Goal: Task Accomplishment & Management: Manage account settings

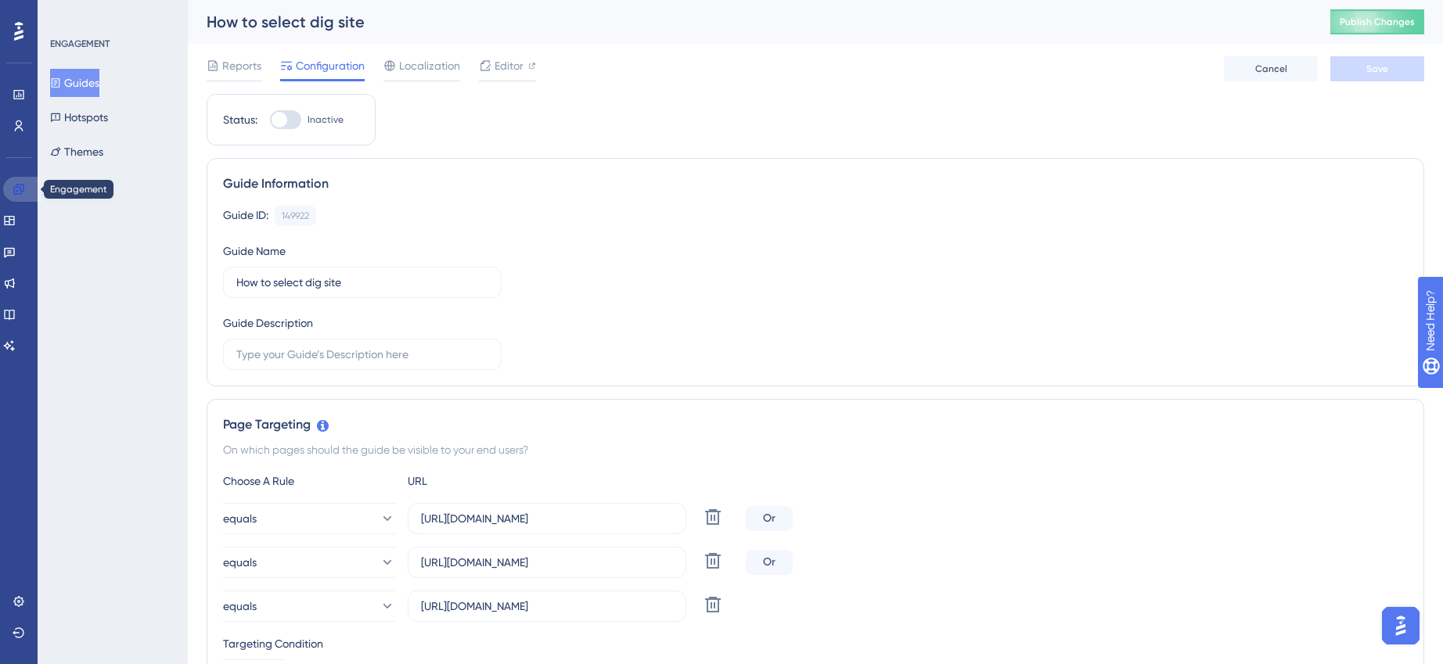
click at [21, 183] on icon at bounding box center [19, 189] width 13 height 13
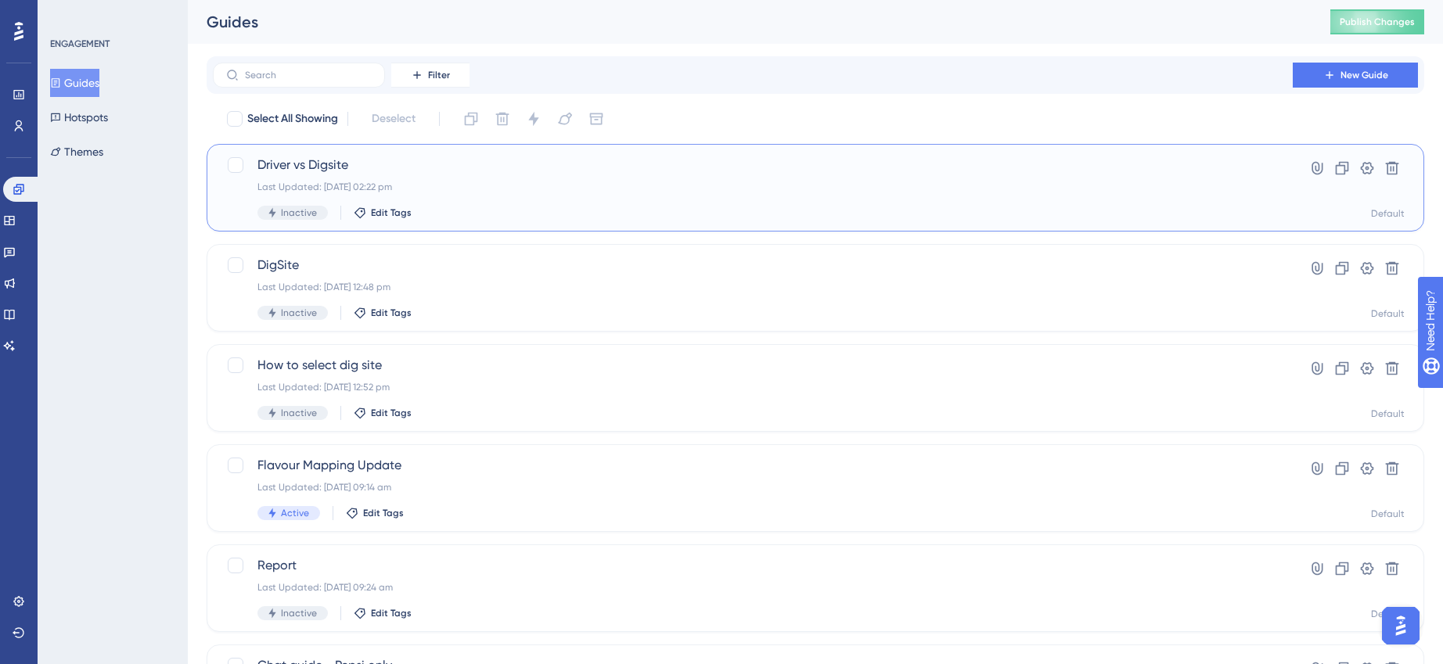
click at [408, 164] on span "Driver vs Digsite" at bounding box center [752, 165] width 991 height 19
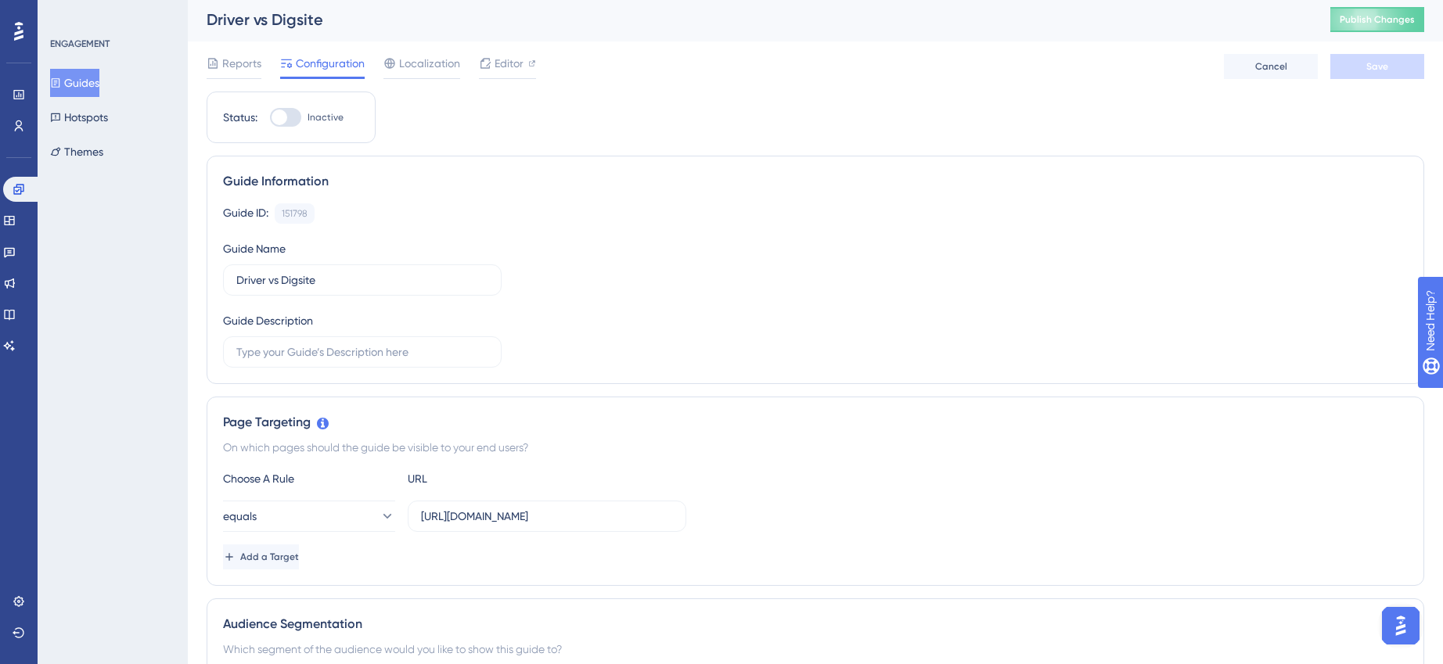
scroll to position [33, 0]
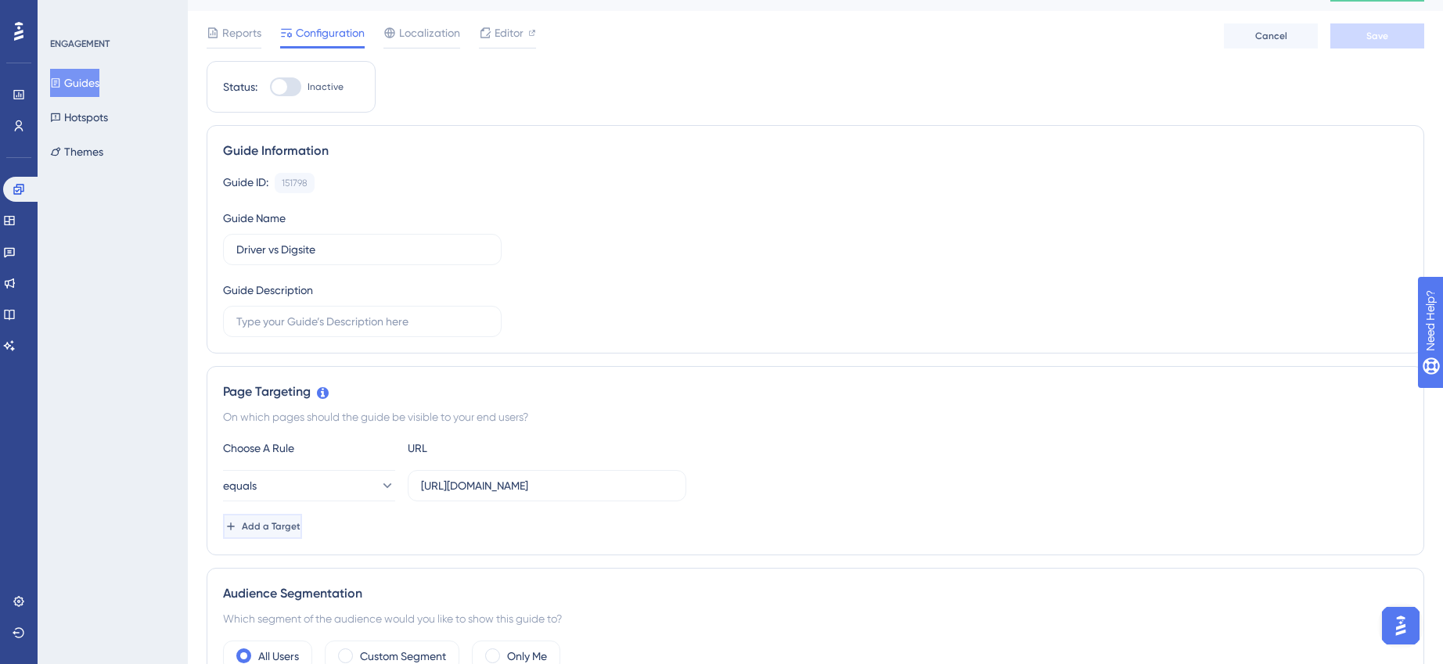
click at [279, 530] on span "Add a Target" at bounding box center [271, 526] width 59 height 13
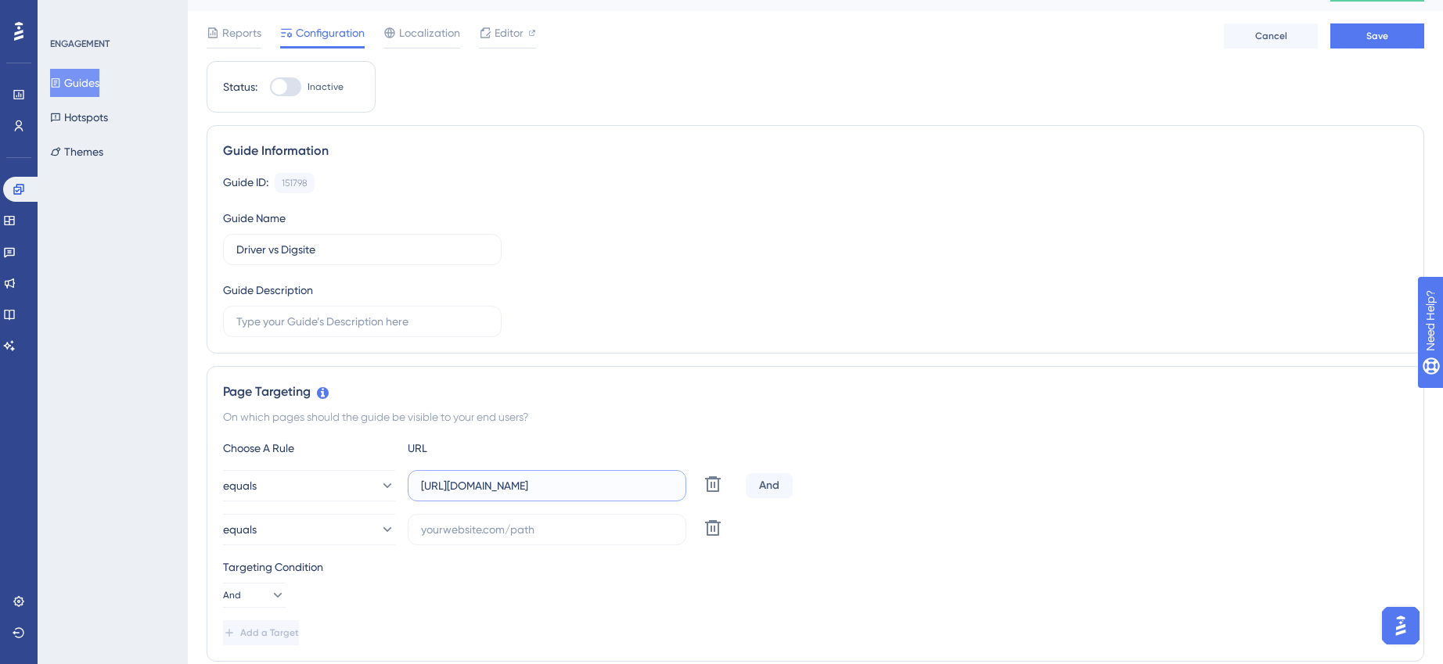
click at [487, 486] on input "[URL][DOMAIN_NAME]" at bounding box center [547, 485] width 252 height 17
click at [475, 527] on input "text" at bounding box center [547, 529] width 252 height 17
paste input "[URL][DOMAIN_NAME]"
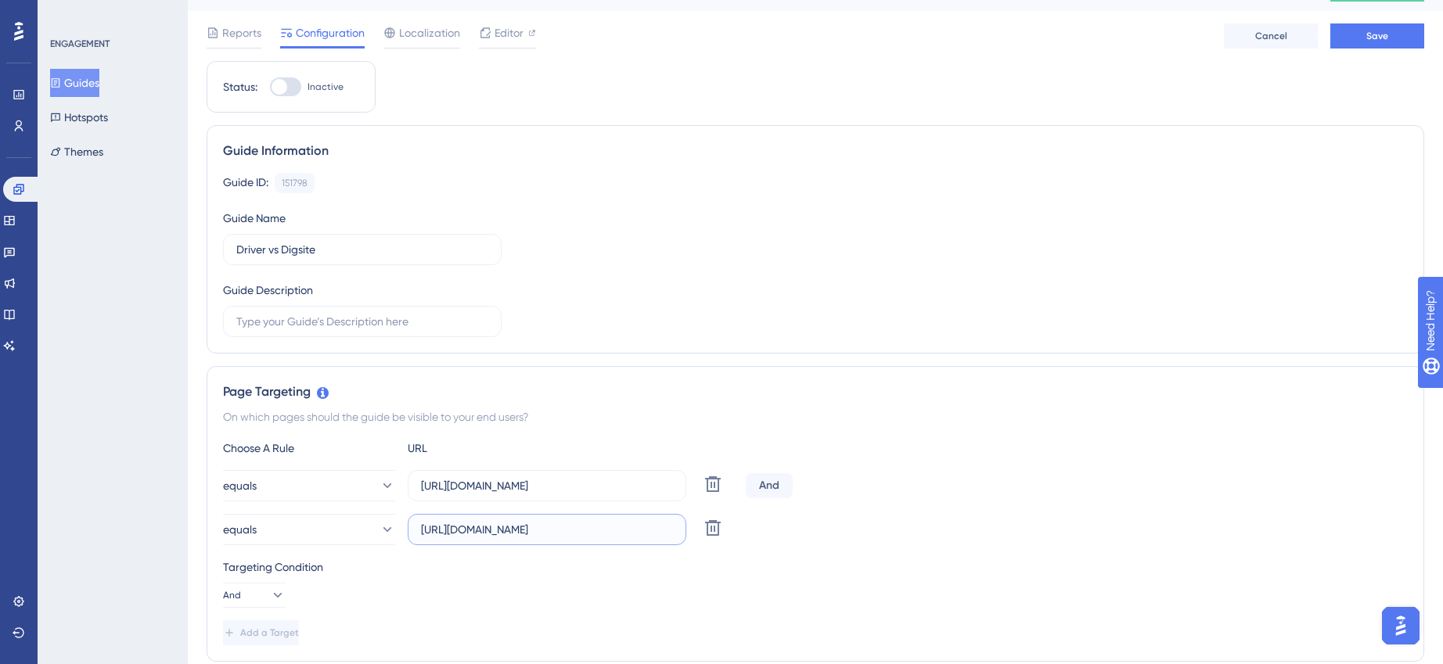
scroll to position [0, 63]
click at [427, 530] on input "[URL][DOMAIN_NAME]" at bounding box center [547, 529] width 252 height 17
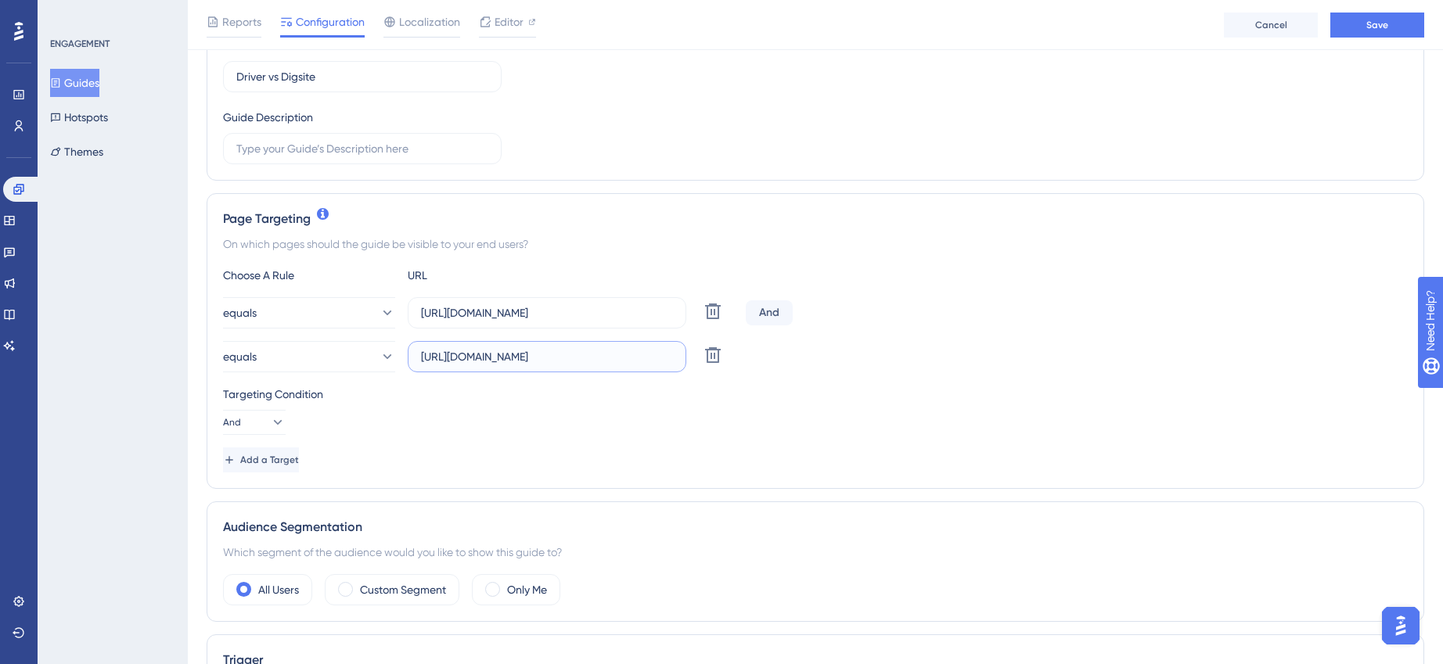
scroll to position [250, 0]
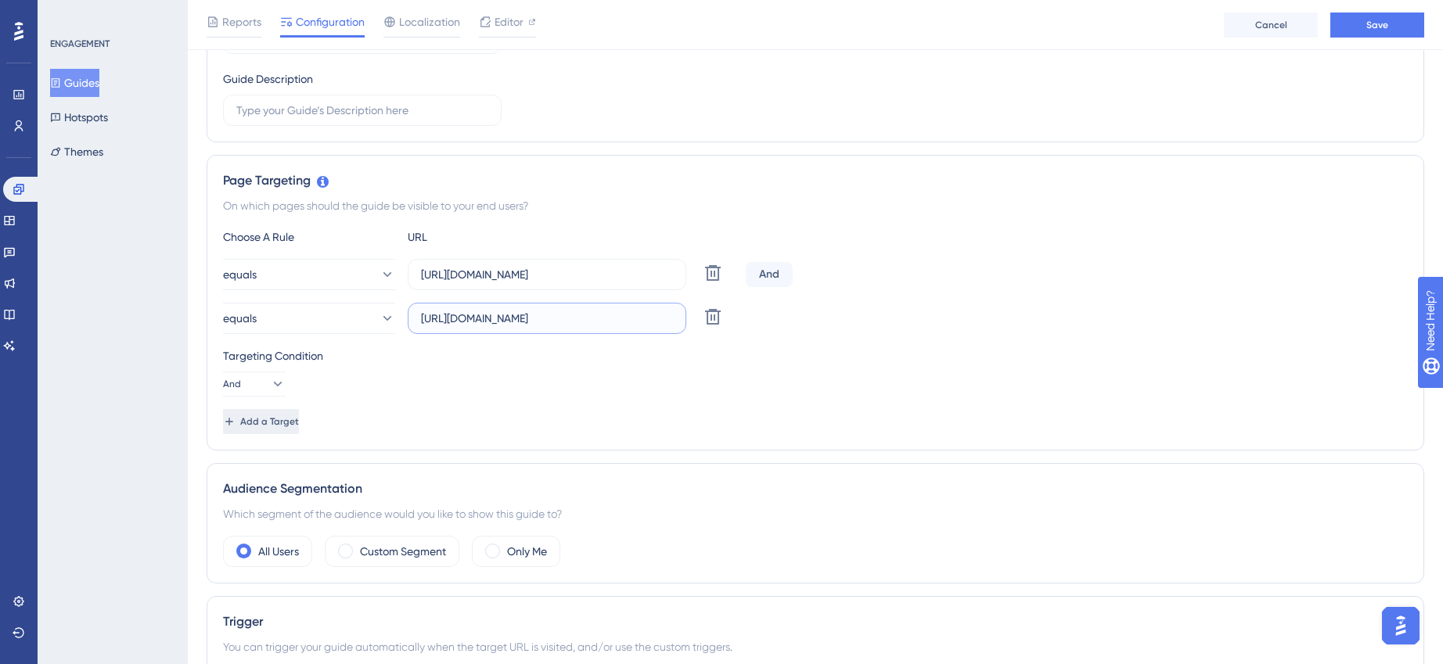
type input "[URL][DOMAIN_NAME]"
click at [297, 418] on span "Add a Target" at bounding box center [271, 422] width 59 height 13
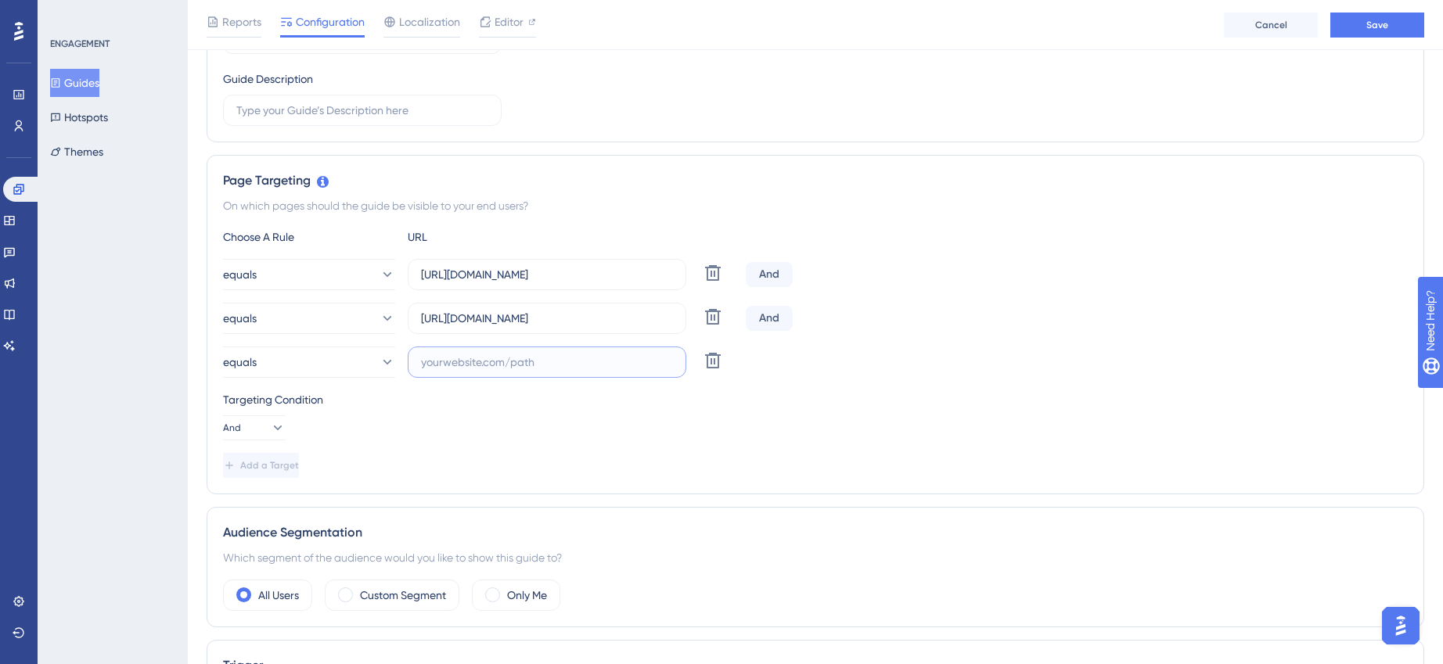
click at [538, 365] on input "text" at bounding box center [547, 362] width 252 height 17
click at [510, 362] on input "text" at bounding box center [547, 362] width 252 height 17
paste input "[URL][DOMAIN_NAME]"
drag, startPoint x: 591, startPoint y: 321, endPoint x: 741, endPoint y: 322, distance: 150.2
click at [741, 322] on div "equals [URL][DOMAIN_NAME] Delete And" at bounding box center [815, 318] width 1185 height 31
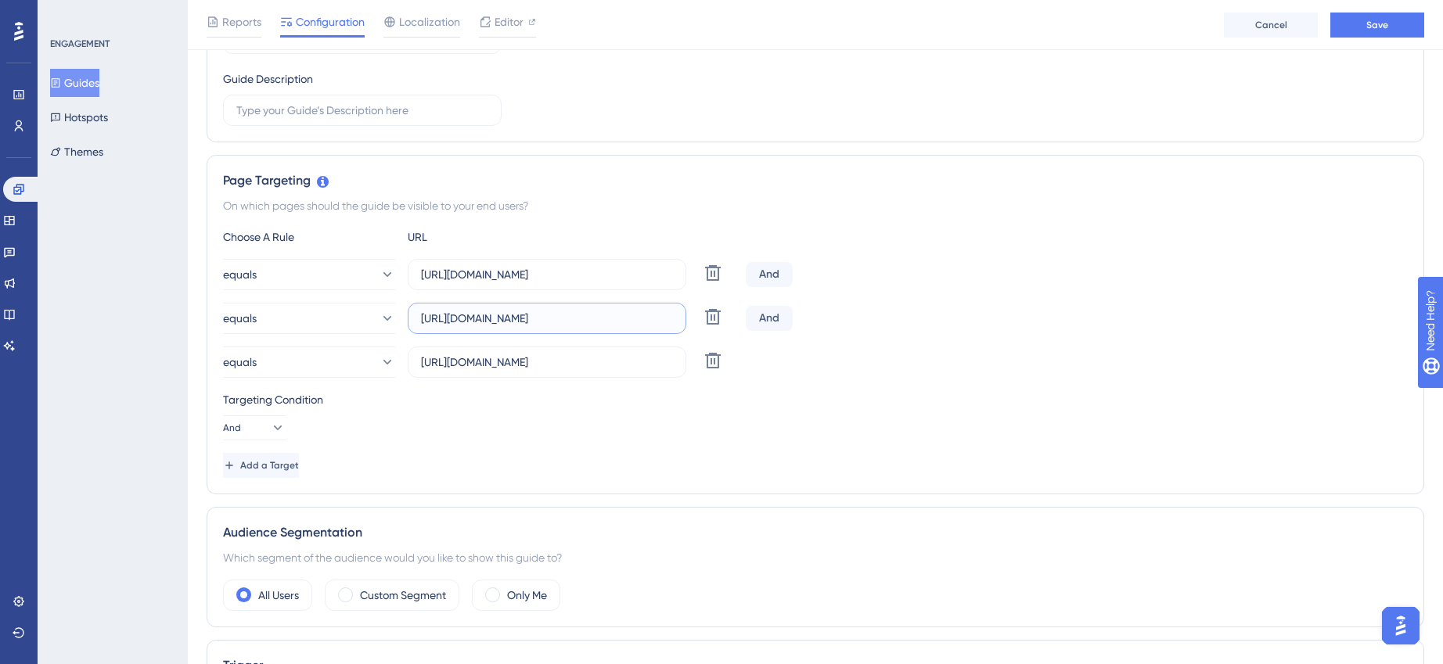
click at [591, 317] on input "[URL][DOMAIN_NAME]" at bounding box center [547, 318] width 252 height 17
drag, startPoint x: 598, startPoint y: 319, endPoint x: 721, endPoint y: 326, distance: 123.8
click at [721, 326] on div "equals [URL][DOMAIN_NAME] Delete" at bounding box center [481, 318] width 516 height 31
click at [592, 364] on input "[URL][DOMAIN_NAME]" at bounding box center [547, 362] width 252 height 17
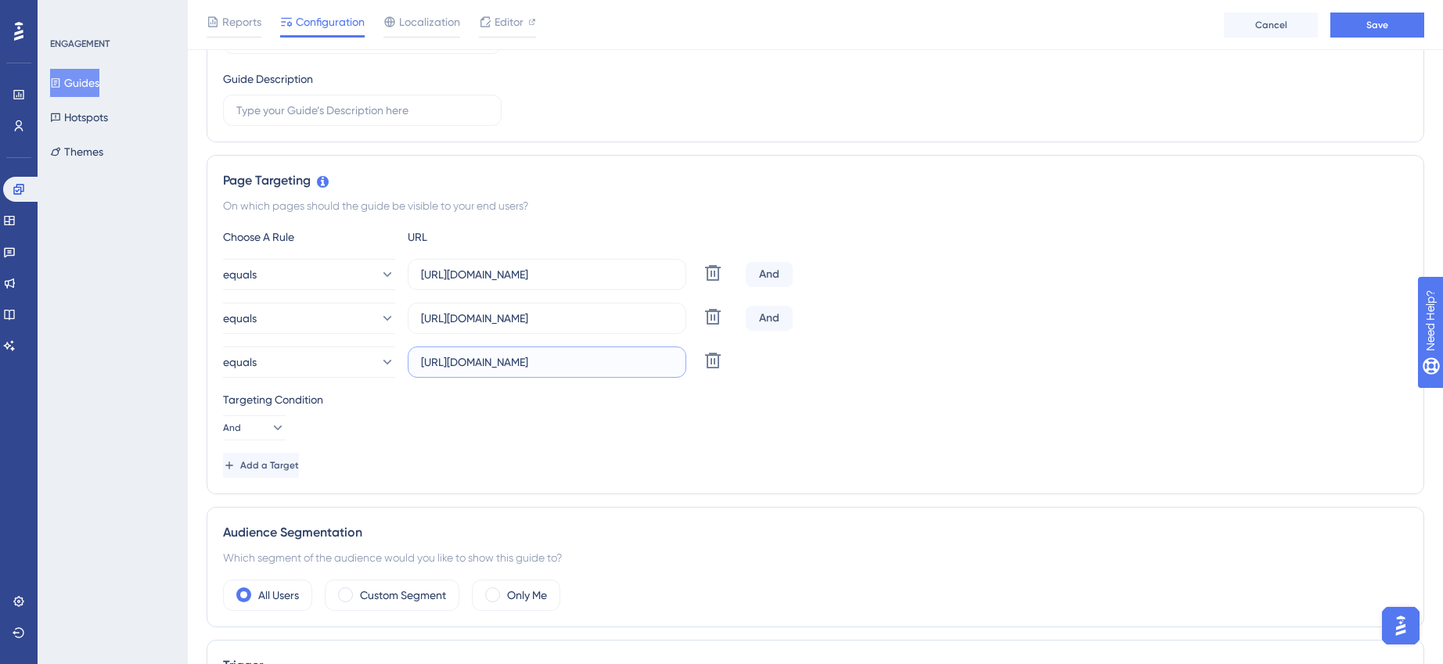
scroll to position [0, 0]
paste input "reporting_remote/drivers"
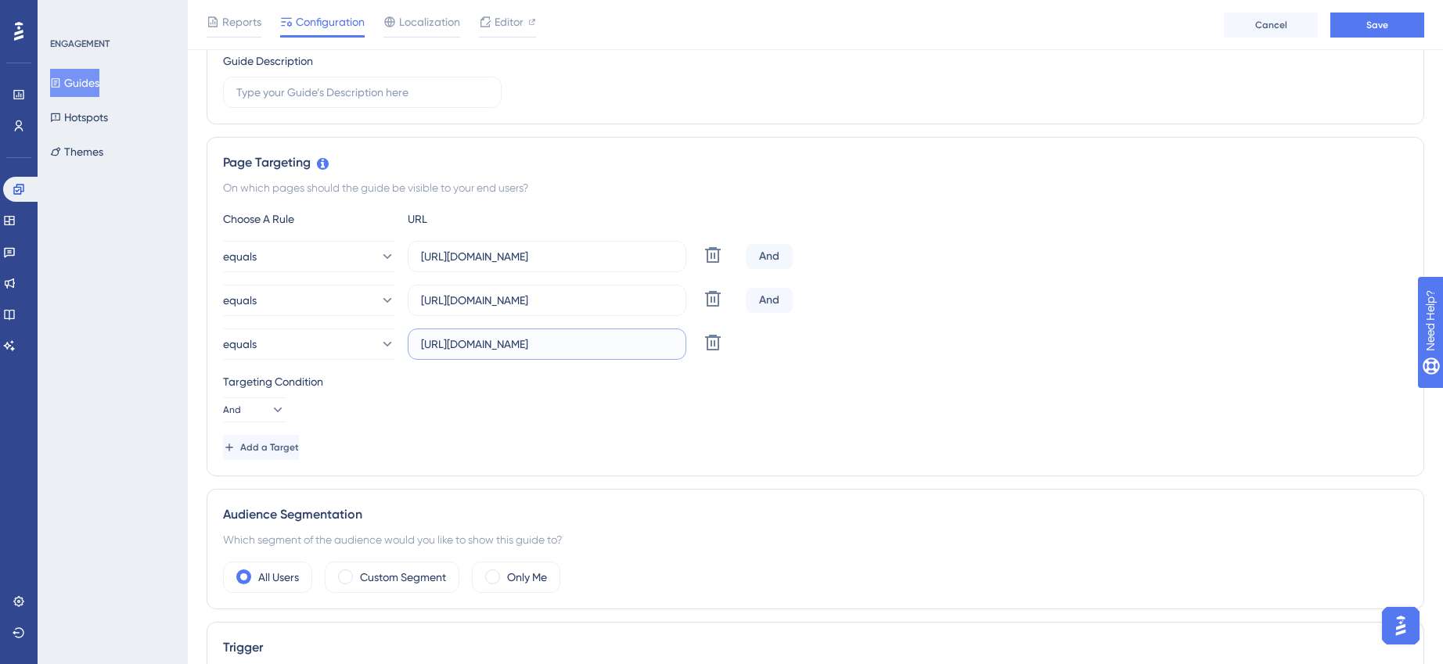
scroll to position [269, 0]
type input "[URL][DOMAIN_NAME]"
click at [269, 407] on icon at bounding box center [277, 409] width 16 height 16
click at [246, 480] on span "Or" at bounding box center [245, 485] width 13 height 19
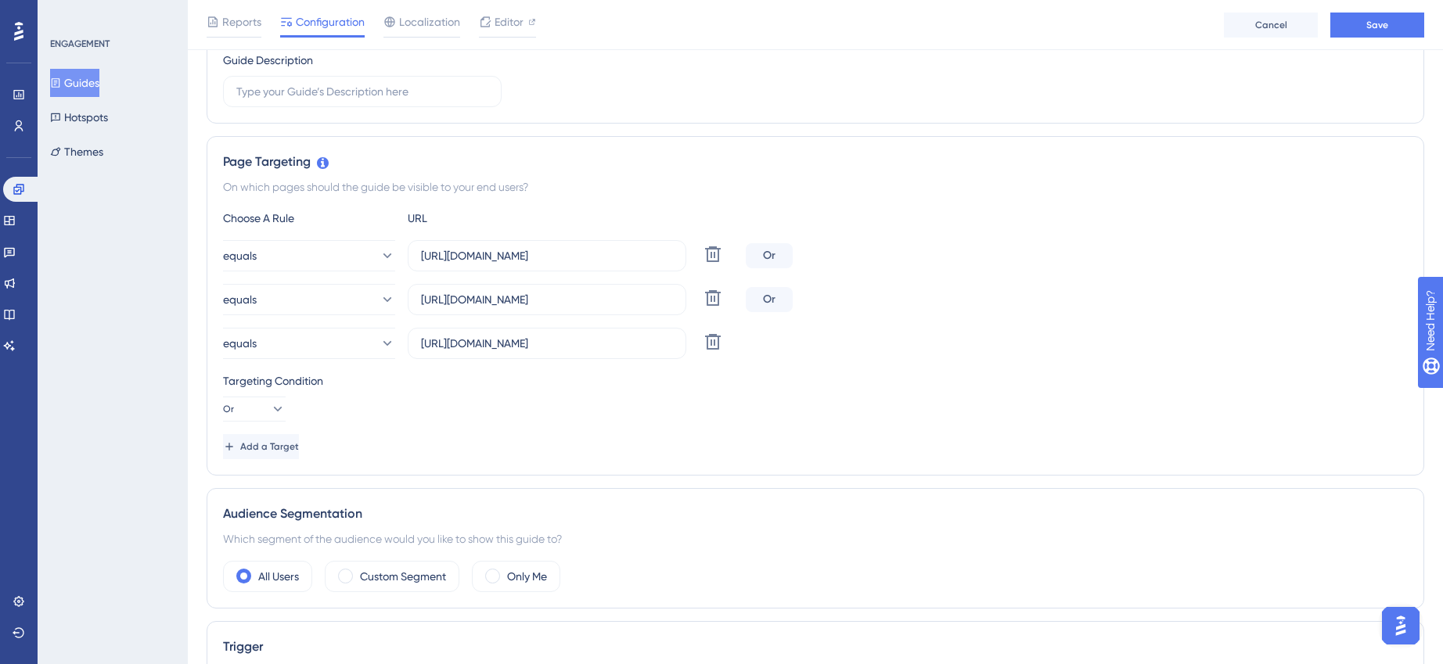
click at [587, 401] on div "Targeting Condition Or" at bounding box center [815, 397] width 1185 height 50
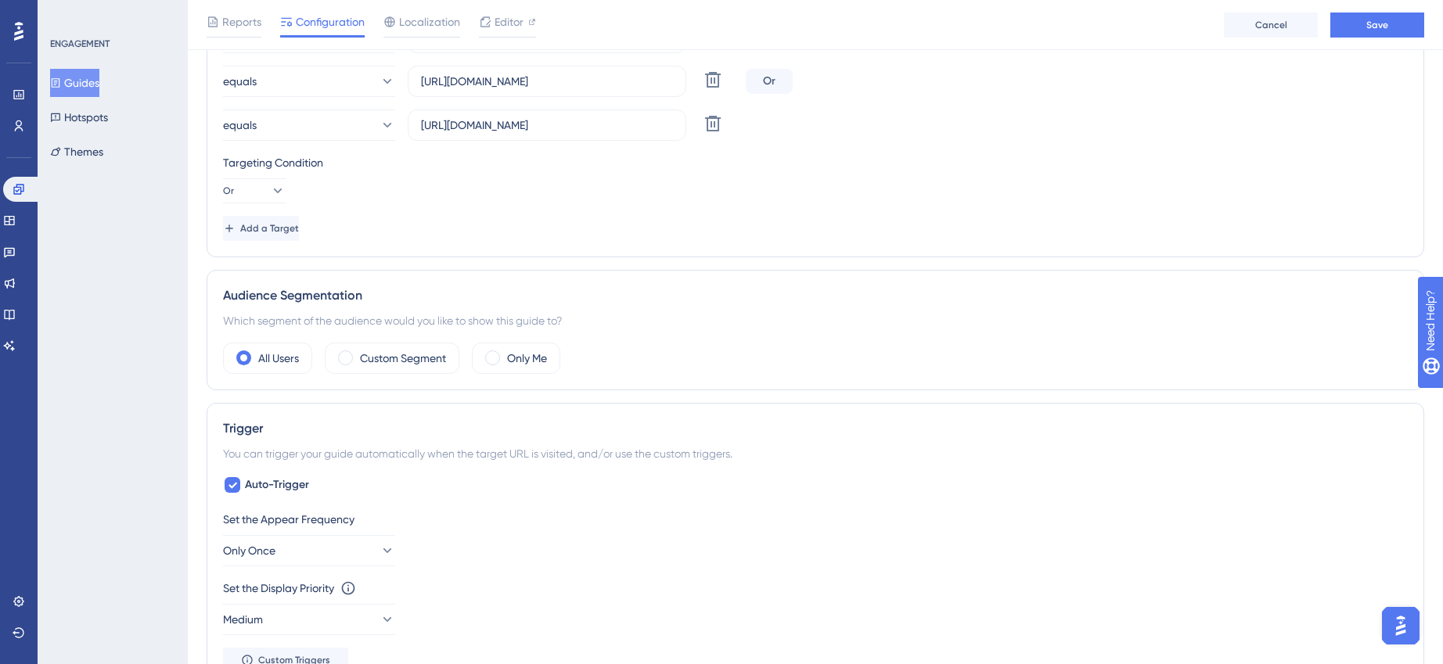
scroll to position [505, 0]
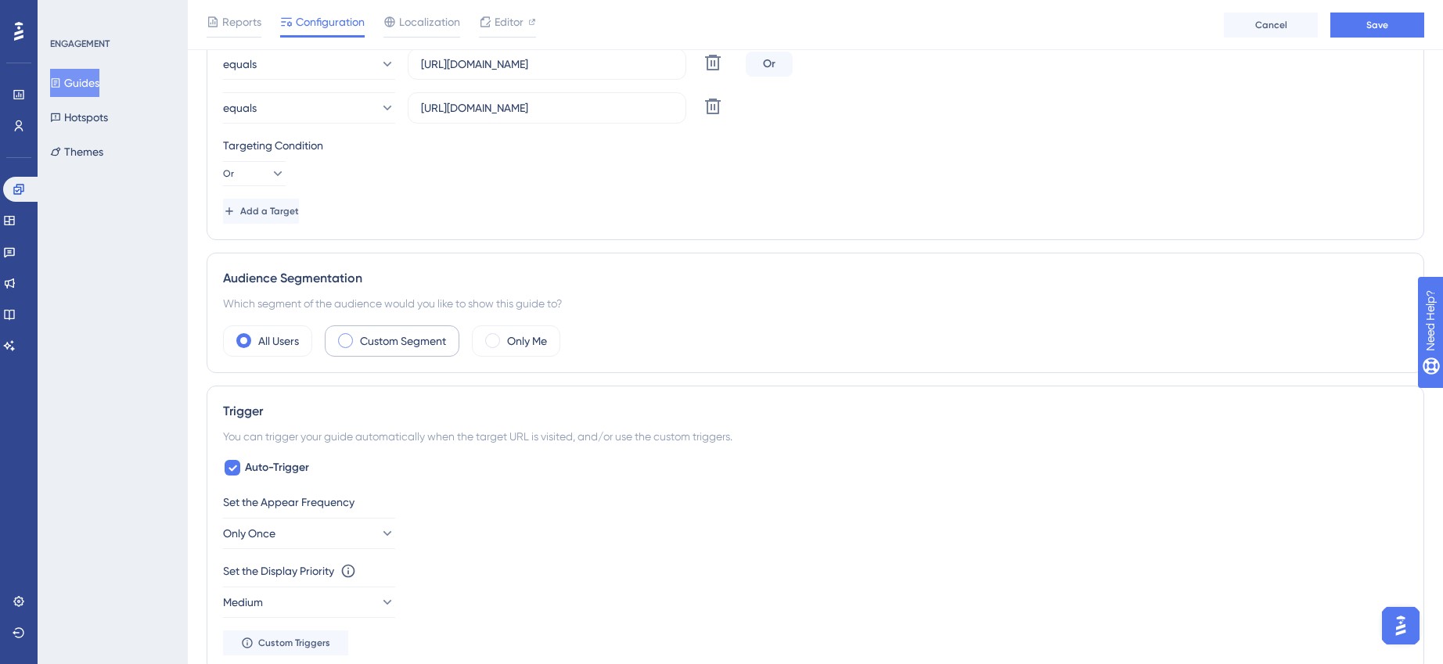
click at [365, 329] on div "Custom Segment" at bounding box center [392, 341] width 135 height 31
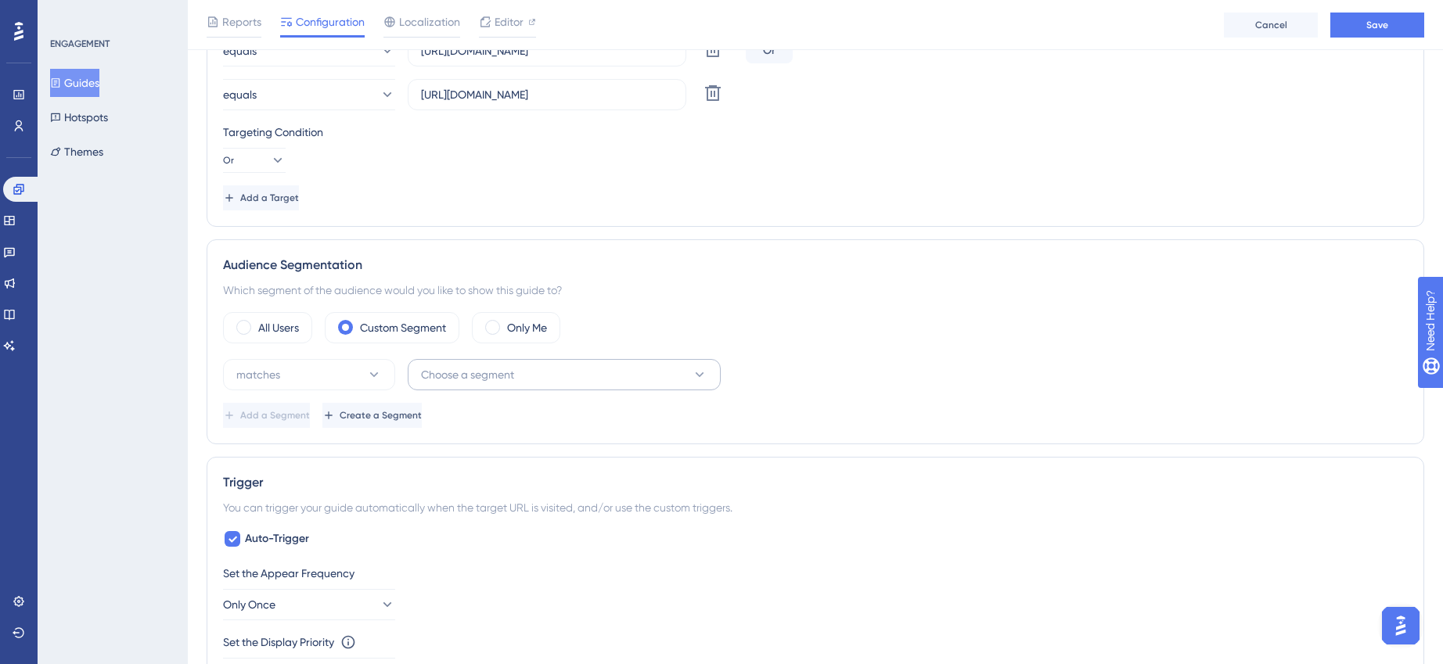
scroll to position [526, 0]
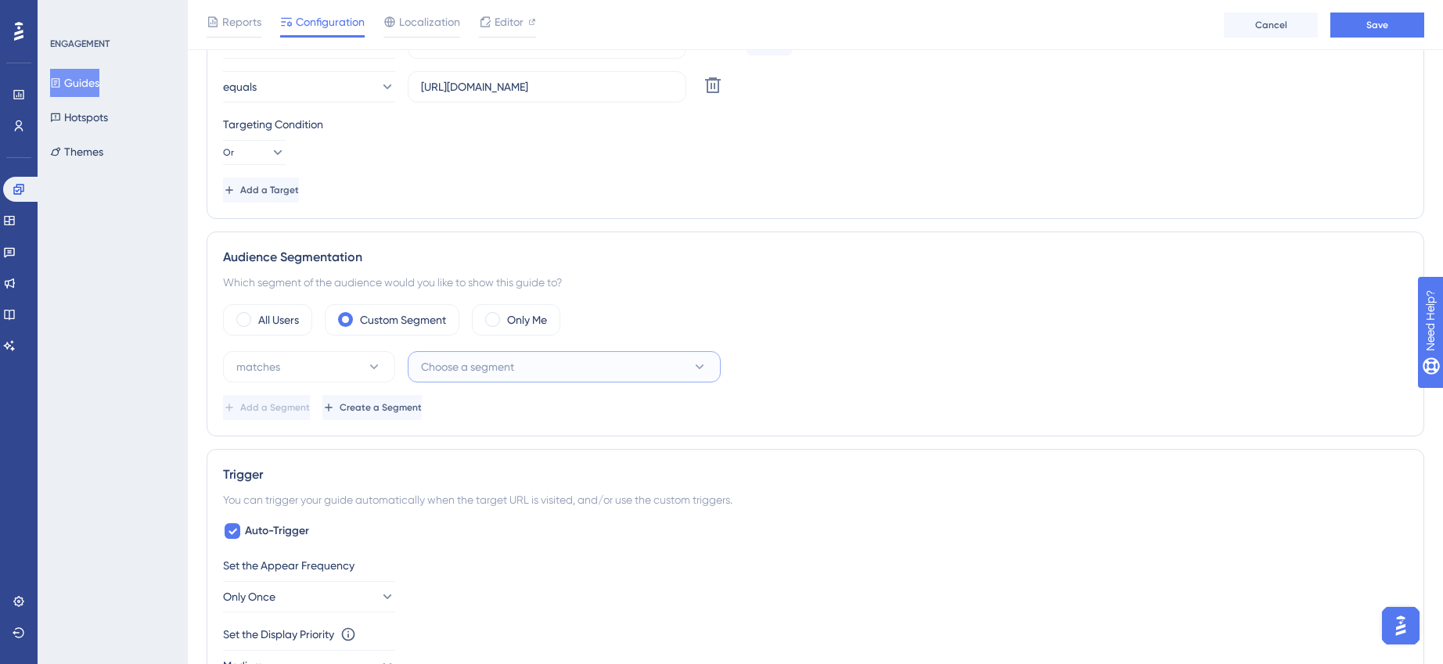
click at [434, 369] on span "Choose a segment" at bounding box center [467, 367] width 93 height 19
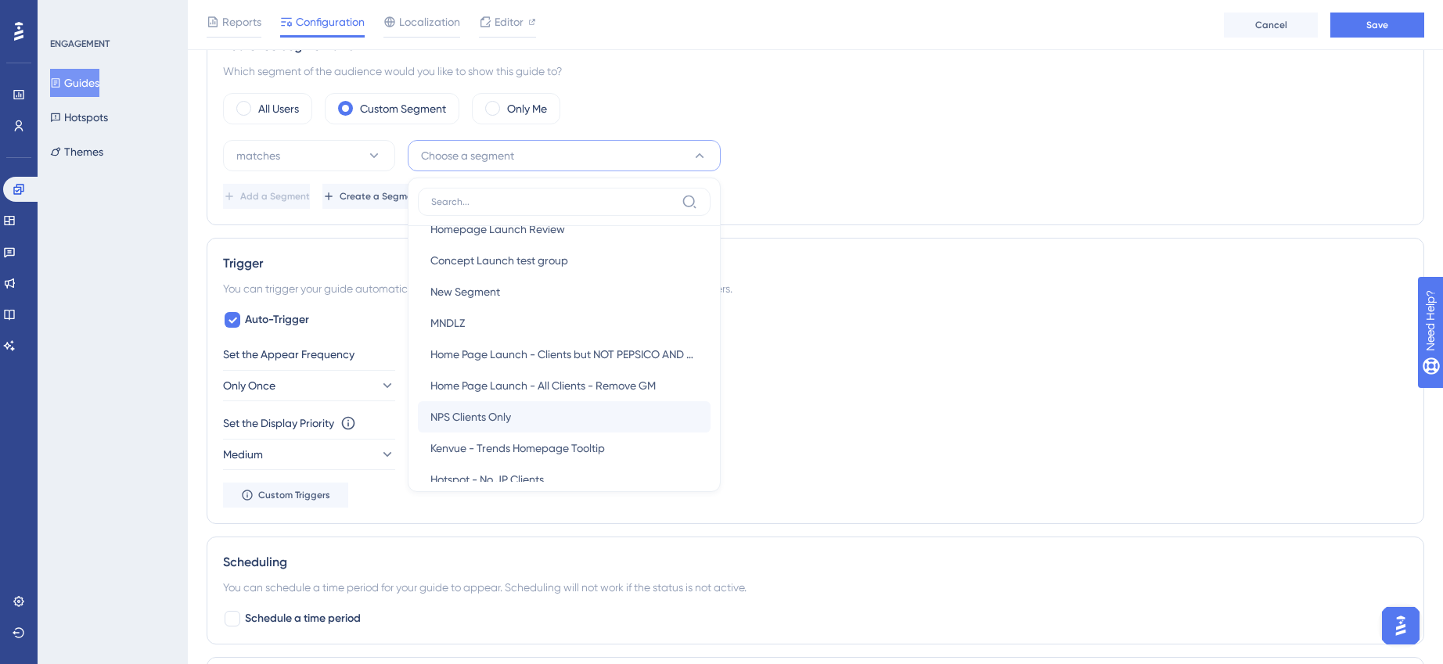
scroll to position [255, 0]
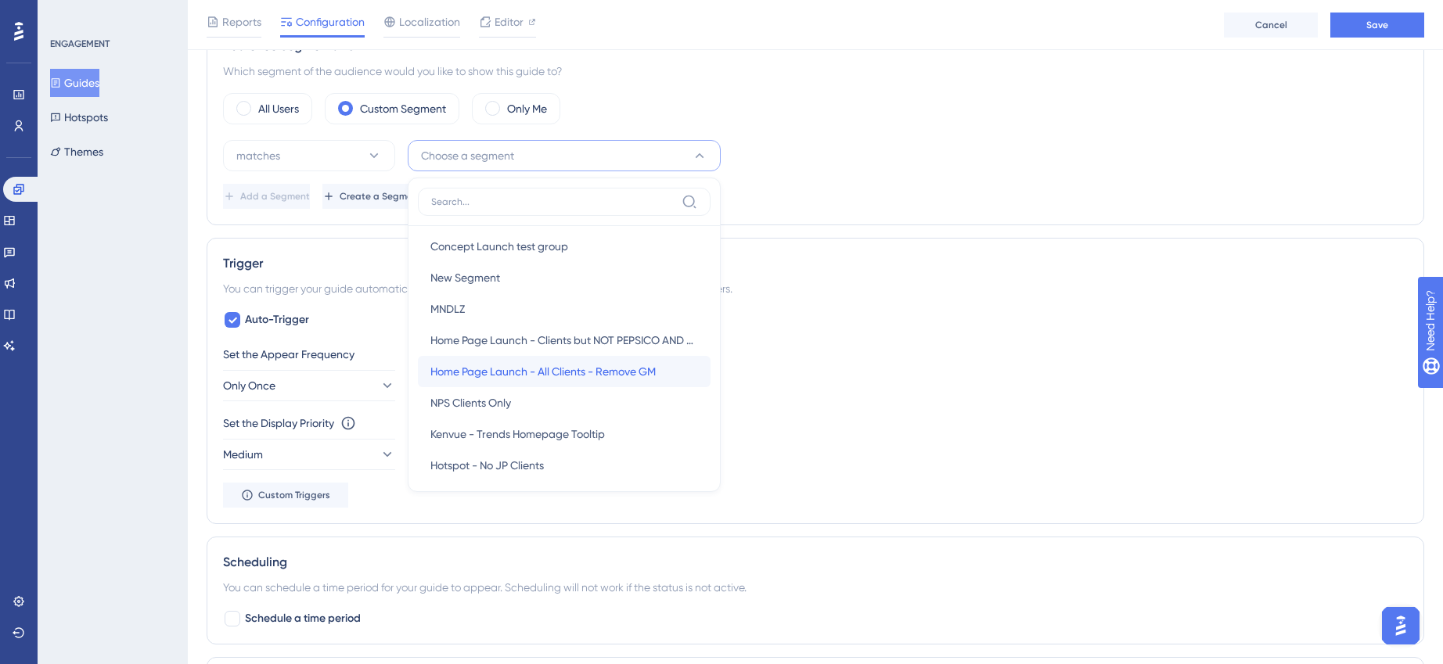
click at [537, 372] on span "Home Page Launch - All Clients - Remove GM" at bounding box center [542, 371] width 225 height 19
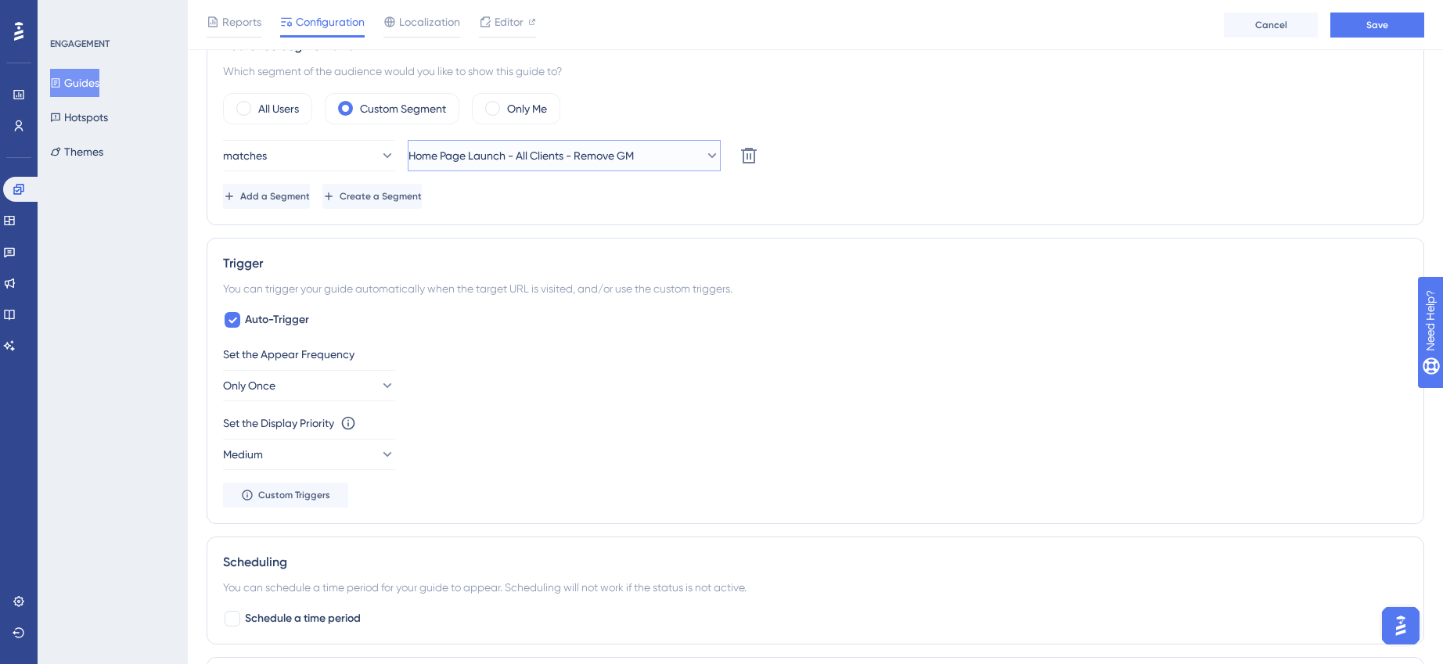
click at [561, 153] on span "Home Page Launch - All Clients - Remove GM" at bounding box center [520, 155] width 225 height 19
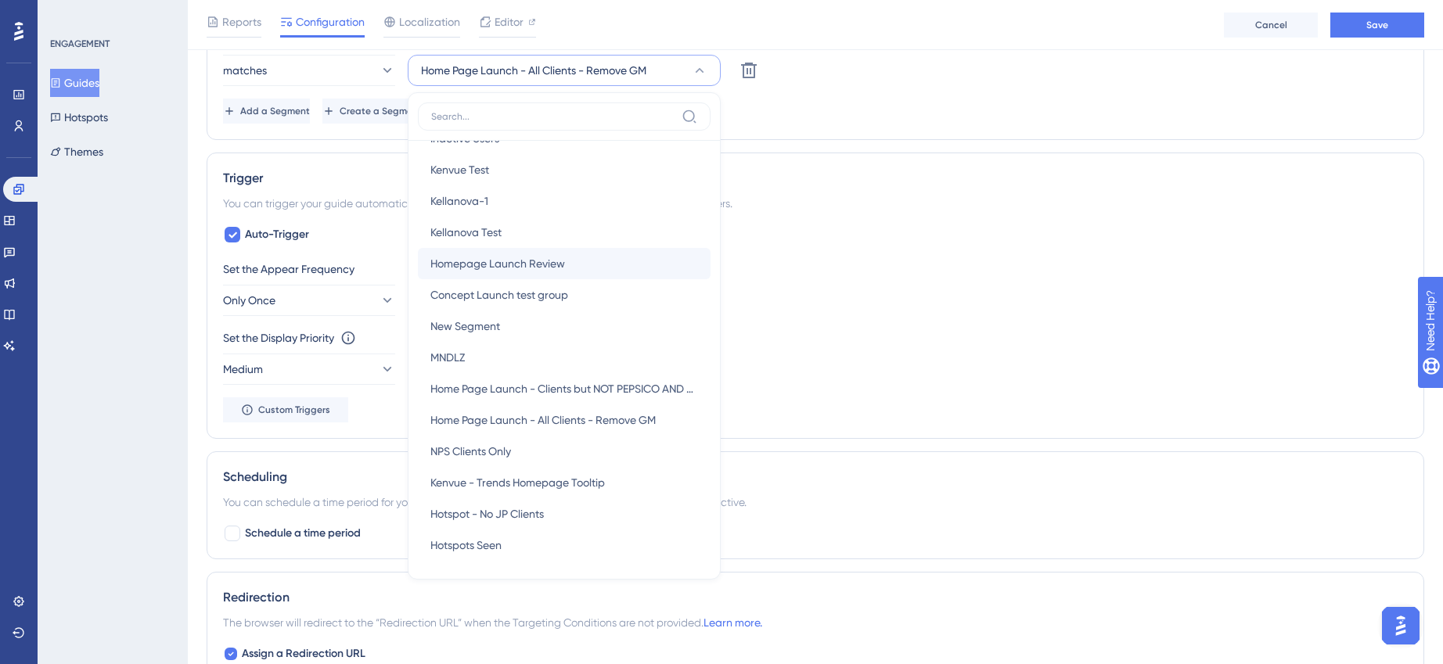
scroll to position [126, 0]
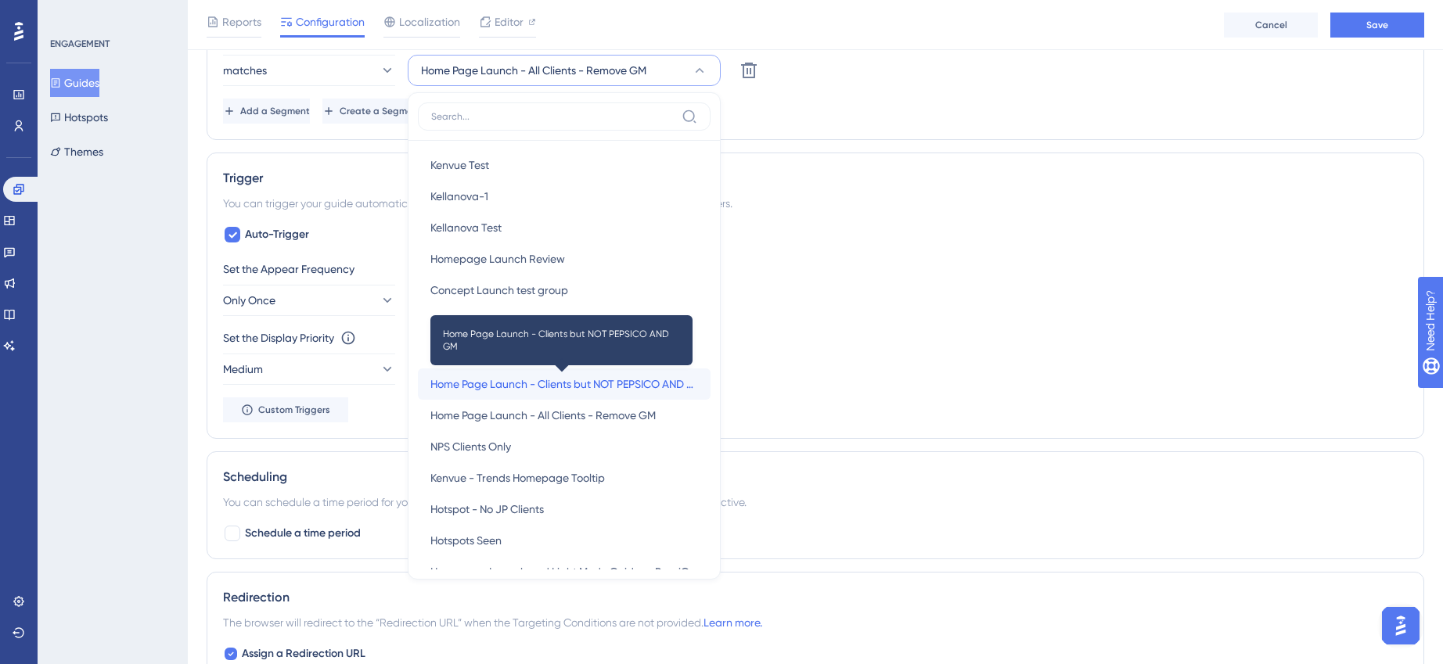
click at [569, 389] on span "Home Page Launch - Clients but NOT PEPSICO AND GM" at bounding box center [564, 384] width 268 height 19
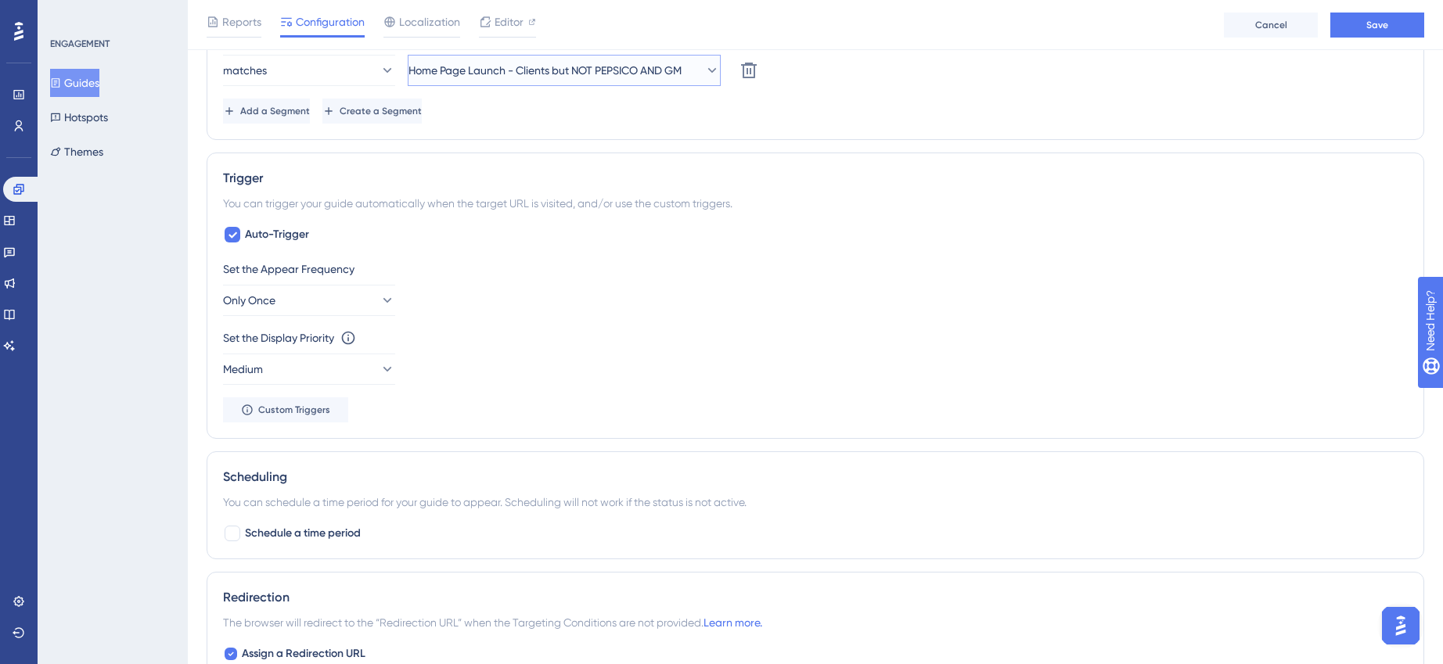
click at [581, 63] on span "Home Page Launch - Clients but NOT PEPSICO AND GM" at bounding box center [544, 70] width 273 height 19
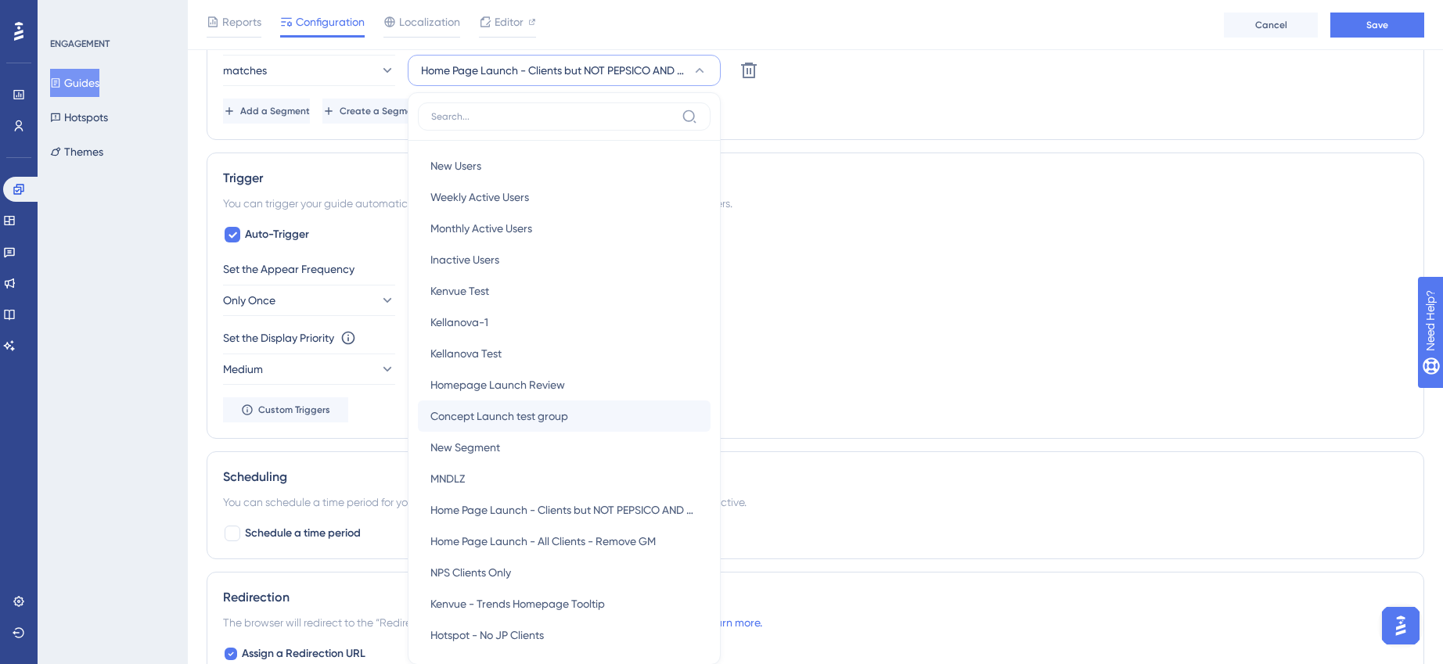
scroll to position [865, 0]
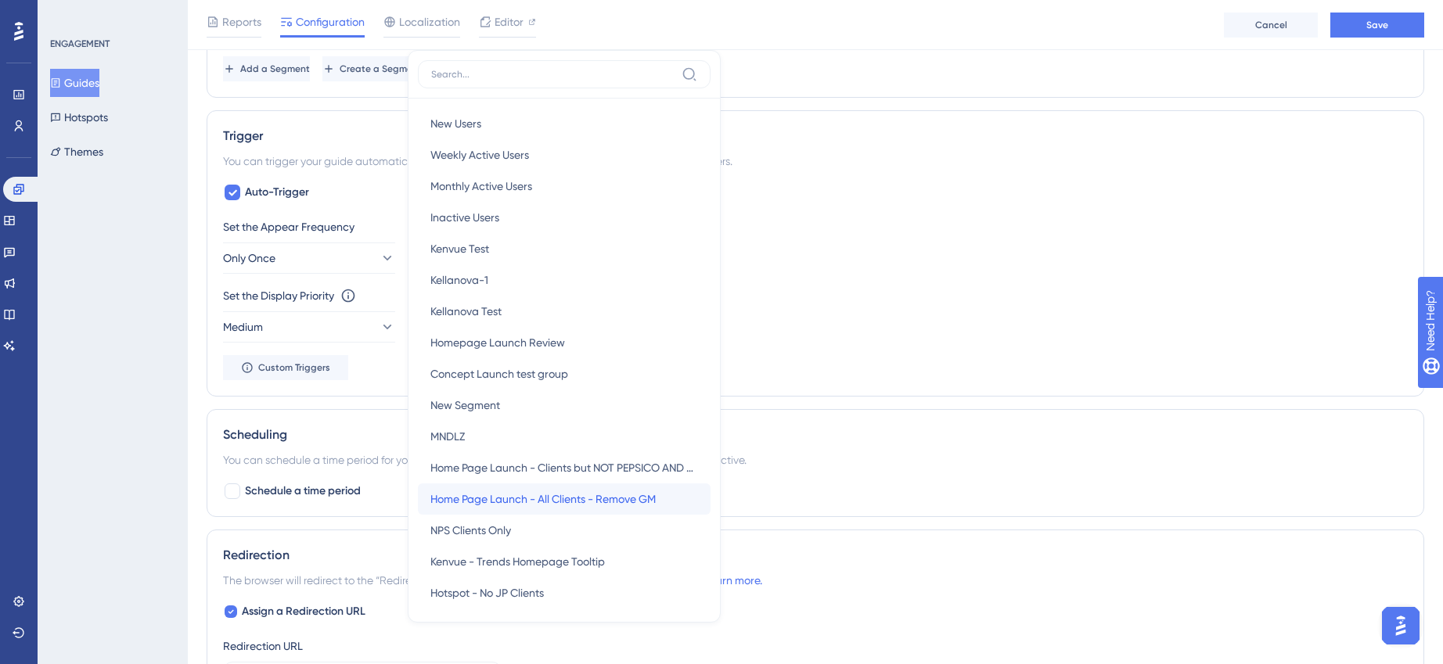
click at [518, 499] on span "Home Page Launch - All Clients - Remove GM" at bounding box center [542, 499] width 225 height 19
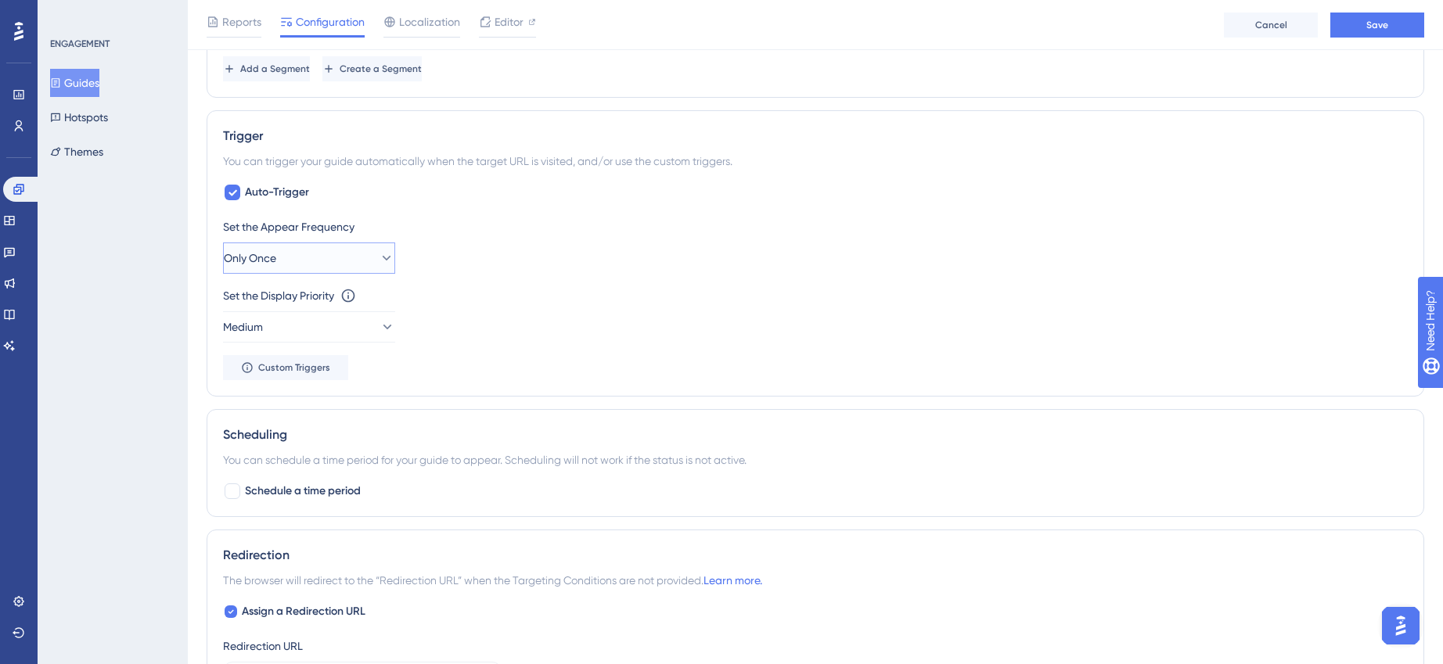
click at [315, 260] on button "Only Once" at bounding box center [309, 258] width 172 height 31
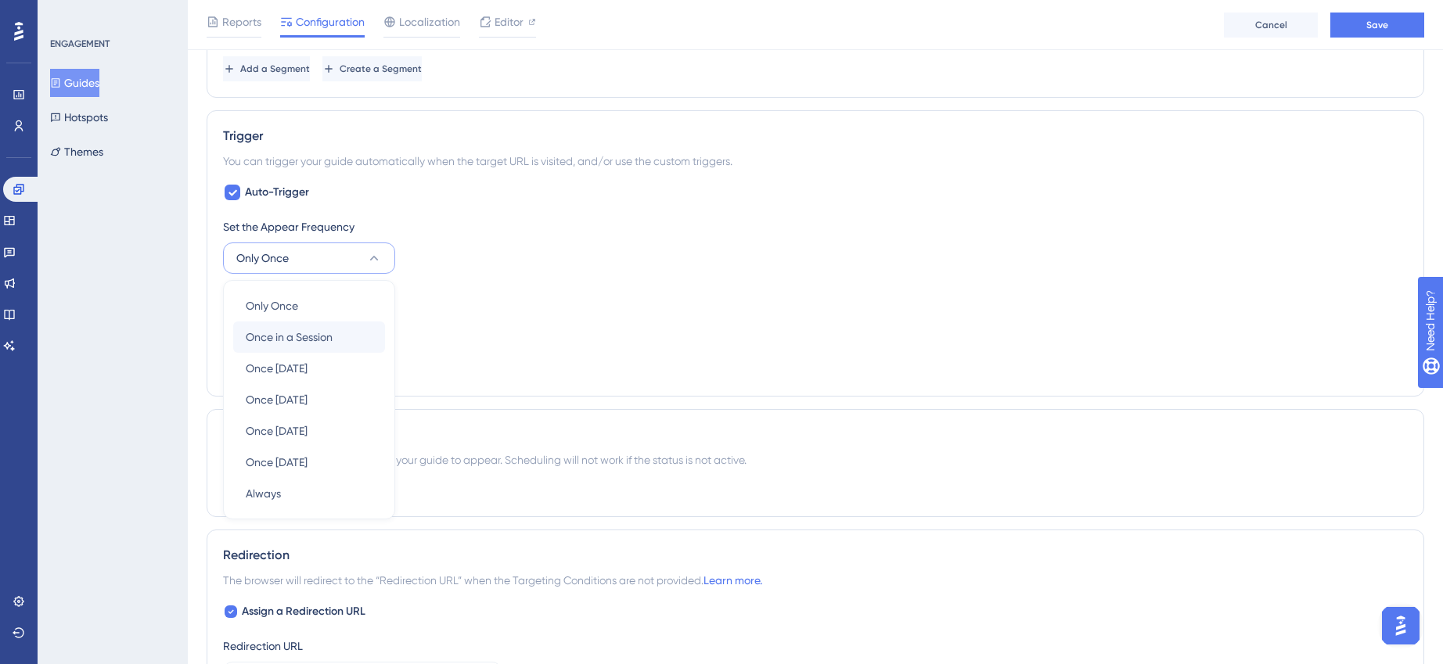
scroll to position [933, 0]
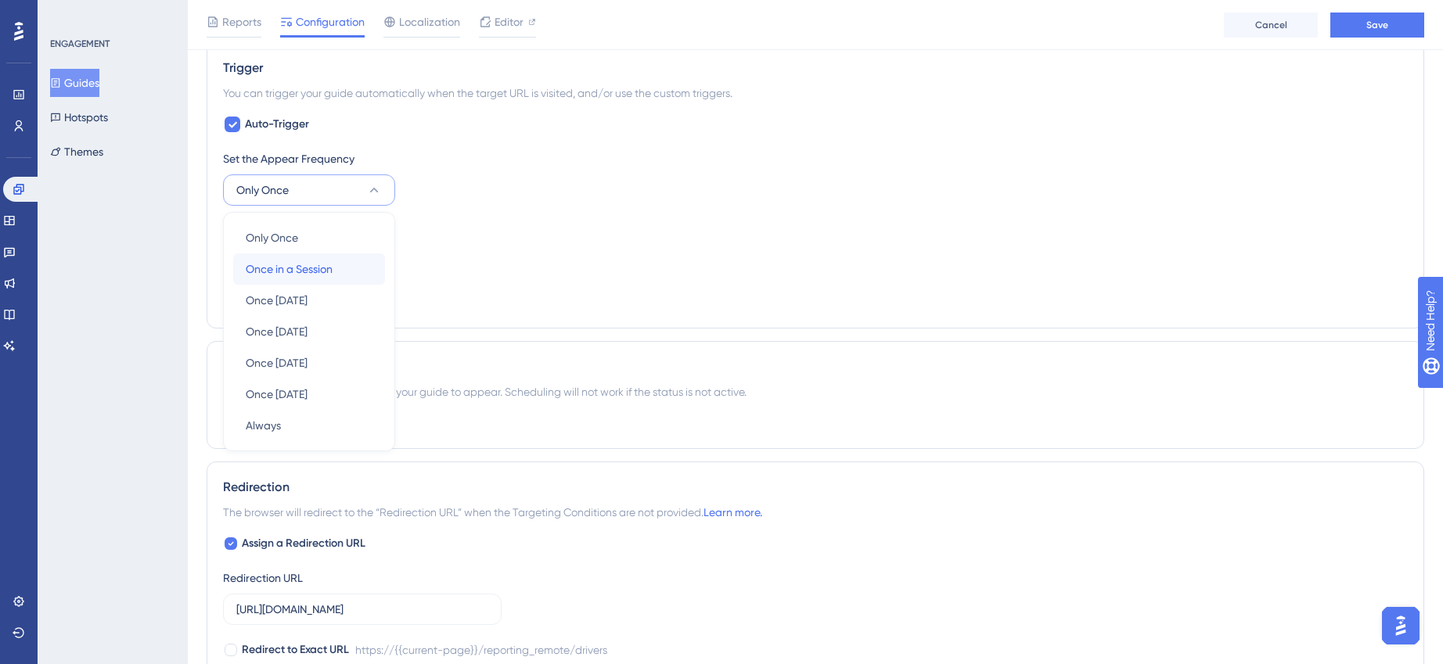
click at [296, 272] on span "Once in a Session" at bounding box center [289, 269] width 87 height 19
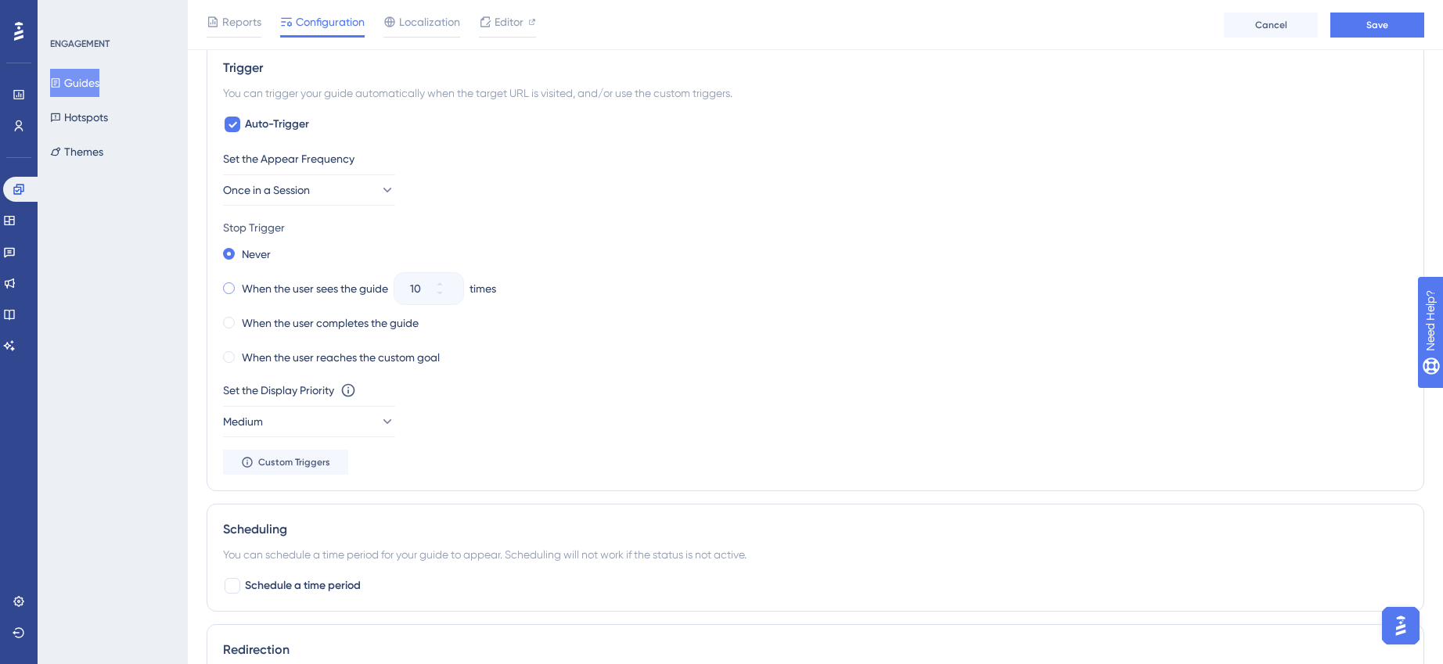
click at [230, 289] on span at bounding box center [229, 288] width 12 height 12
click at [239, 285] on input "radio" at bounding box center [239, 285] width 0 height 0
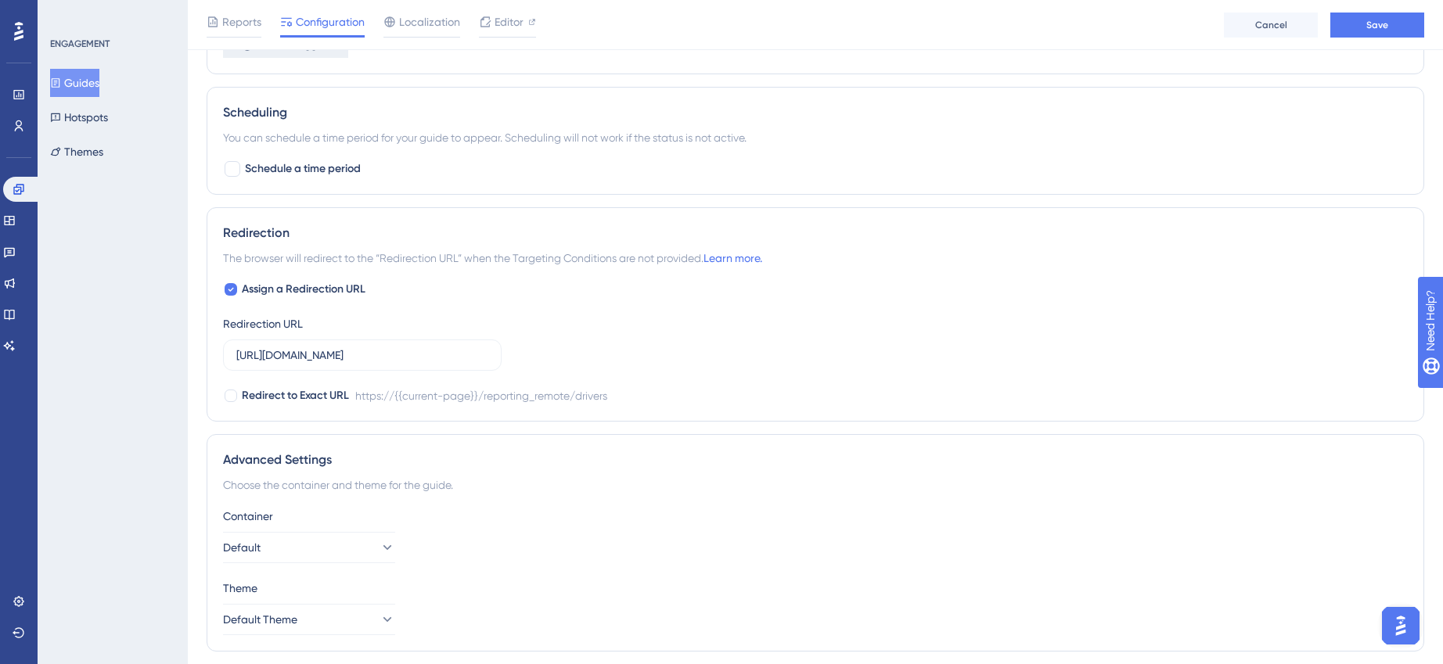
scroll to position [1400, 0]
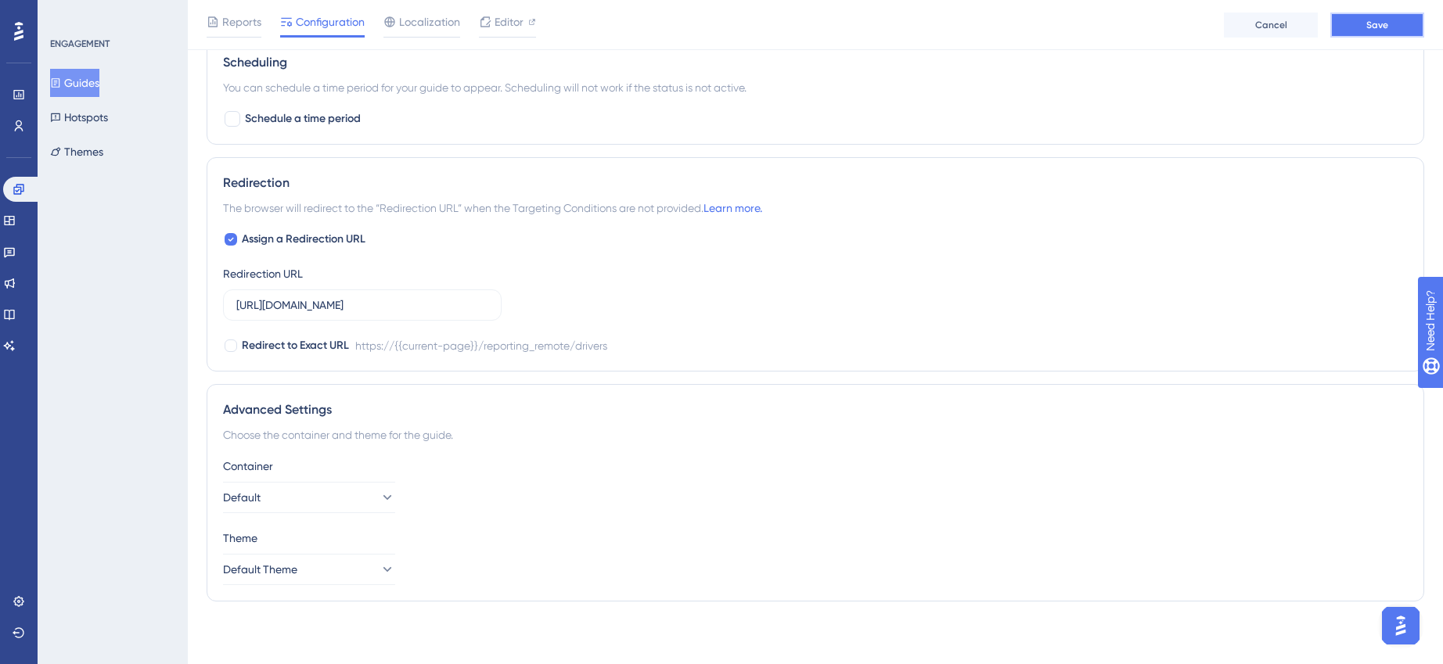
click at [1392, 20] on button "Save" at bounding box center [1377, 25] width 94 height 25
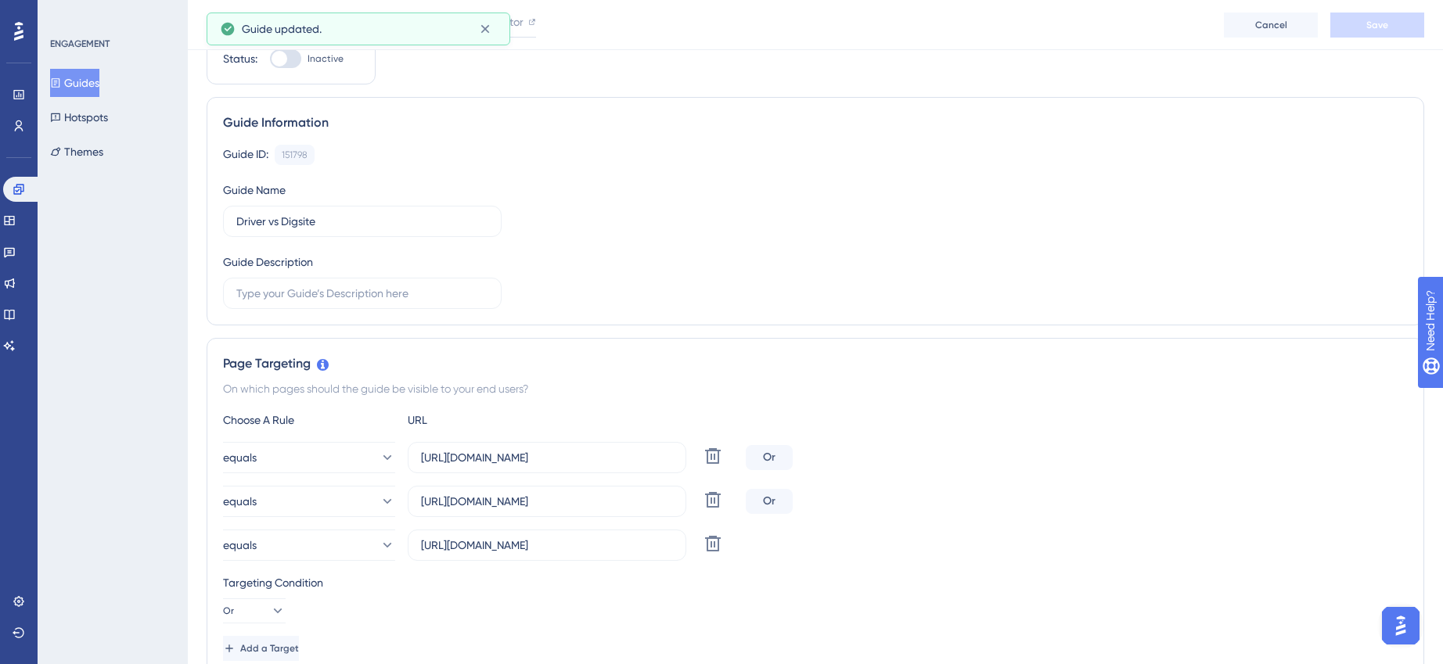
scroll to position [0, 0]
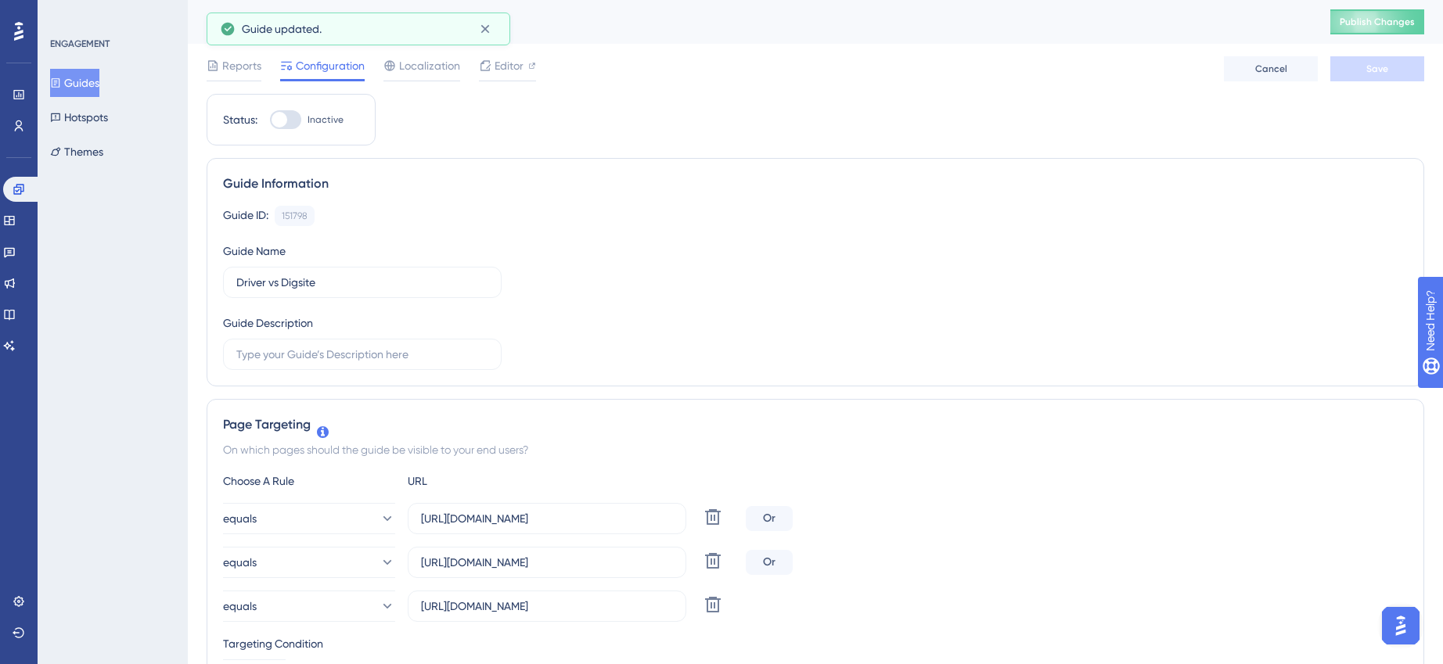
click at [281, 116] on div at bounding box center [280, 120] width 16 height 16
click at [270, 120] on input "Inactive" at bounding box center [269, 120] width 1 height 1
checkbox input "true"
click at [1394, 63] on button "Save" at bounding box center [1377, 68] width 94 height 25
click at [523, 62] on span "Editor" at bounding box center [509, 65] width 29 height 19
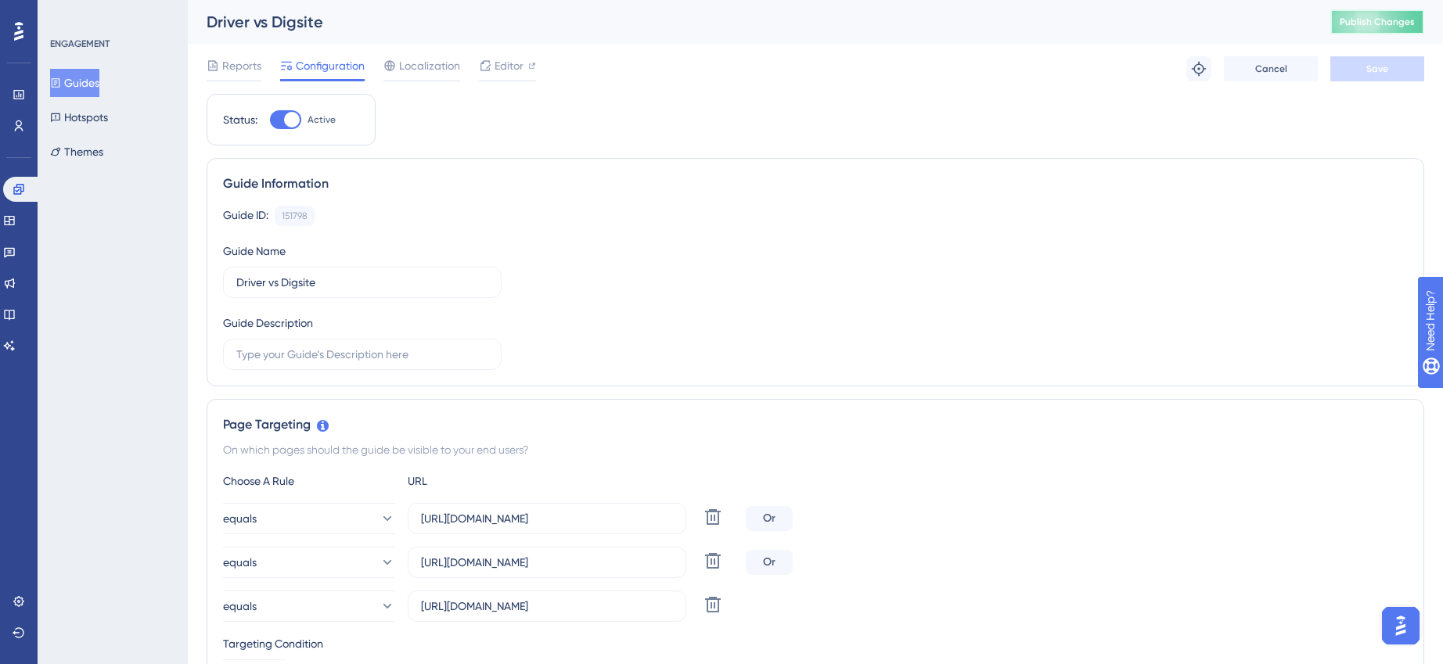
click at [1388, 27] on span "Publish Changes" at bounding box center [1377, 22] width 75 height 13
click at [1359, 23] on span "Publish Changes" at bounding box center [1377, 22] width 75 height 13
click at [92, 88] on button "Guides" at bounding box center [74, 83] width 49 height 28
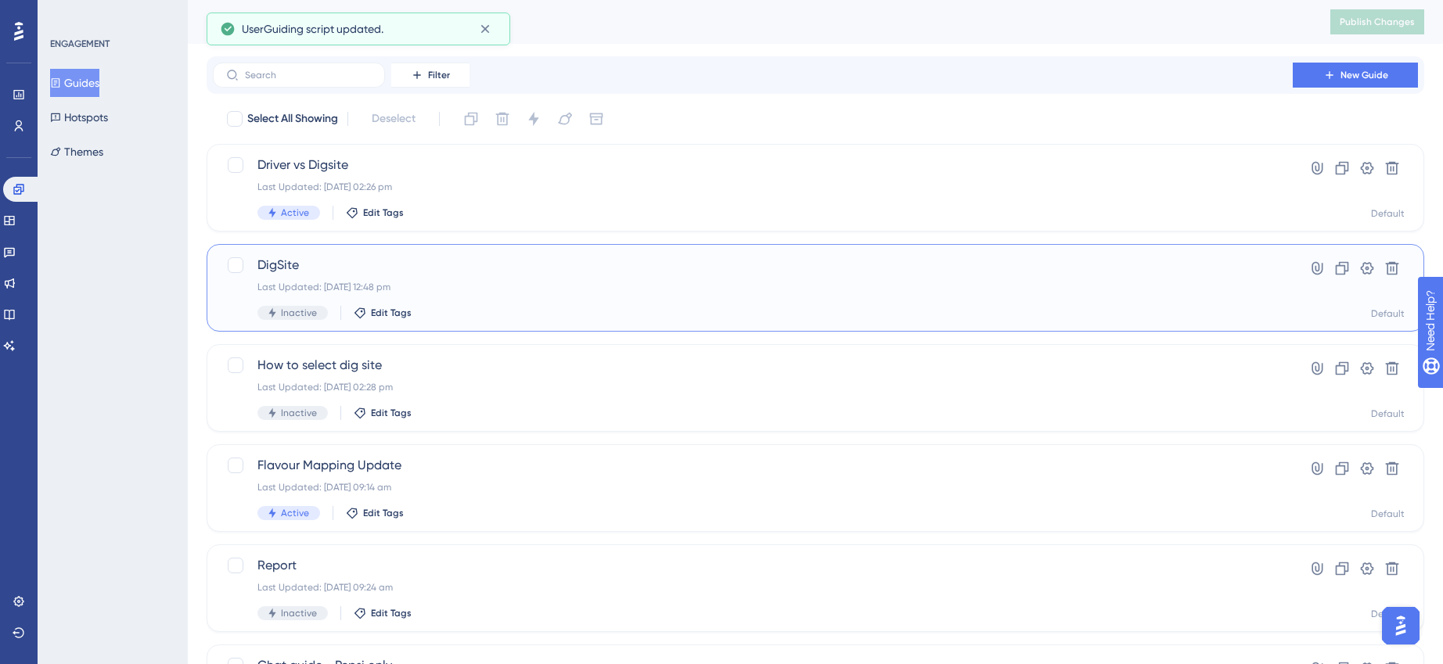
click at [315, 271] on span "DigSite" at bounding box center [752, 265] width 991 height 19
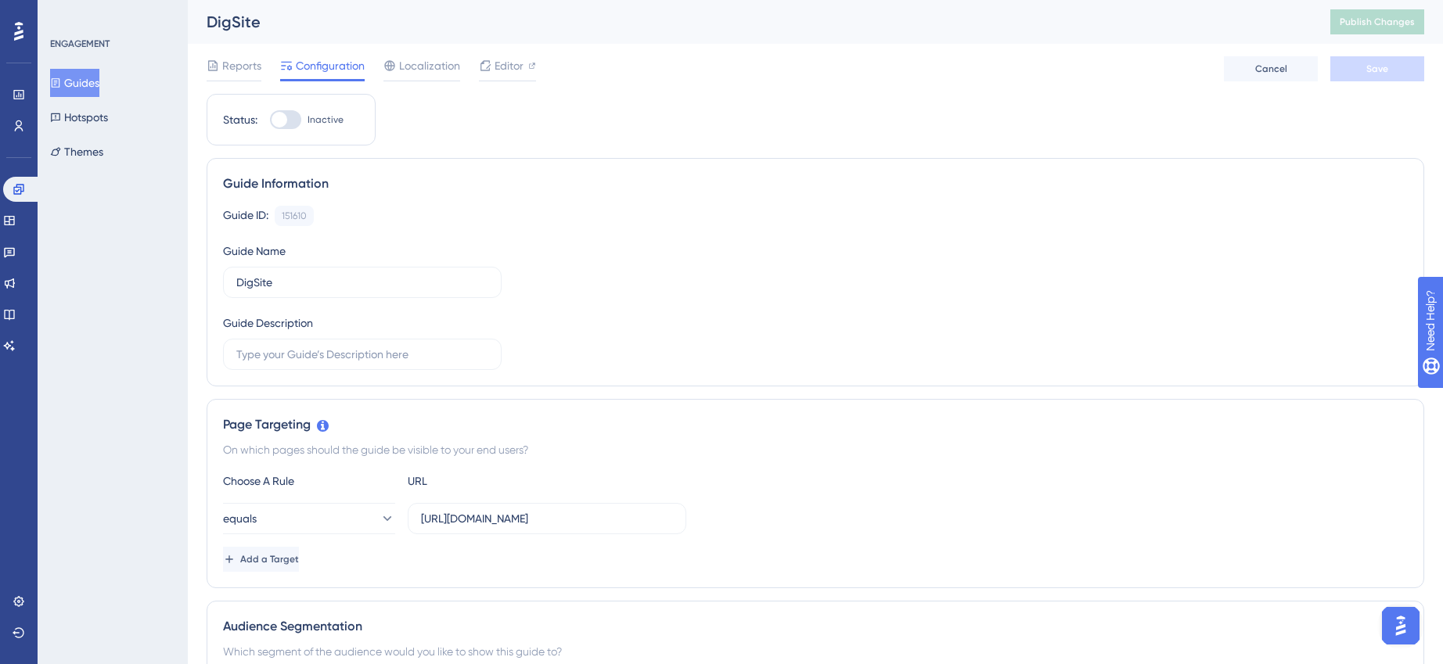
click at [289, 121] on div at bounding box center [285, 119] width 31 height 19
click at [270, 121] on input "Inactive" at bounding box center [269, 120] width 1 height 1
checkbox input "true"
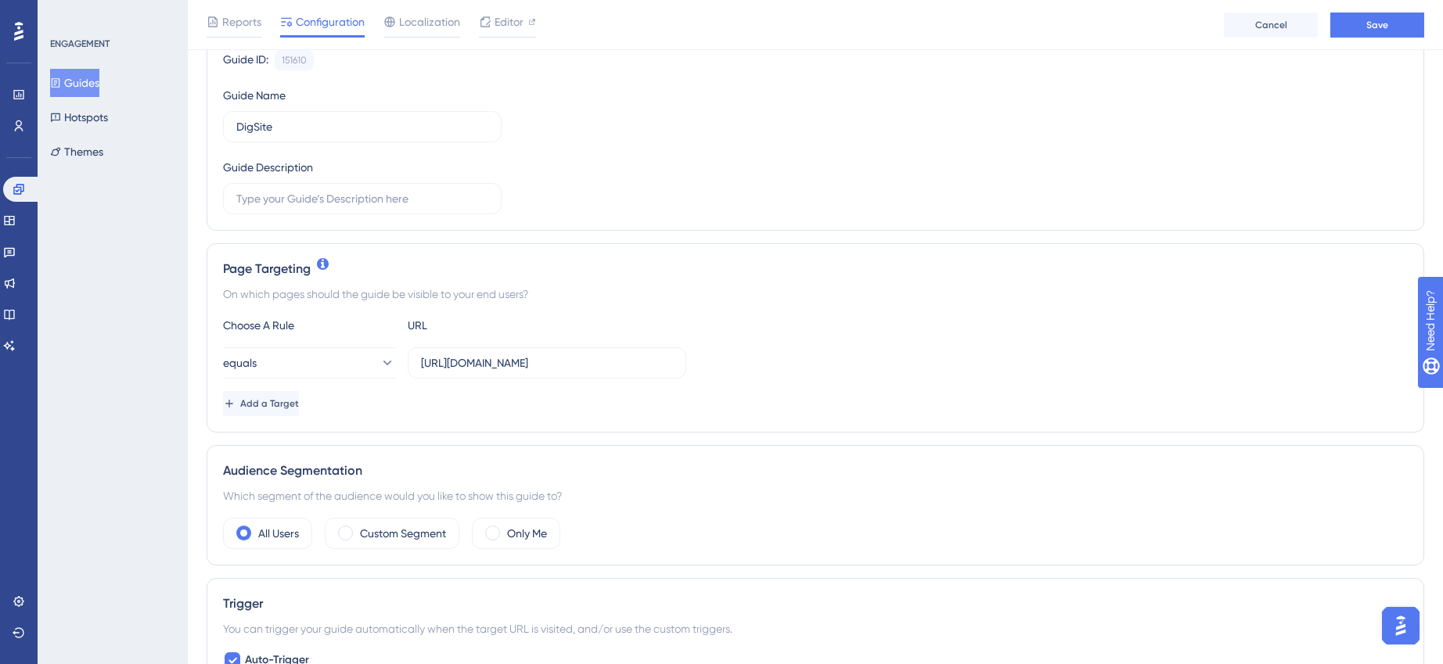
scroll to position [319, 0]
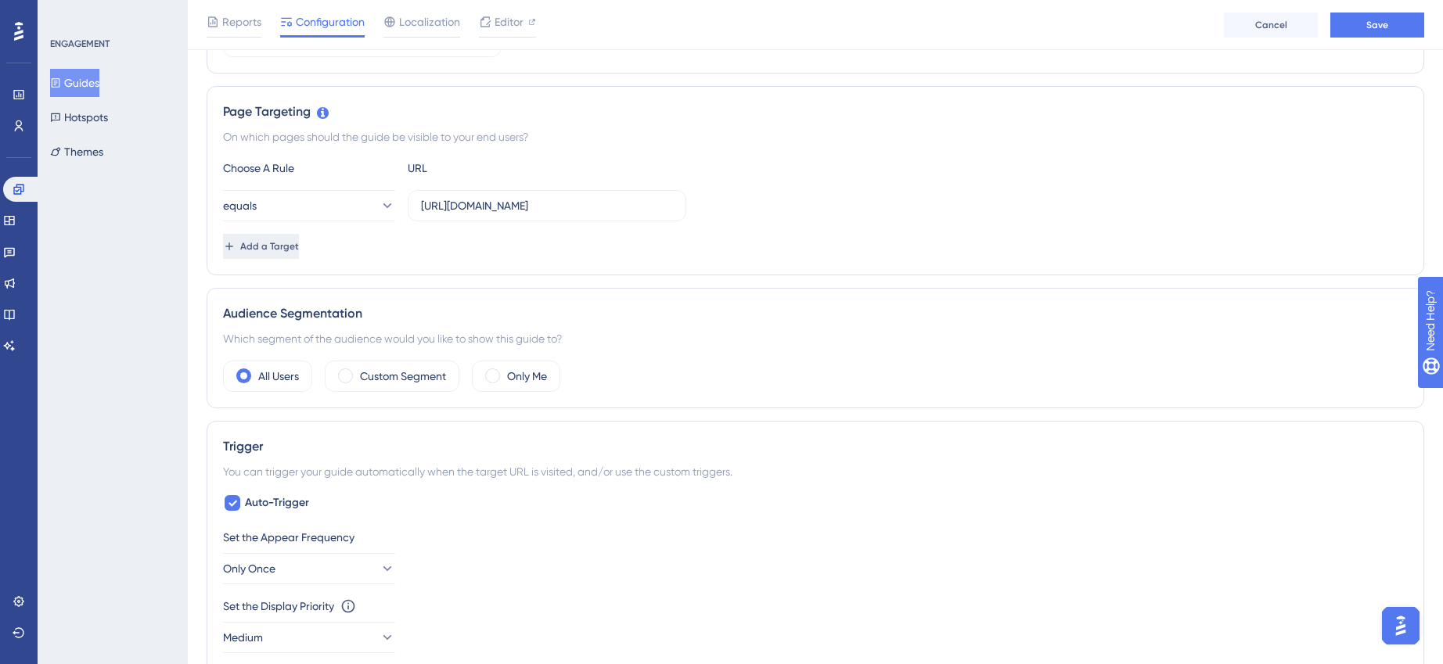
click at [284, 246] on span "Add a Target" at bounding box center [269, 246] width 59 height 13
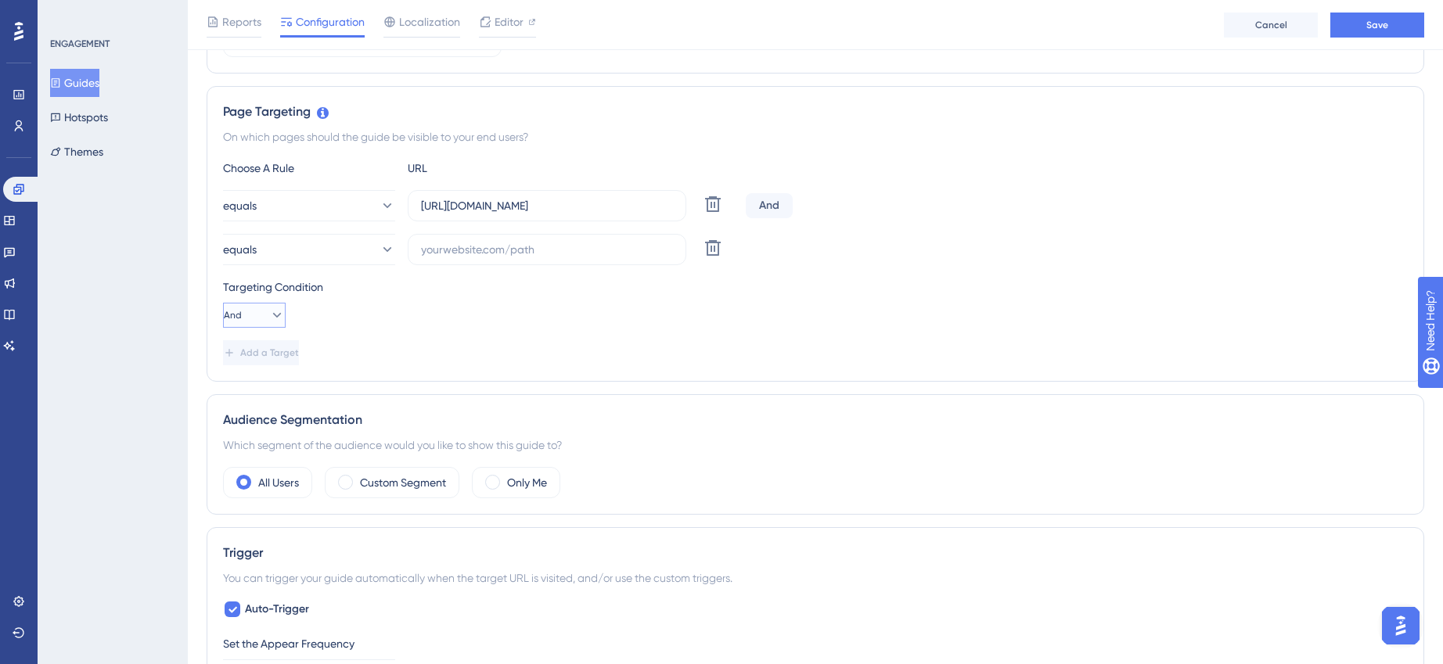
click at [269, 322] on icon at bounding box center [277, 316] width 16 height 16
click at [248, 387] on span "Or" at bounding box center [245, 391] width 13 height 19
click at [483, 203] on input "[URL][DOMAIN_NAME]" at bounding box center [547, 205] width 252 height 17
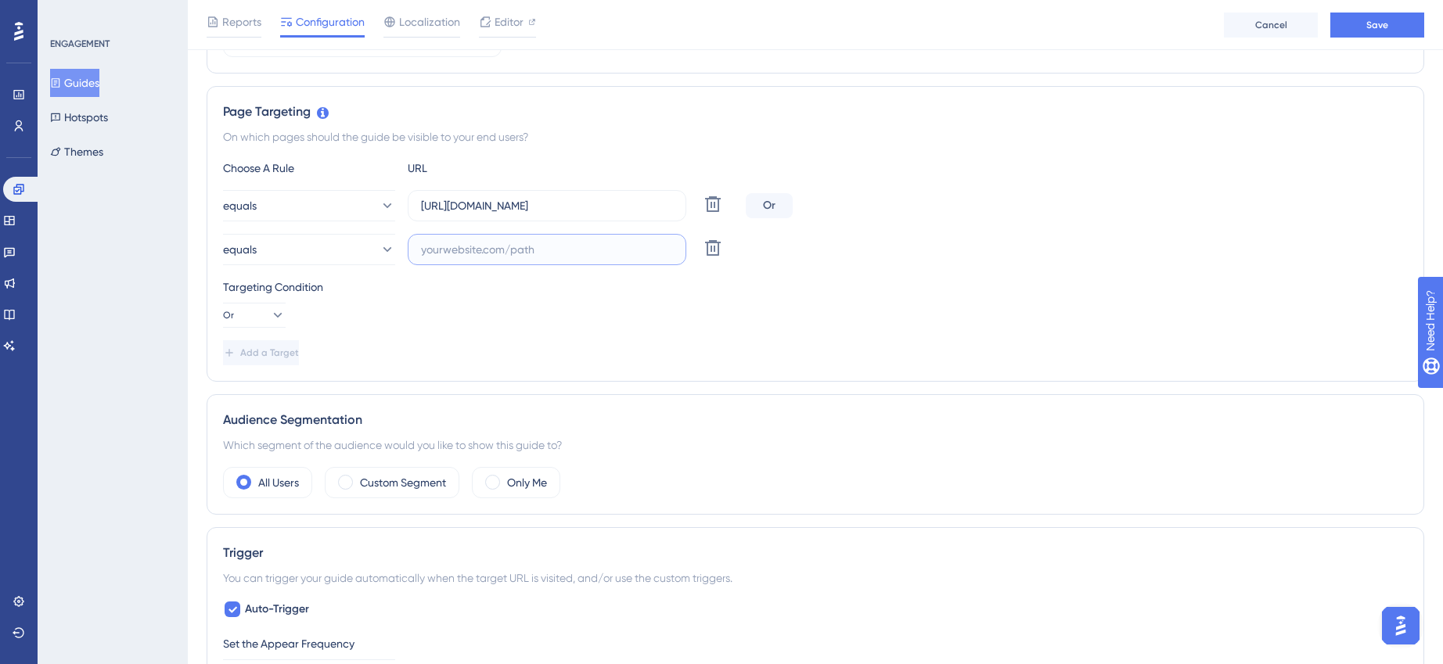
click at [469, 248] on input "text" at bounding box center [547, 249] width 252 height 17
paste input "[URL][DOMAIN_NAME]"
click at [436, 250] on input "[URL][DOMAIN_NAME]" at bounding box center [547, 249] width 252 height 17
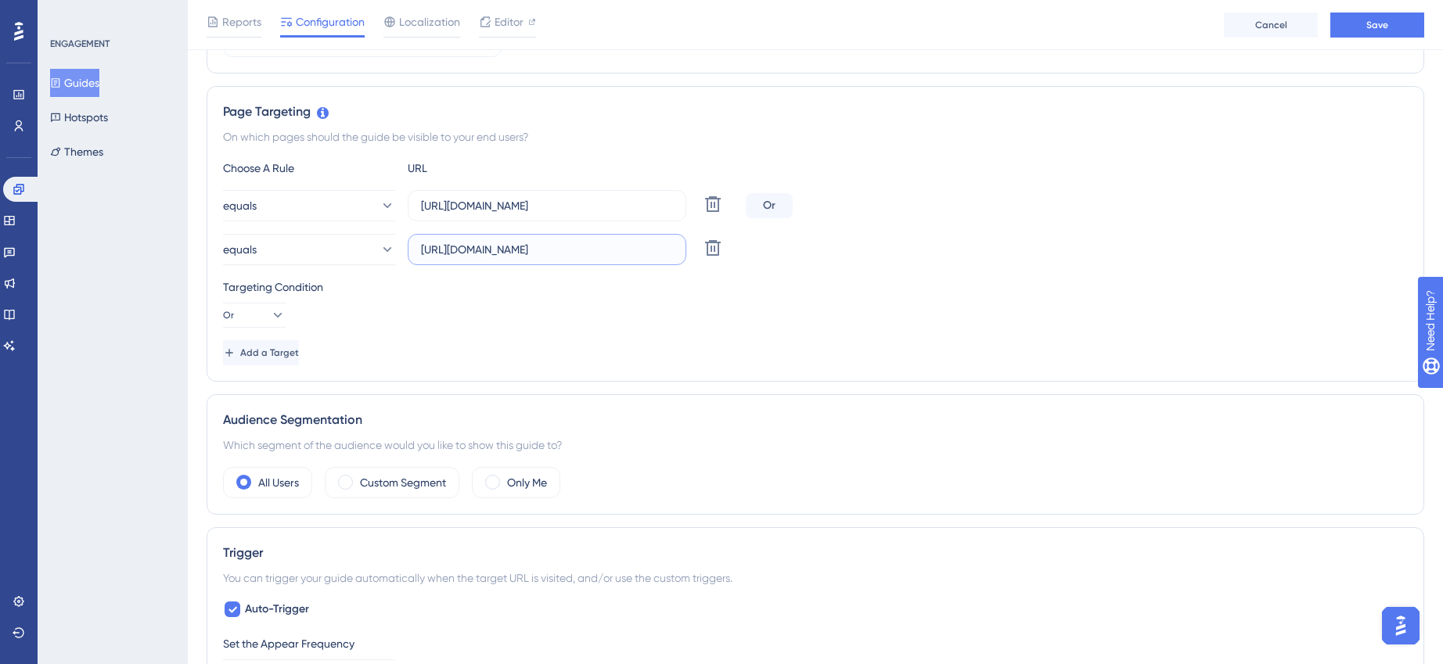
click at [428, 250] on input "[URL][DOMAIN_NAME]" at bounding box center [547, 249] width 252 height 17
type input "[URL][DOMAIN_NAME]"
click at [484, 296] on div "Targeting Condition" at bounding box center [815, 287] width 1185 height 19
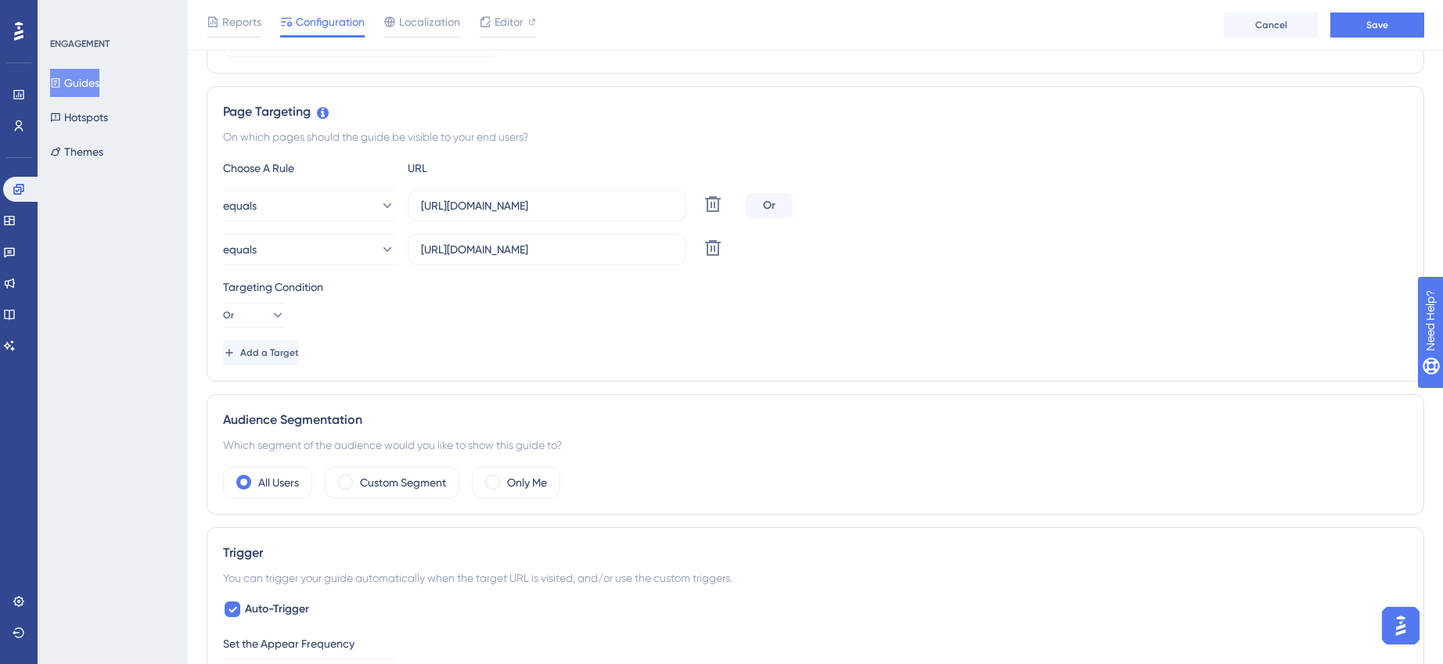
scroll to position [0, 0]
click at [277, 343] on button "Add a Target" at bounding box center [261, 352] width 76 height 25
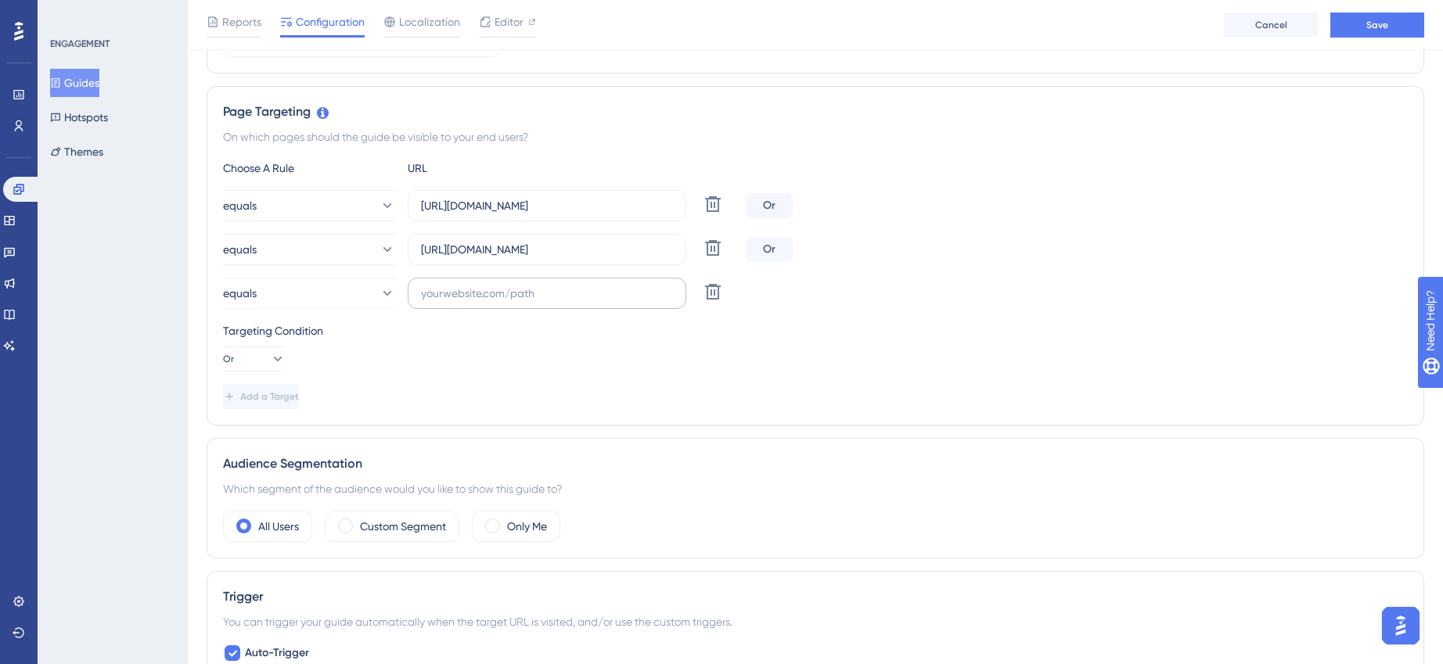
click at [524, 302] on label at bounding box center [547, 293] width 279 height 31
click at [524, 302] on input "text" at bounding box center [547, 293] width 252 height 17
click at [526, 288] on input "text" at bounding box center [547, 293] width 252 height 17
paste input "[URL][DOMAIN_NAME]"
drag, startPoint x: 596, startPoint y: 255, endPoint x: 686, endPoint y: 254, distance: 90.8
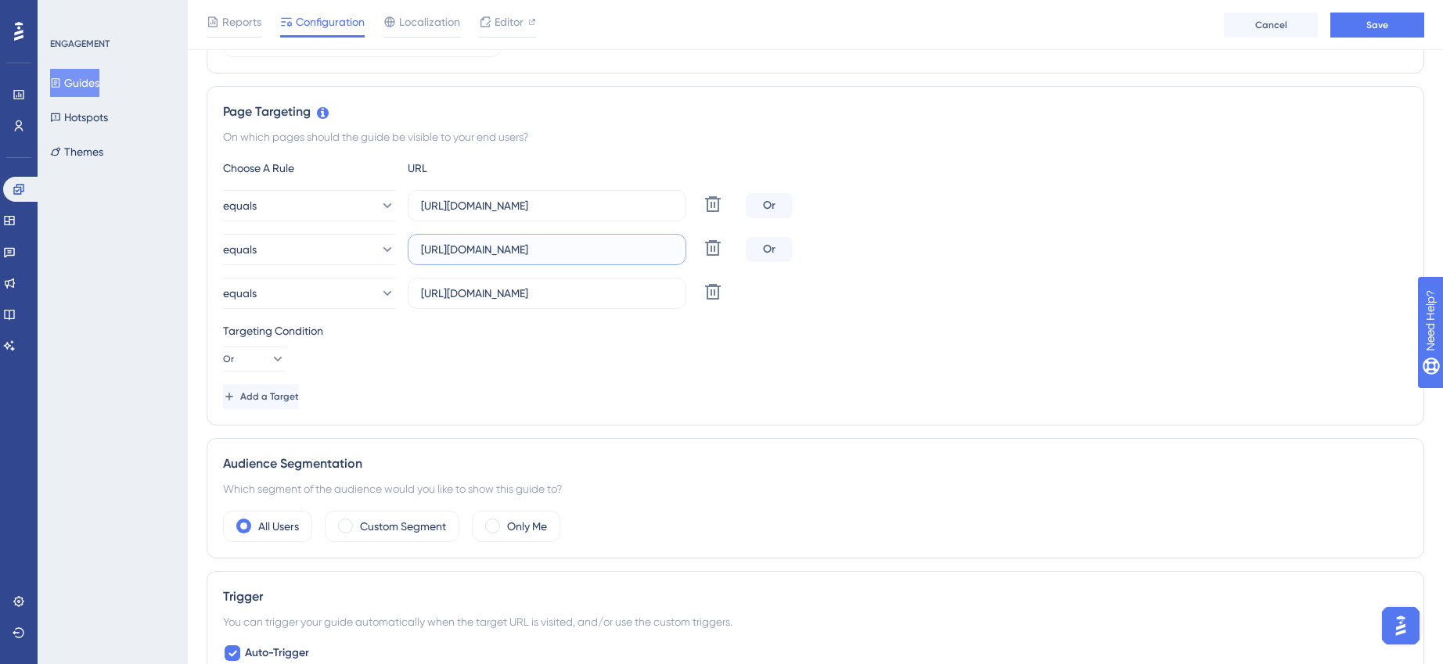
click at [686, 254] on div "equals [URL][DOMAIN_NAME] Delete" at bounding box center [481, 249] width 516 height 31
drag, startPoint x: 596, startPoint y: 251, endPoint x: 635, endPoint y: 251, distance: 39.1
click at [637, 250] on input "[URL][DOMAIN_NAME]" at bounding box center [547, 249] width 252 height 17
click at [648, 251] on input "[URL][DOMAIN_NAME]" at bounding box center [547, 249] width 252 height 17
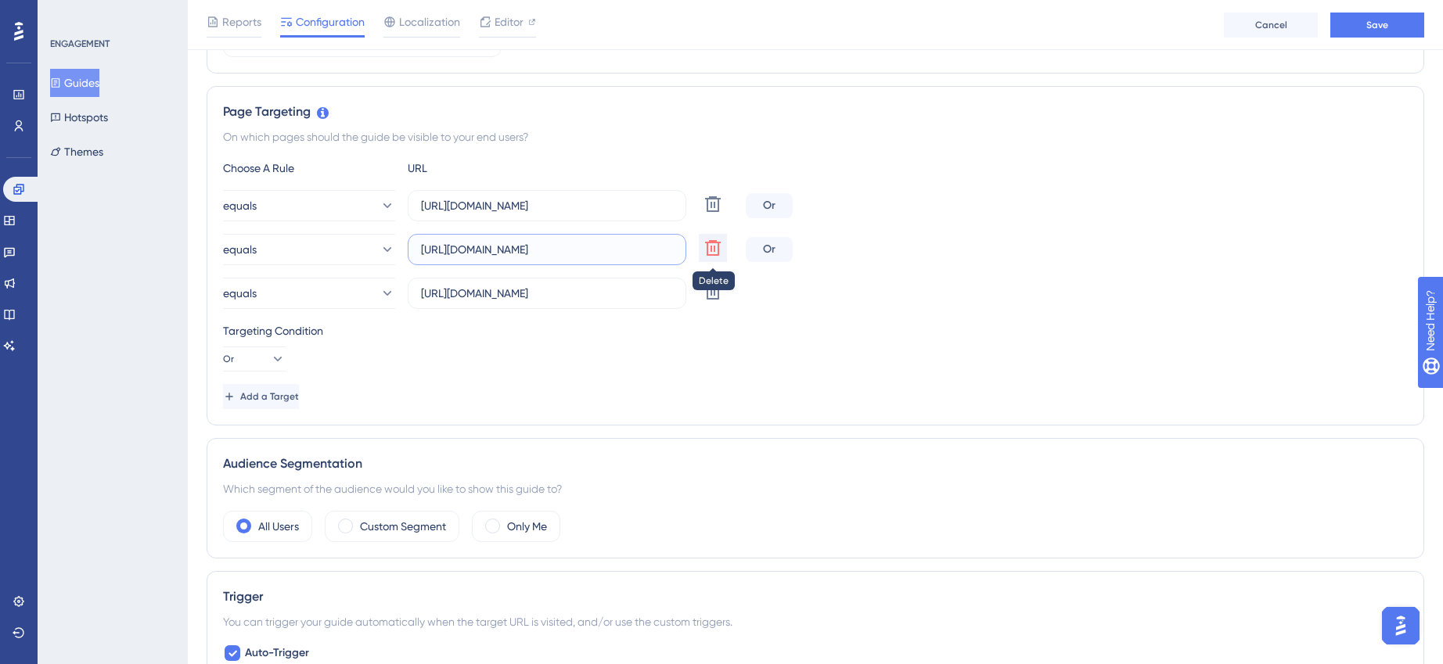
drag, startPoint x: 630, startPoint y: 250, endPoint x: 698, endPoint y: 252, distance: 68.1
click at [698, 252] on div "equals [URL][DOMAIN_NAME] Delete" at bounding box center [481, 249] width 516 height 31
drag, startPoint x: 600, startPoint y: 287, endPoint x: 574, endPoint y: 294, distance: 27.5
click at [574, 294] on input "[URL][DOMAIN_NAME]" at bounding box center [547, 293] width 252 height 17
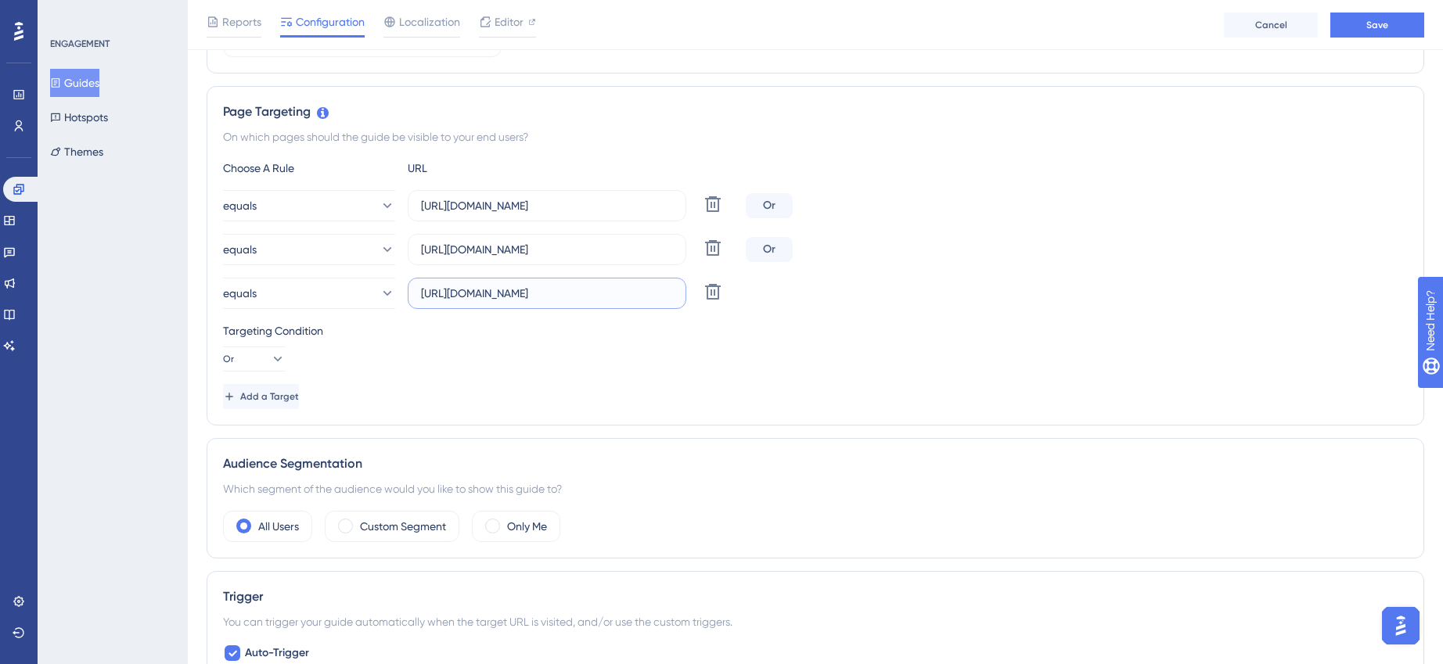
paste input "reporting_remote/drivers"
type input "[URL][DOMAIN_NAME]"
click at [670, 357] on div "Targeting Condition Or" at bounding box center [815, 347] width 1185 height 50
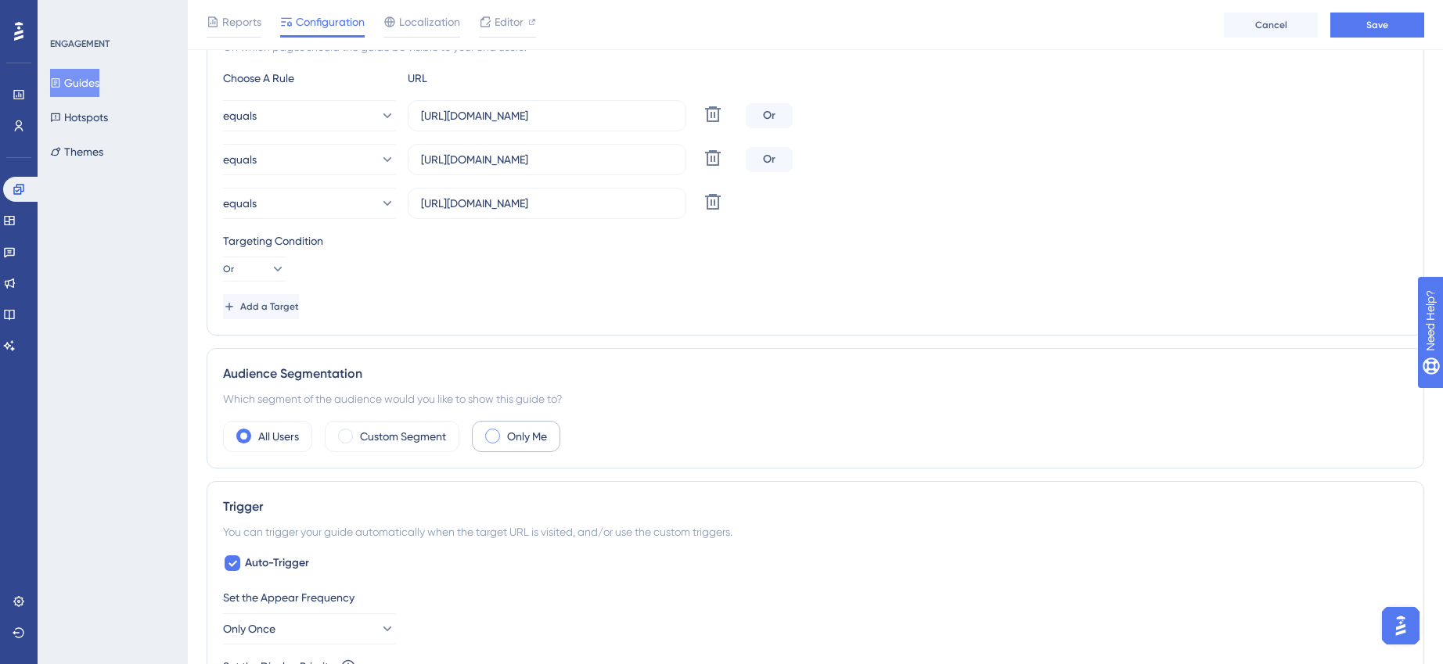
scroll to position [412, 0]
click at [418, 432] on label "Custom Segment" at bounding box center [403, 433] width 86 height 19
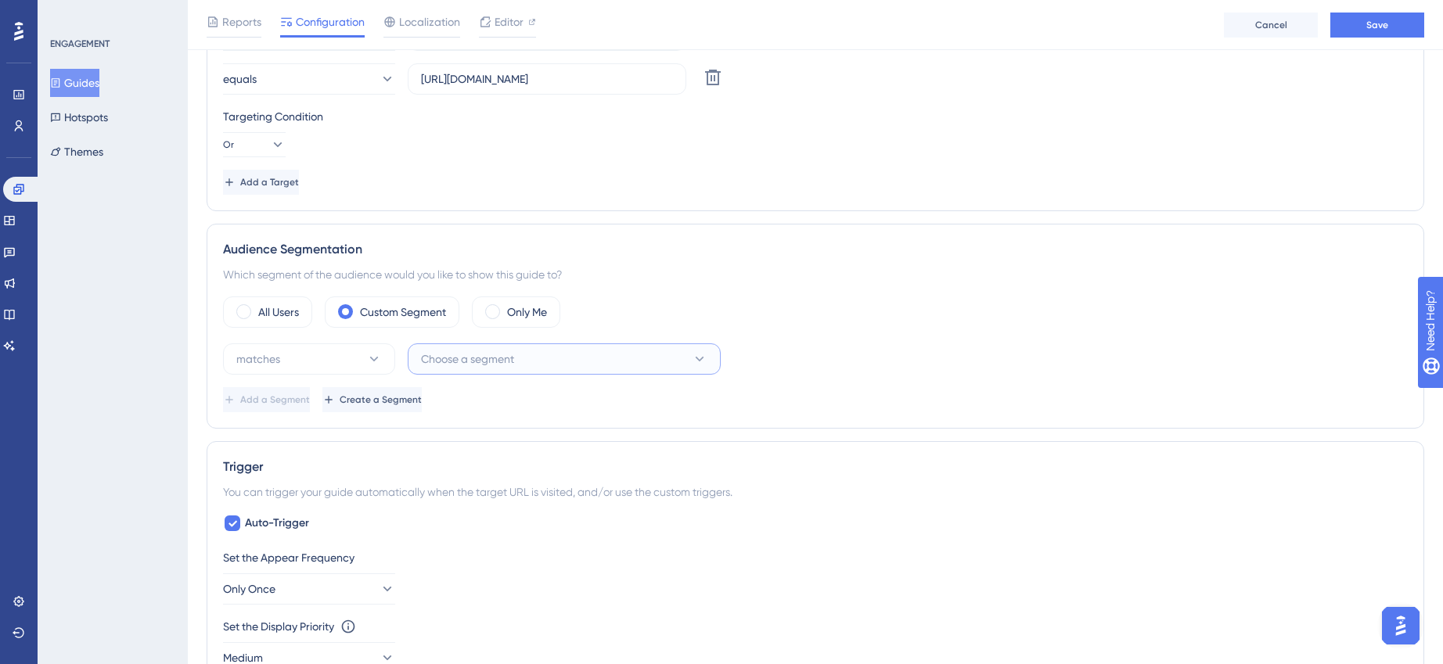
click at [483, 362] on span "Choose a segment" at bounding box center [467, 359] width 93 height 19
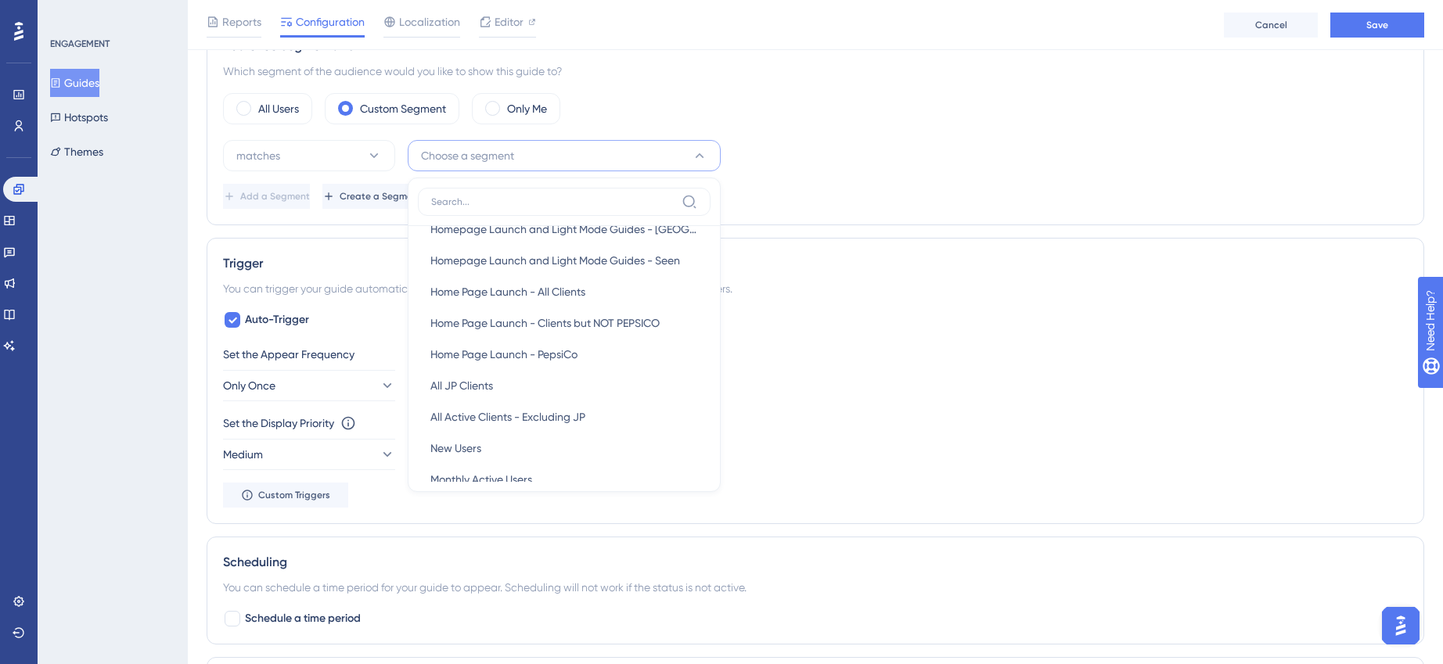
scroll to position [765, 0]
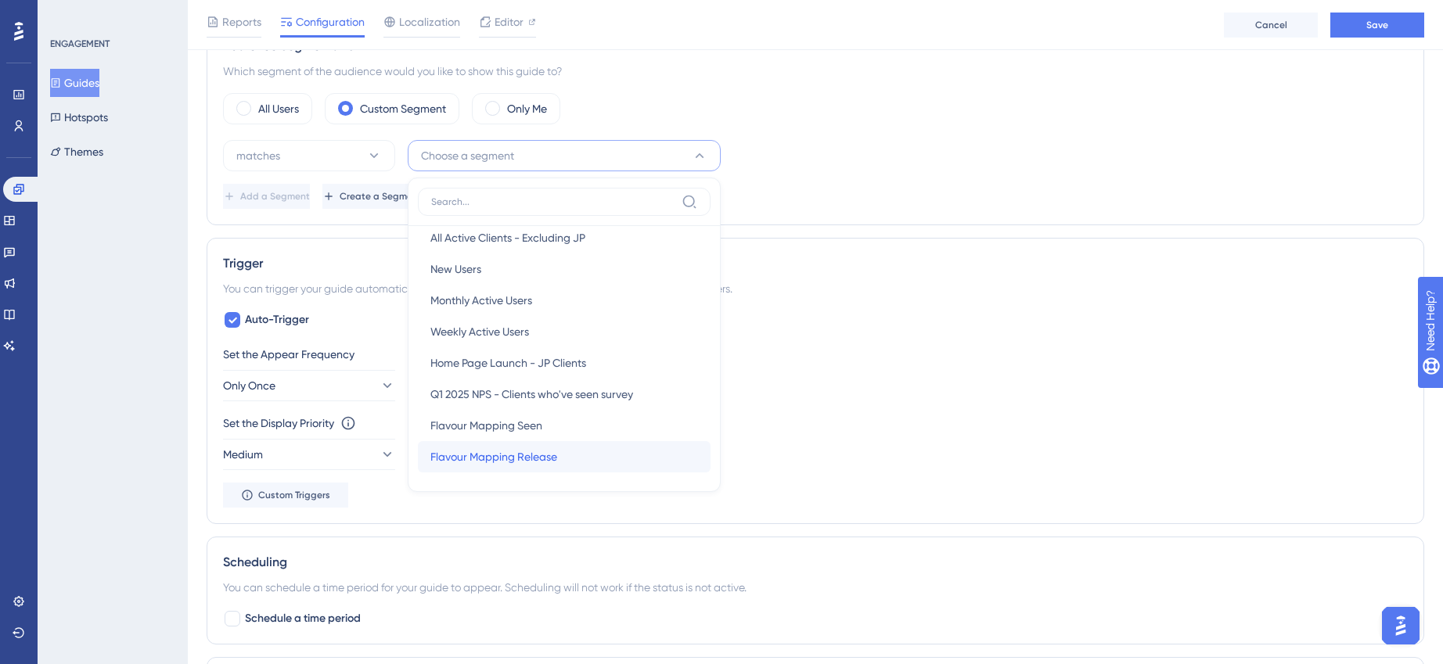
click at [487, 452] on span "Flavour Mapping Release" at bounding box center [493, 457] width 127 height 19
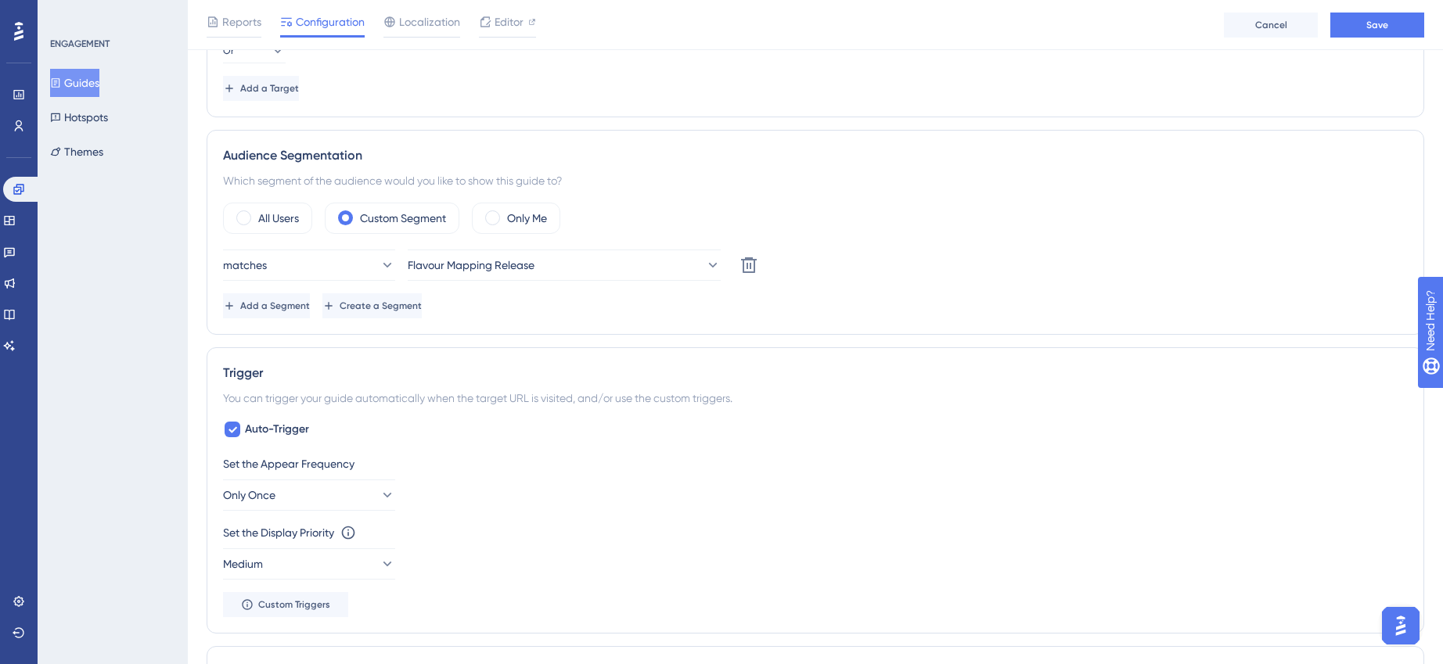
scroll to position [617, 0]
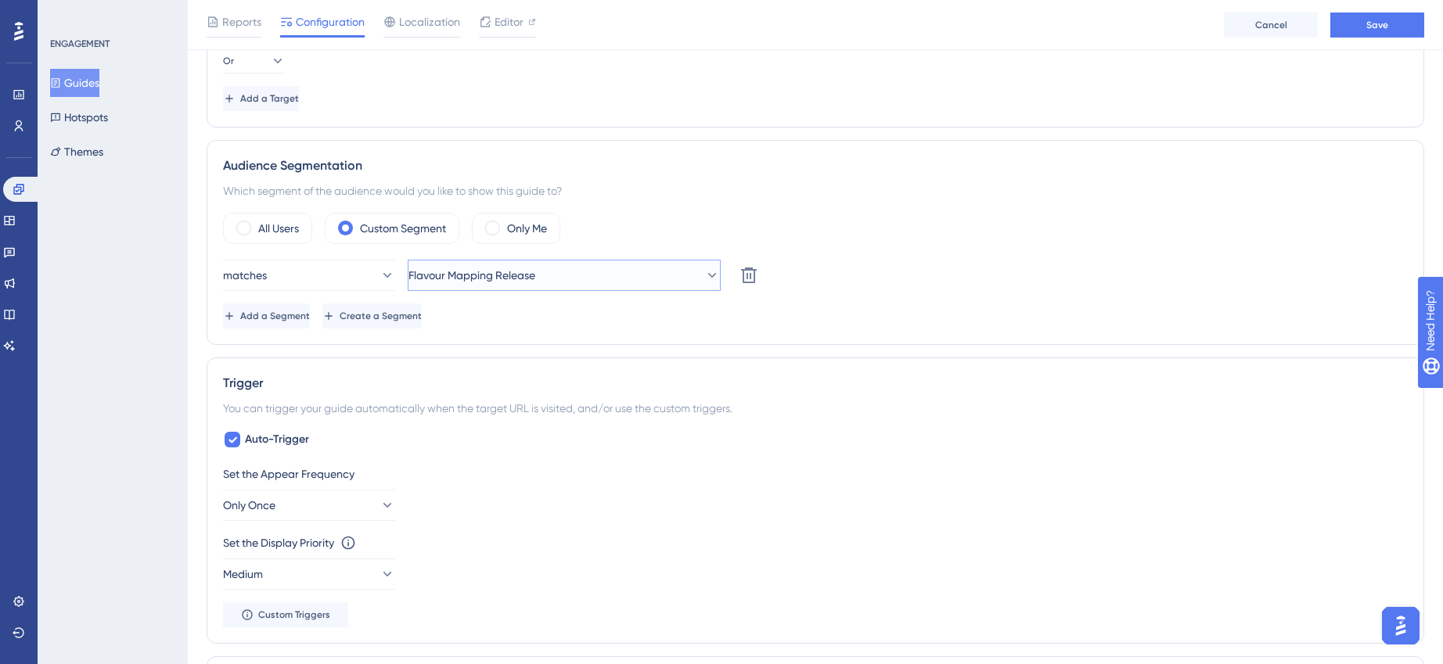
click at [567, 270] on button "Flavour Mapping Release" at bounding box center [564, 275] width 313 height 31
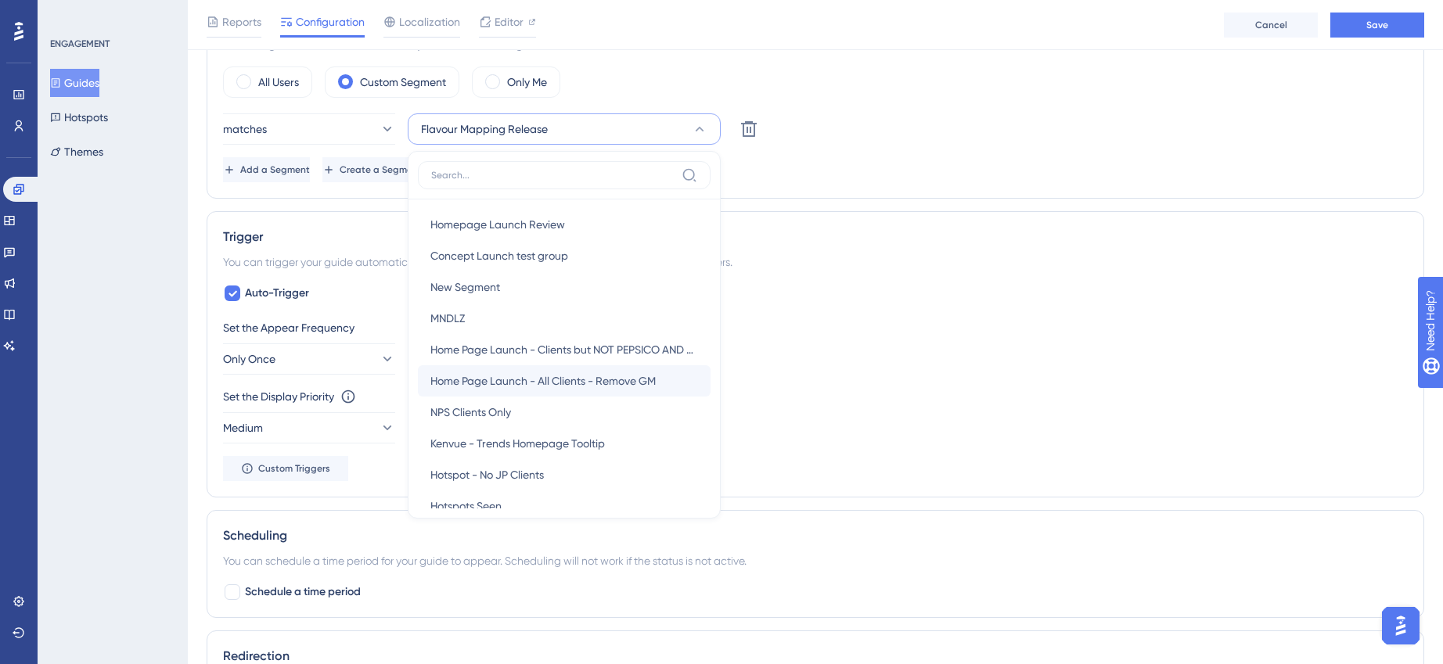
scroll to position [222, 0]
click at [566, 373] on span "Home Page Launch - All Clients - Remove GM" at bounding box center [542, 378] width 225 height 19
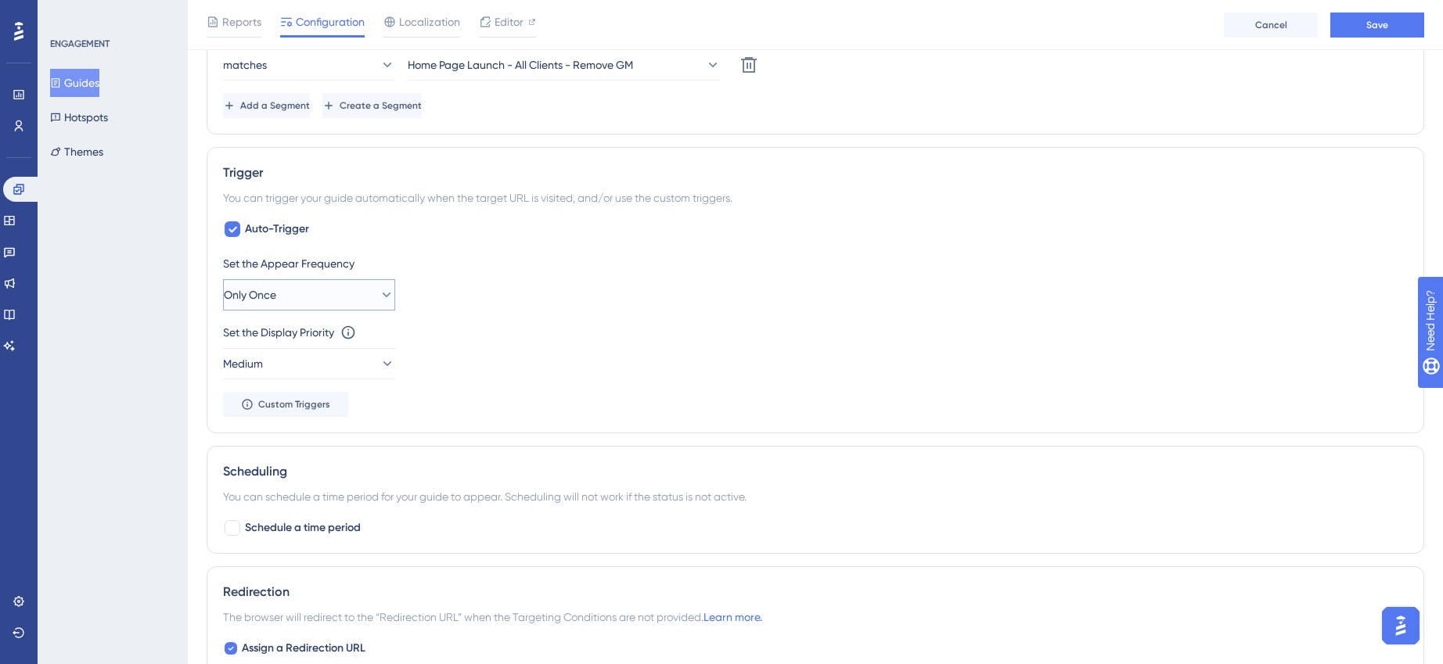
click at [343, 292] on button "Only Once" at bounding box center [309, 294] width 172 height 31
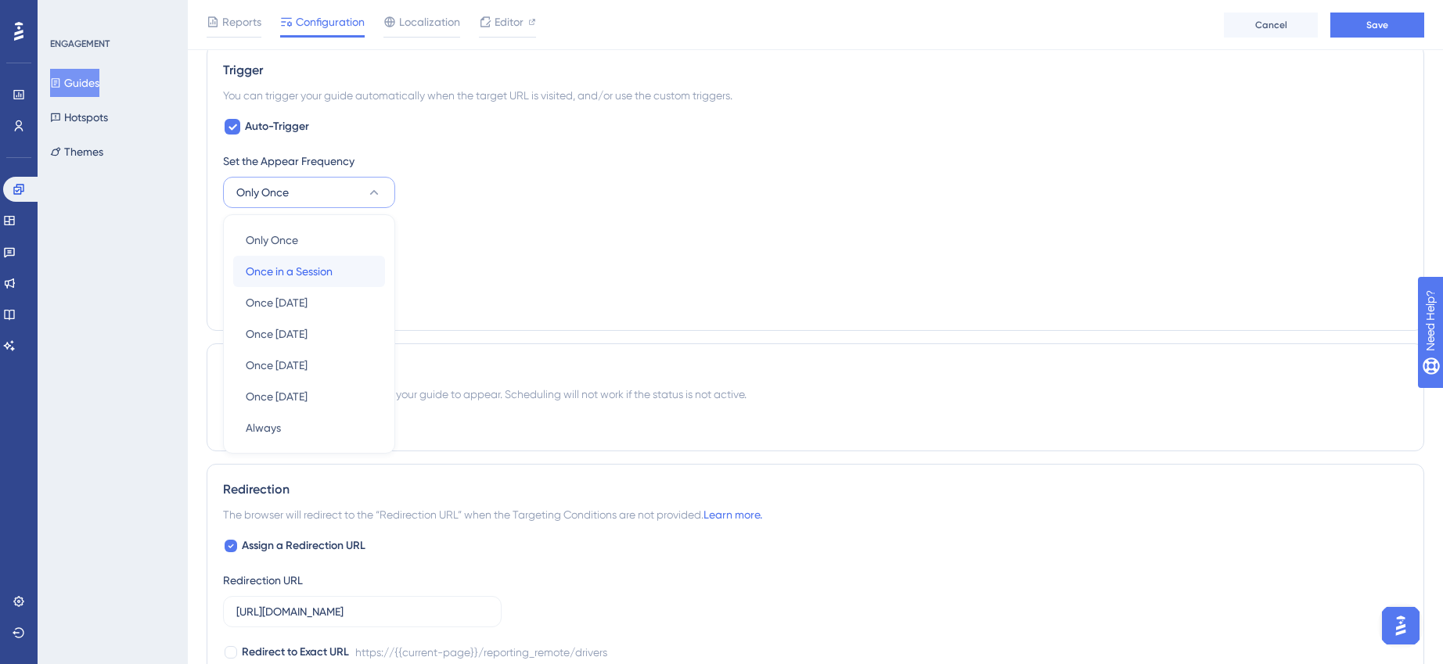
click at [308, 273] on span "Once in a Session" at bounding box center [289, 271] width 87 height 19
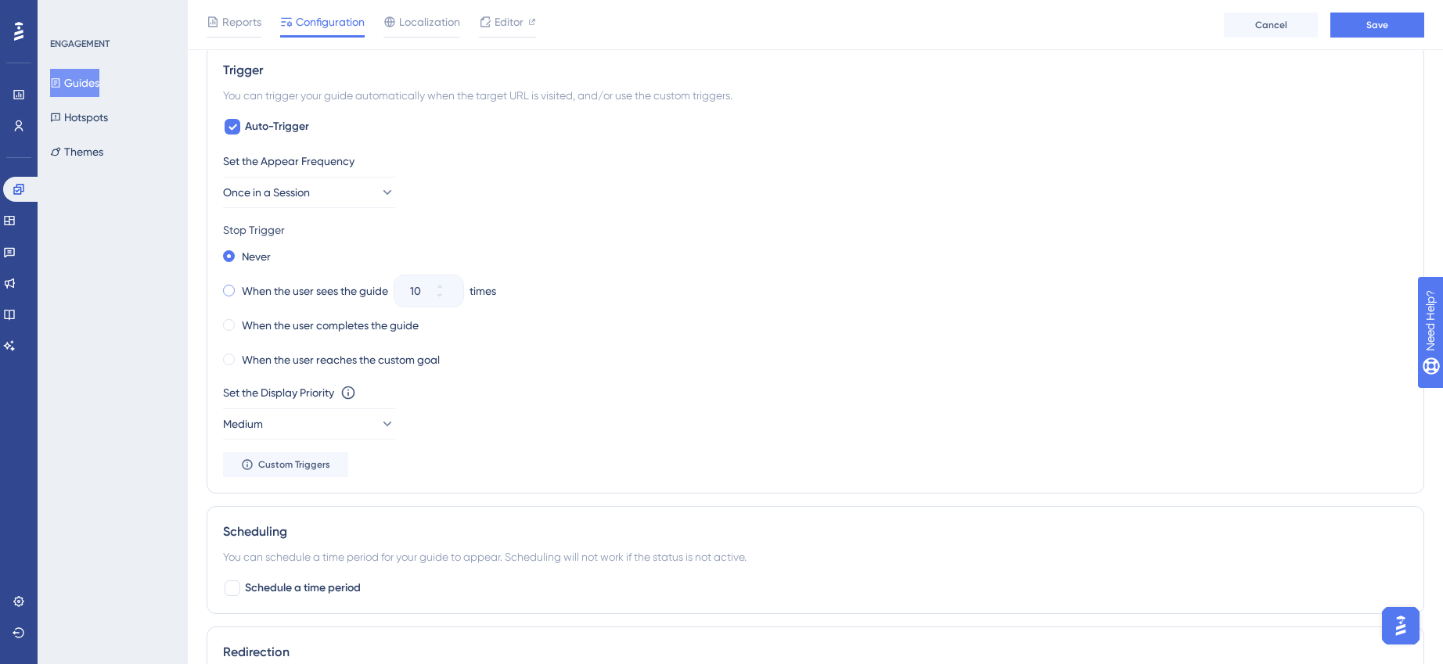
click at [230, 286] on span at bounding box center [229, 291] width 12 height 12
click at [239, 287] on input "radio" at bounding box center [239, 287] width 0 height 0
click at [226, 326] on span at bounding box center [229, 325] width 12 height 12
click at [239, 322] on input "radio" at bounding box center [239, 322] width 0 height 0
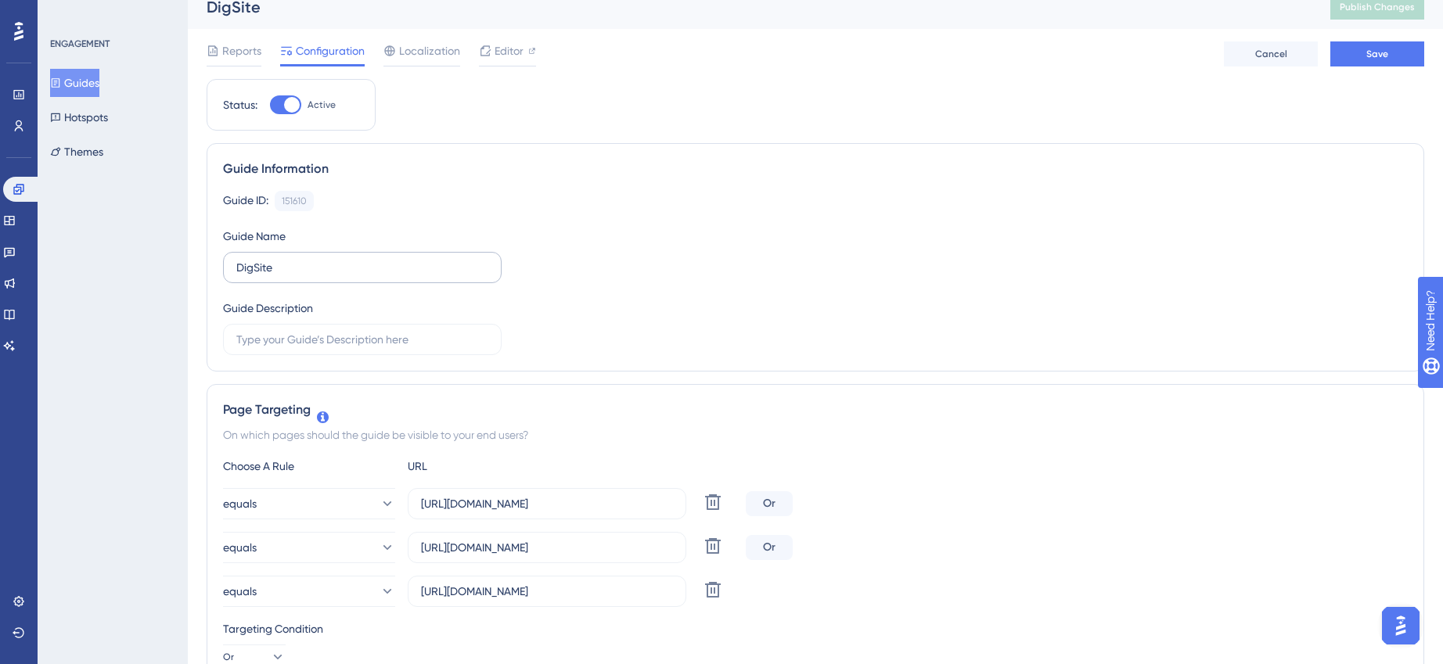
scroll to position [0, 0]
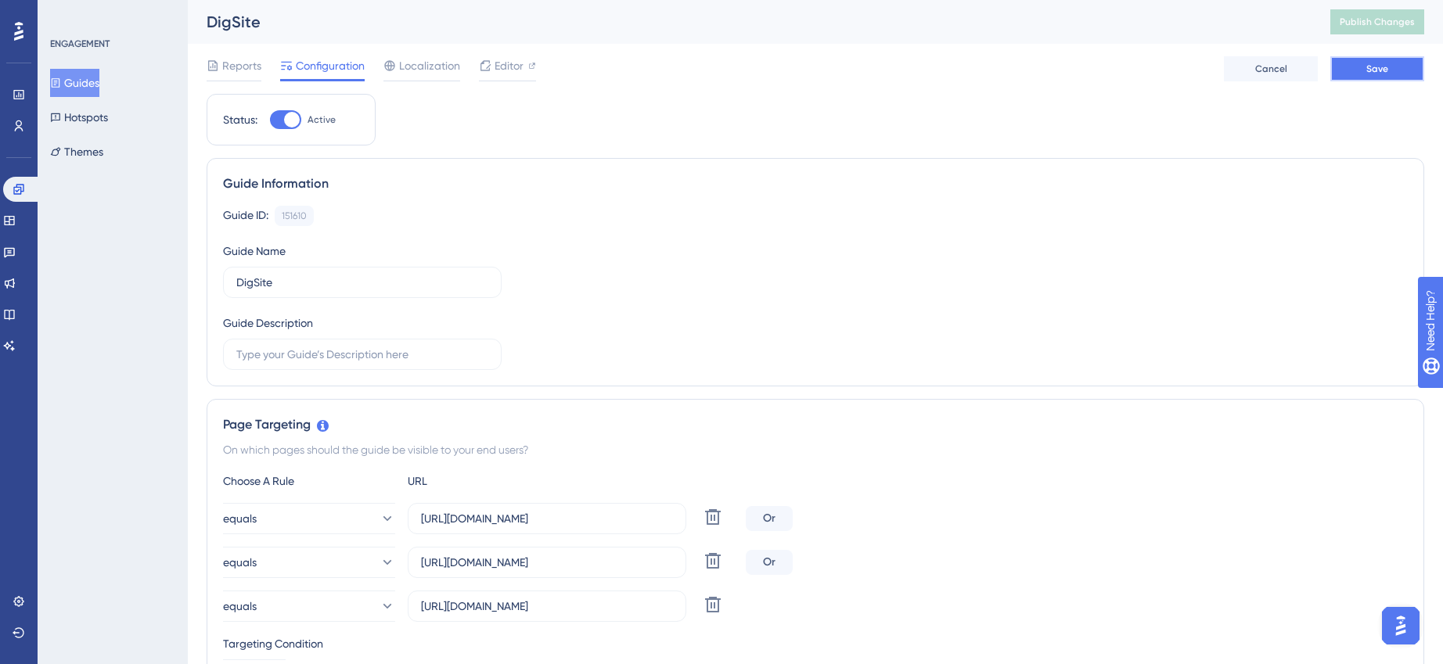
click at [1365, 63] on button "Save" at bounding box center [1377, 68] width 94 height 25
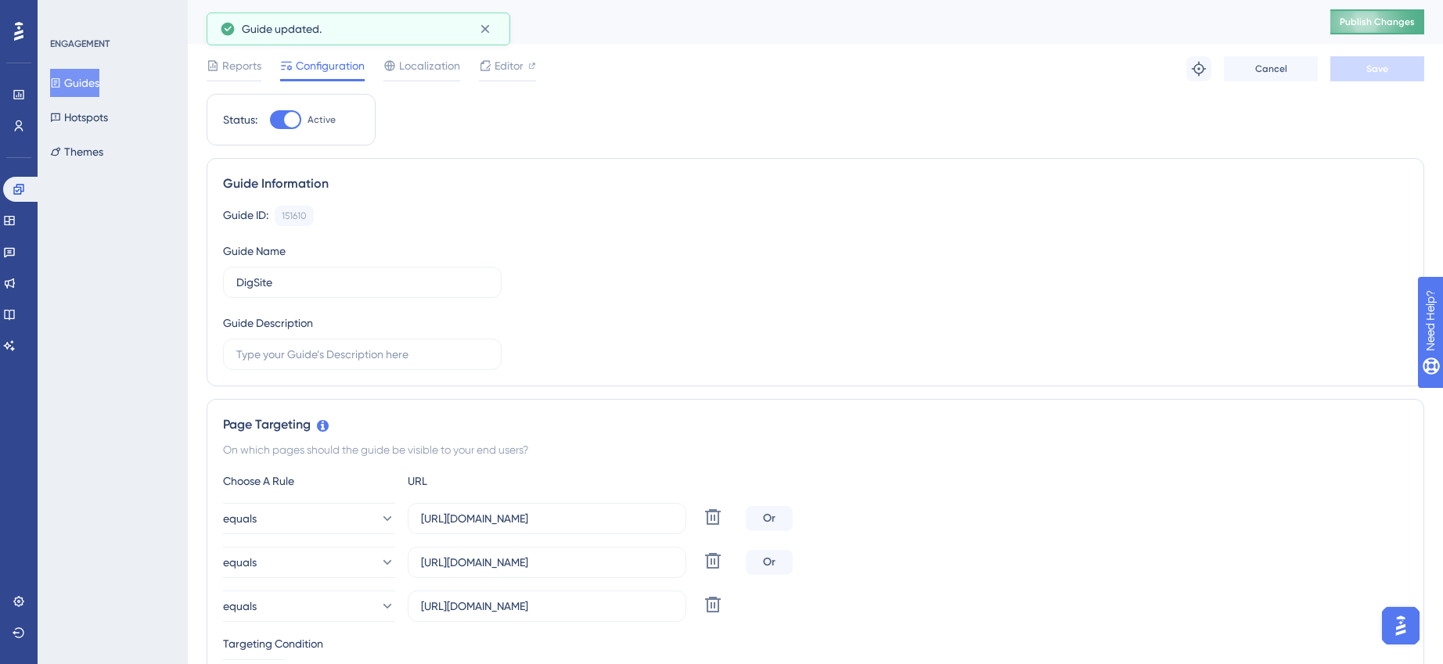
click at [1383, 26] on span "Publish Changes" at bounding box center [1377, 22] width 75 height 13
click at [16, 191] on icon at bounding box center [18, 189] width 10 height 10
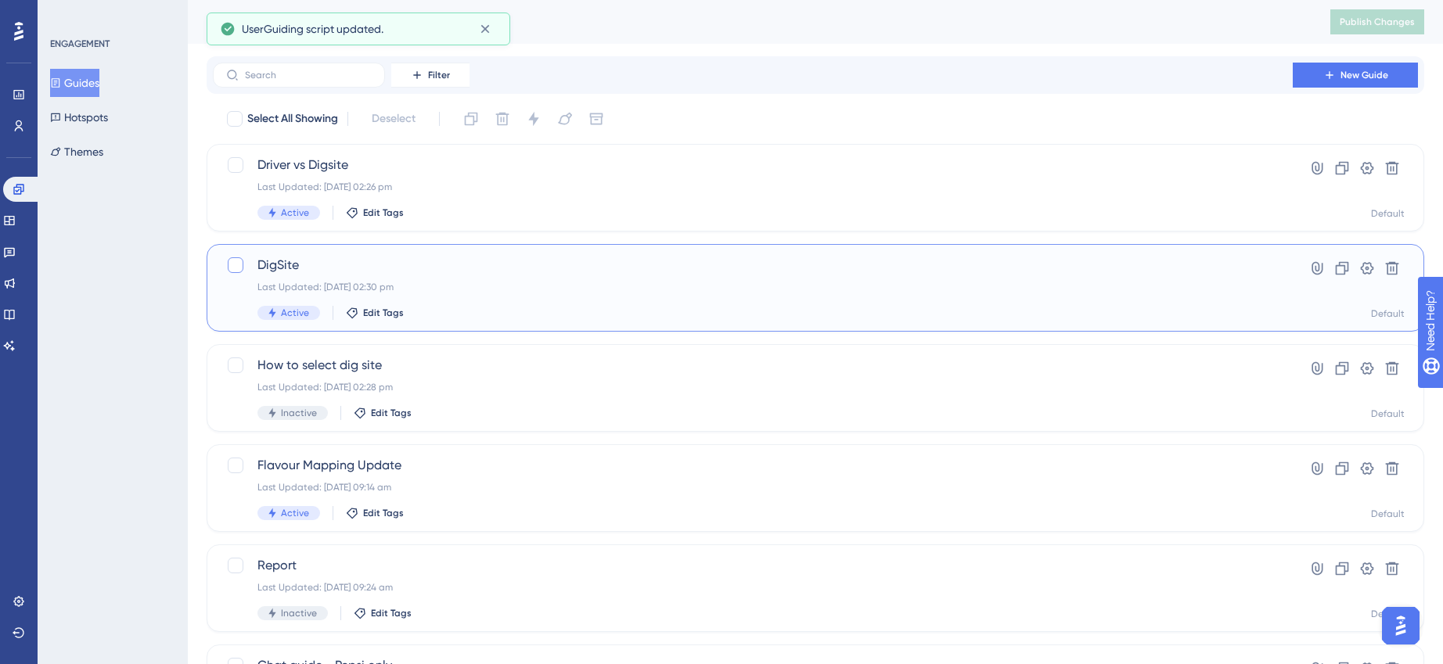
click at [242, 266] on div at bounding box center [236, 265] width 16 height 16
checkbox input "true"
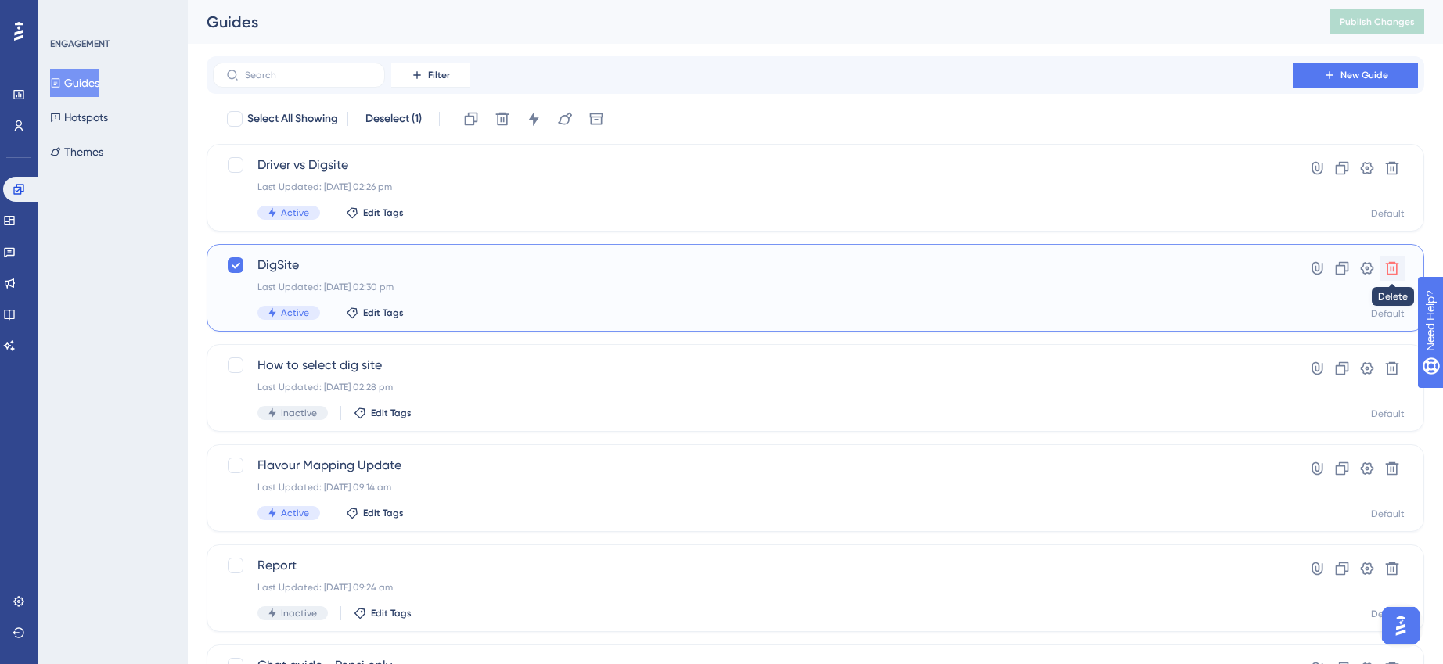
click at [1384, 267] on icon at bounding box center [1392, 269] width 16 height 16
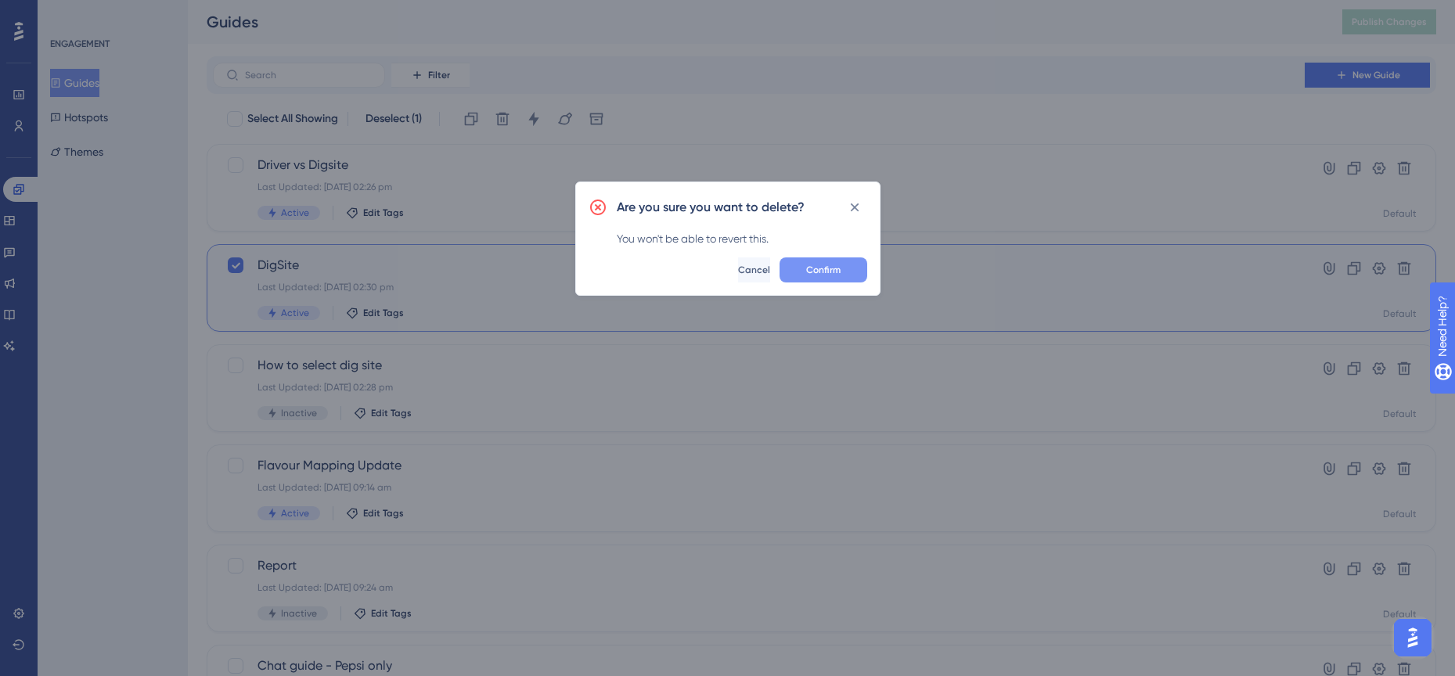
click at [813, 272] on span "Confirm" at bounding box center [823, 270] width 34 height 13
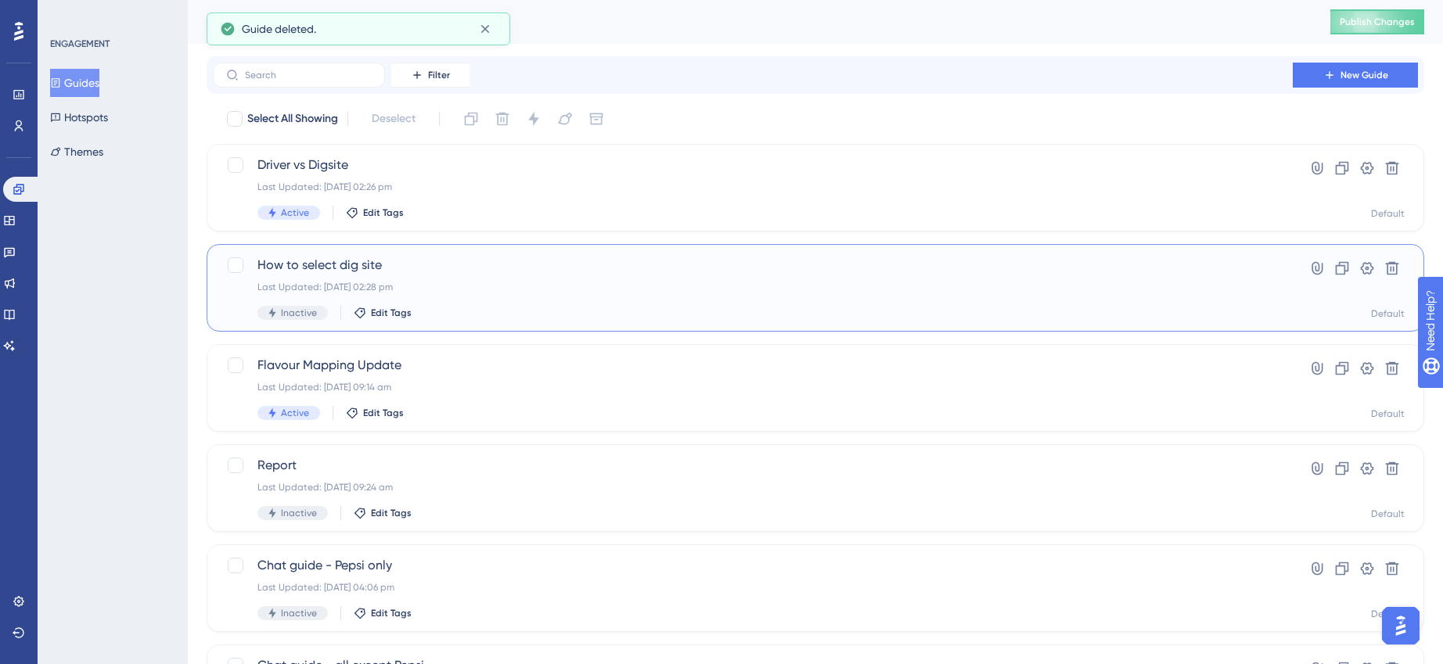
click at [464, 275] on div "How to select dig site Last Updated: [DATE] 02:28 pm Inactive Edit Tags" at bounding box center [752, 288] width 991 height 64
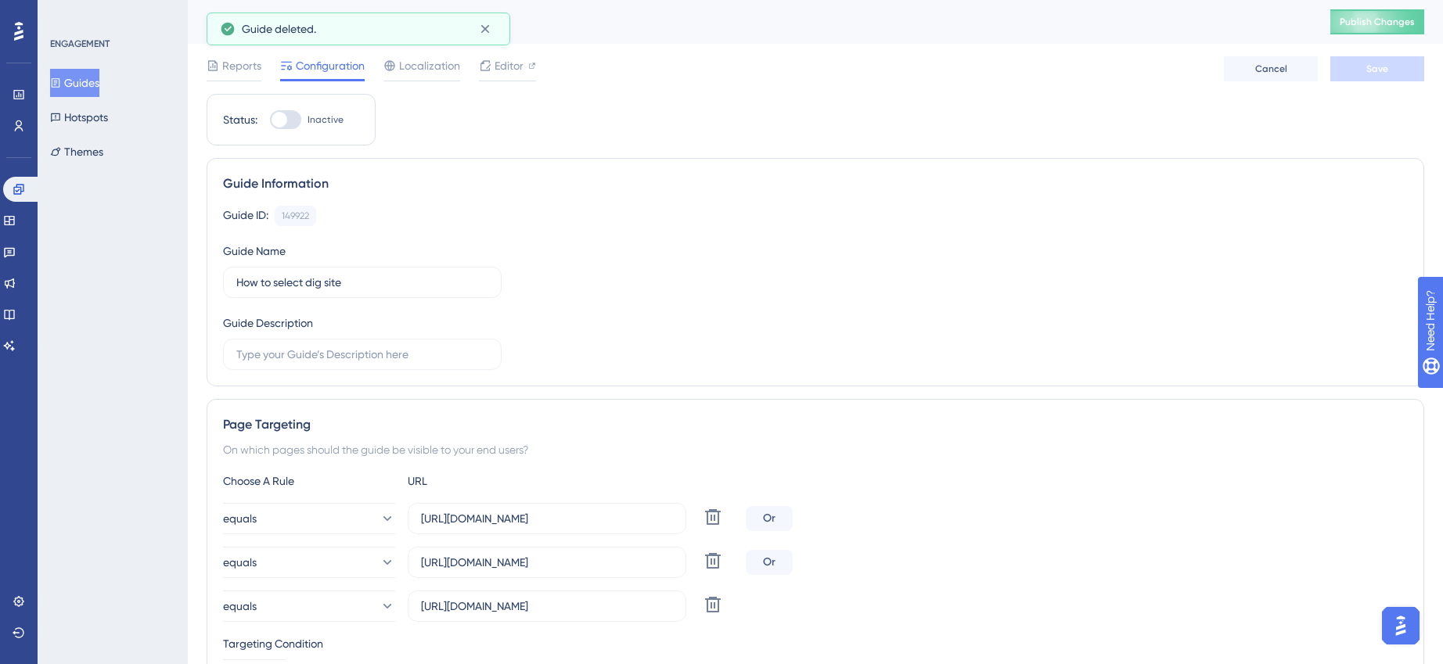
click at [292, 122] on div at bounding box center [285, 119] width 31 height 19
click at [270, 121] on input "Inactive" at bounding box center [269, 120] width 1 height 1
checkbox input "true"
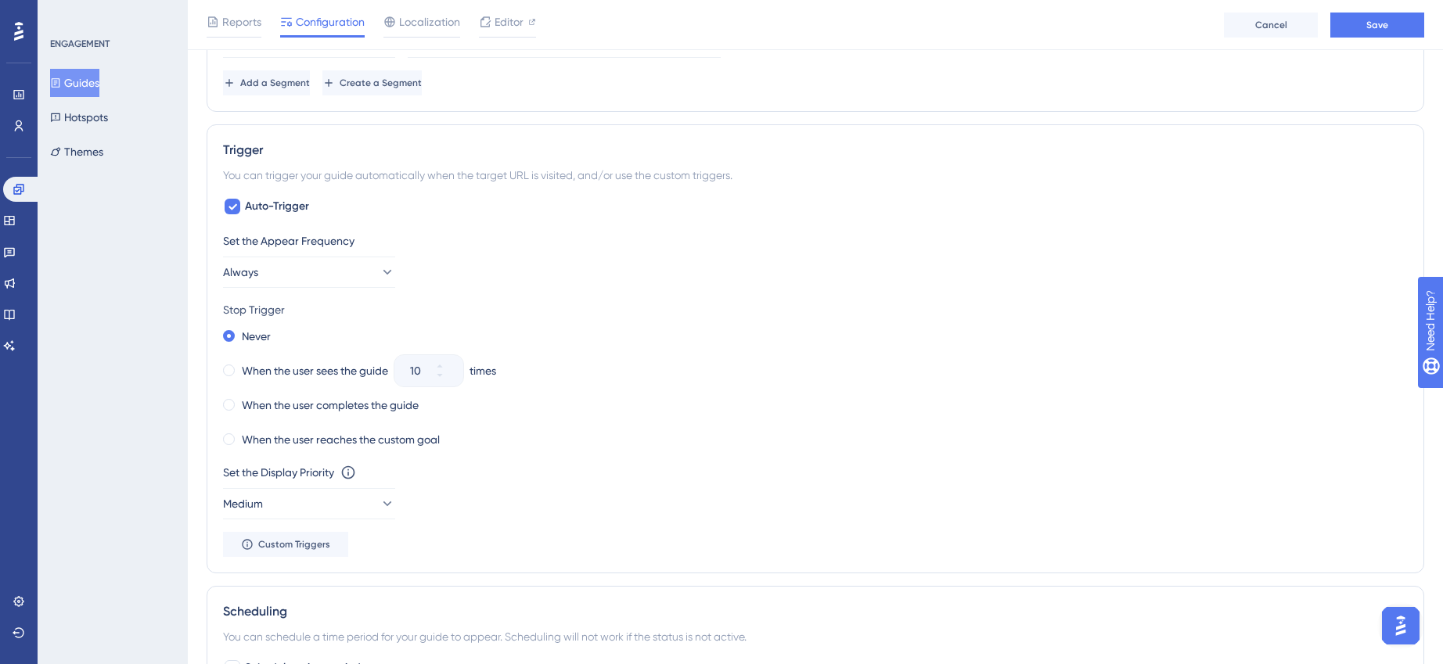
scroll to position [853, 0]
click at [236, 367] on div "When the user sees the guide" at bounding box center [305, 369] width 165 height 22
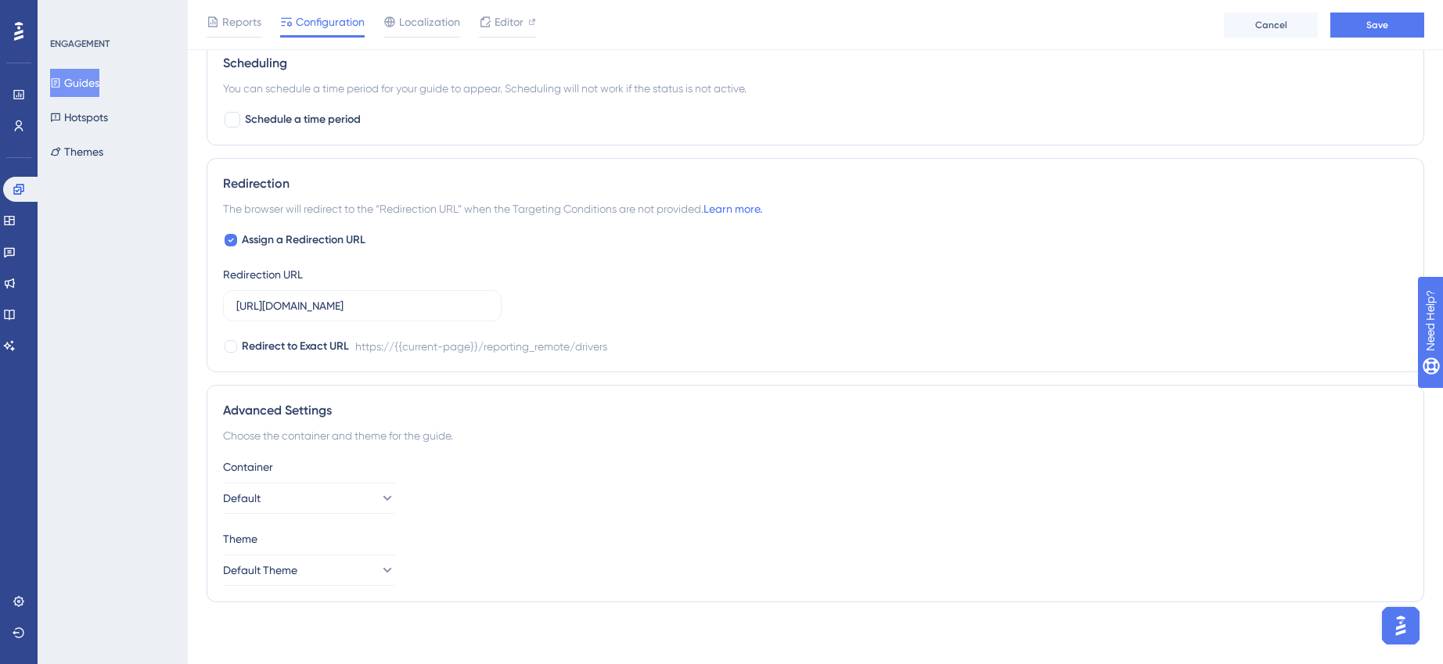
scroll to position [1400, 0]
click at [1357, 24] on button "Save" at bounding box center [1377, 25] width 94 height 25
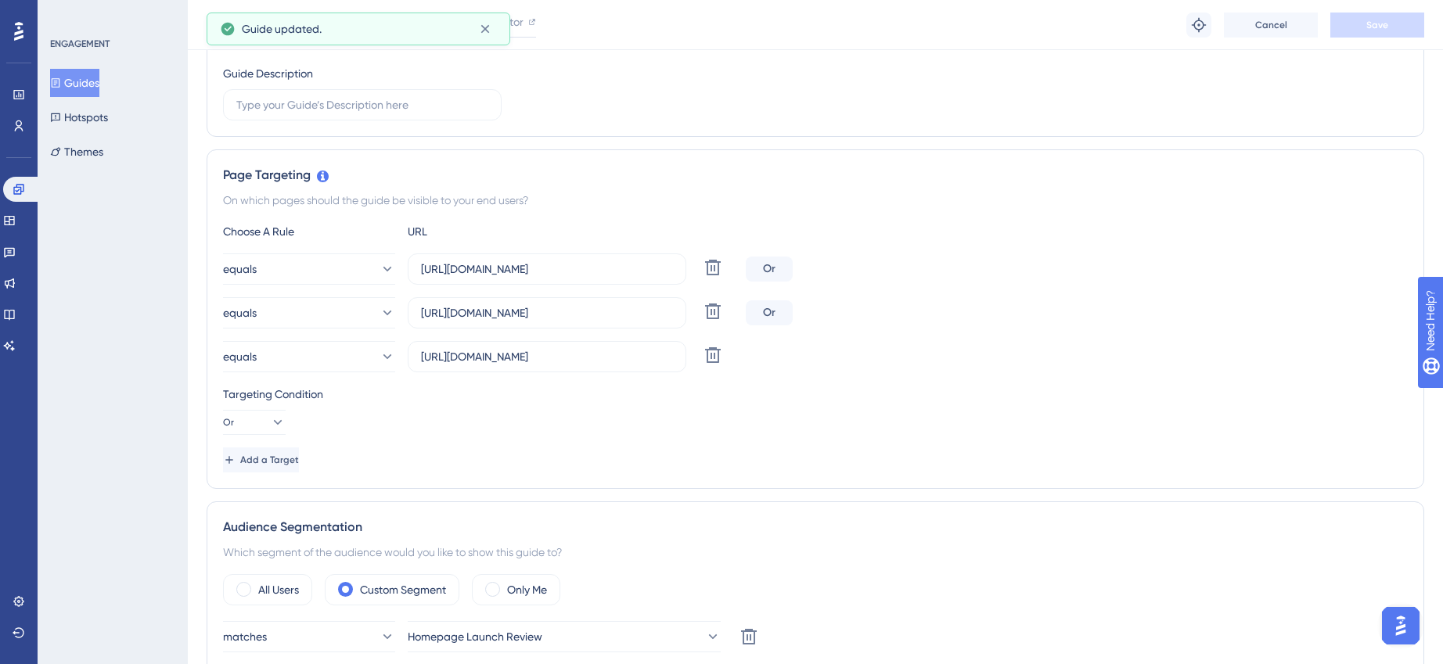
scroll to position [0, 0]
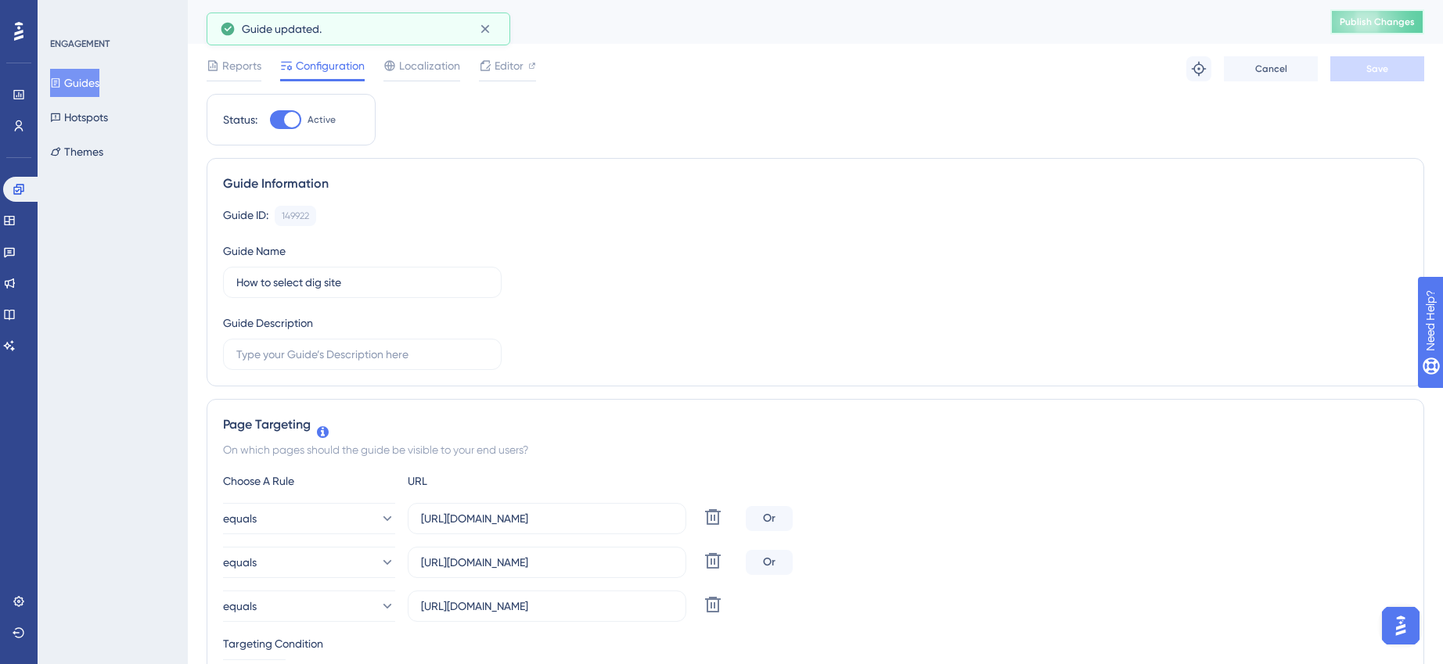
click at [1381, 12] on button "Publish Changes" at bounding box center [1377, 21] width 94 height 25
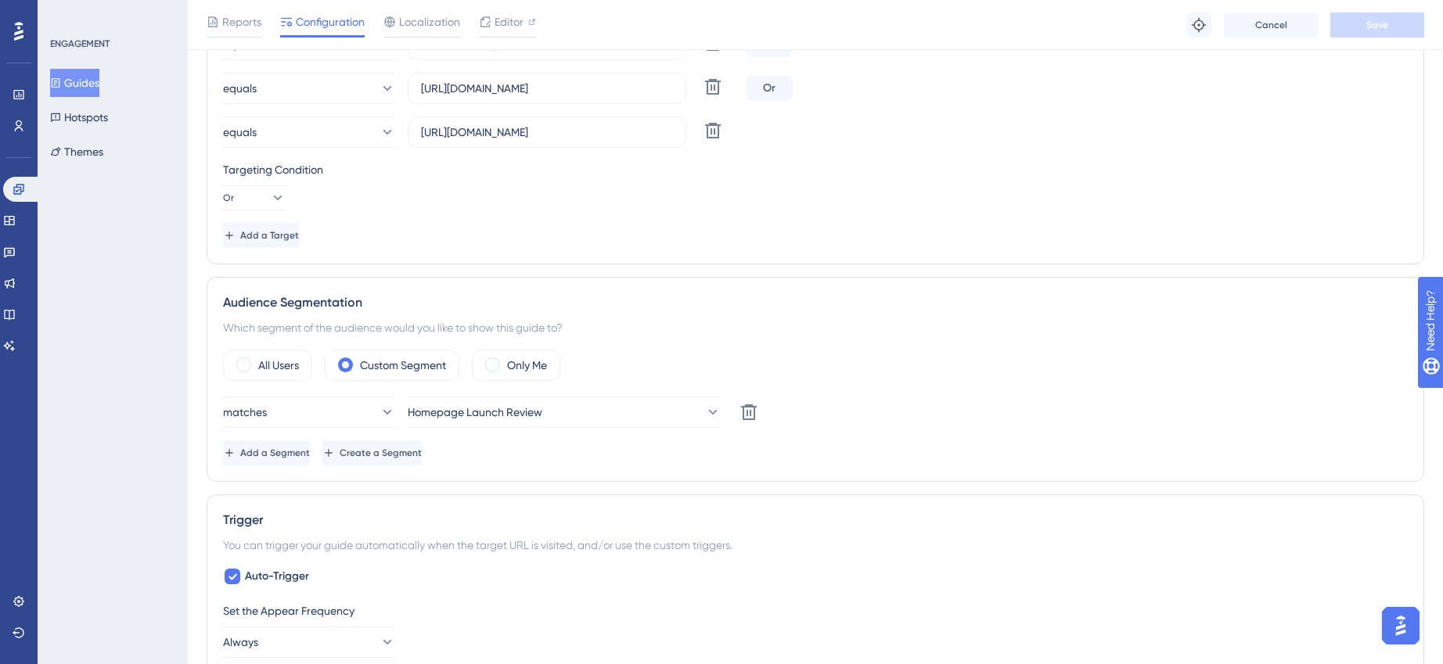
scroll to position [485, 0]
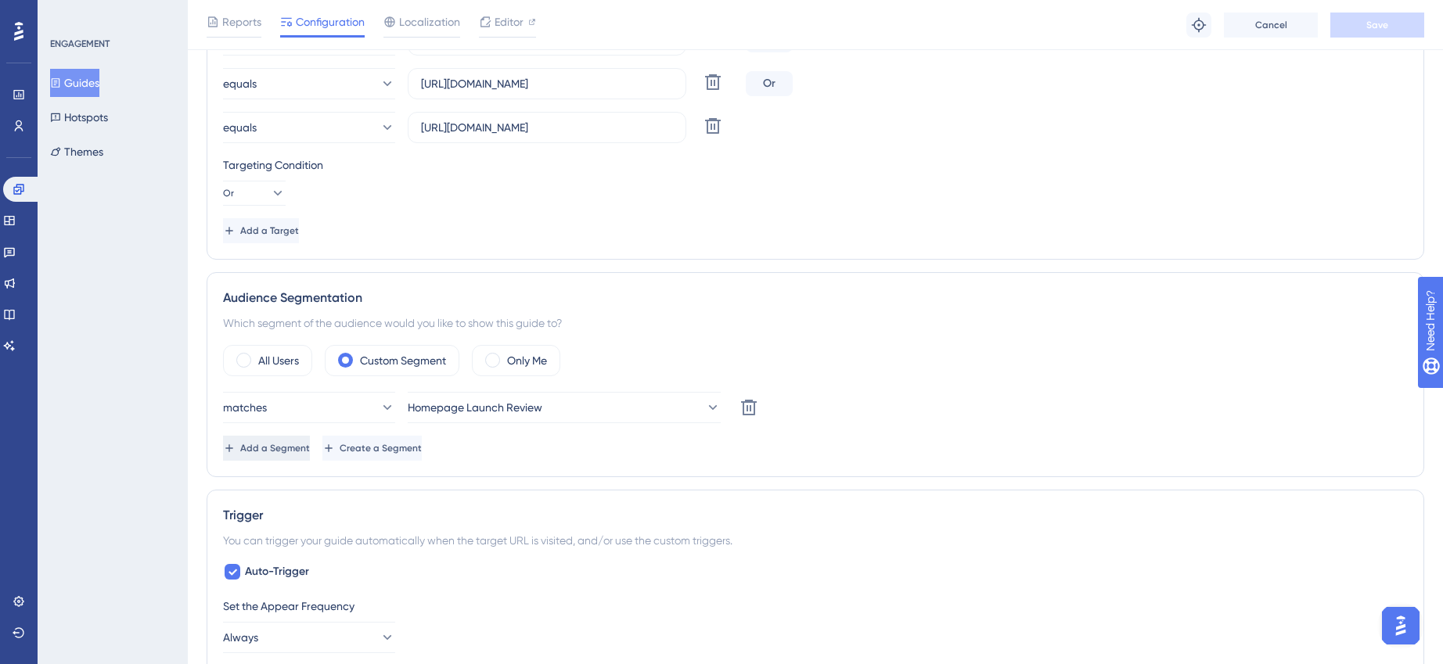
click at [286, 450] on span "Add a Segment" at bounding box center [275, 448] width 70 height 13
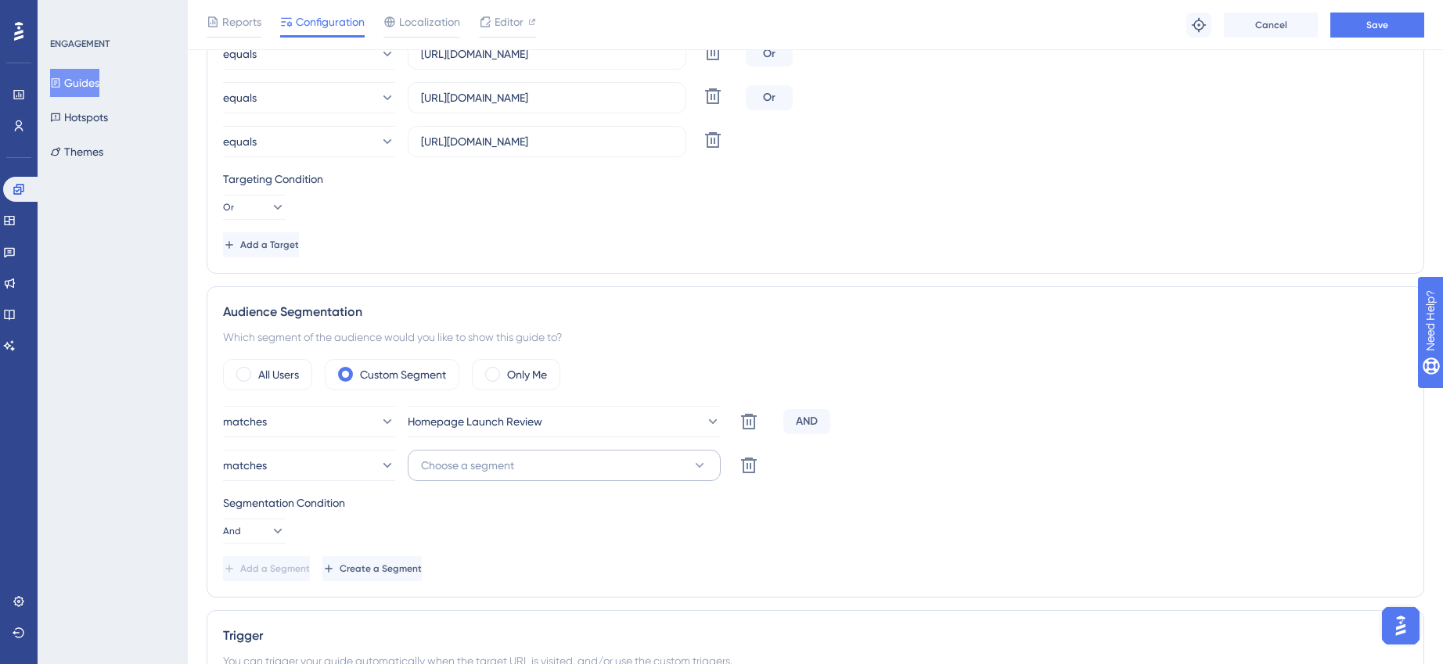
scroll to position [0, 0]
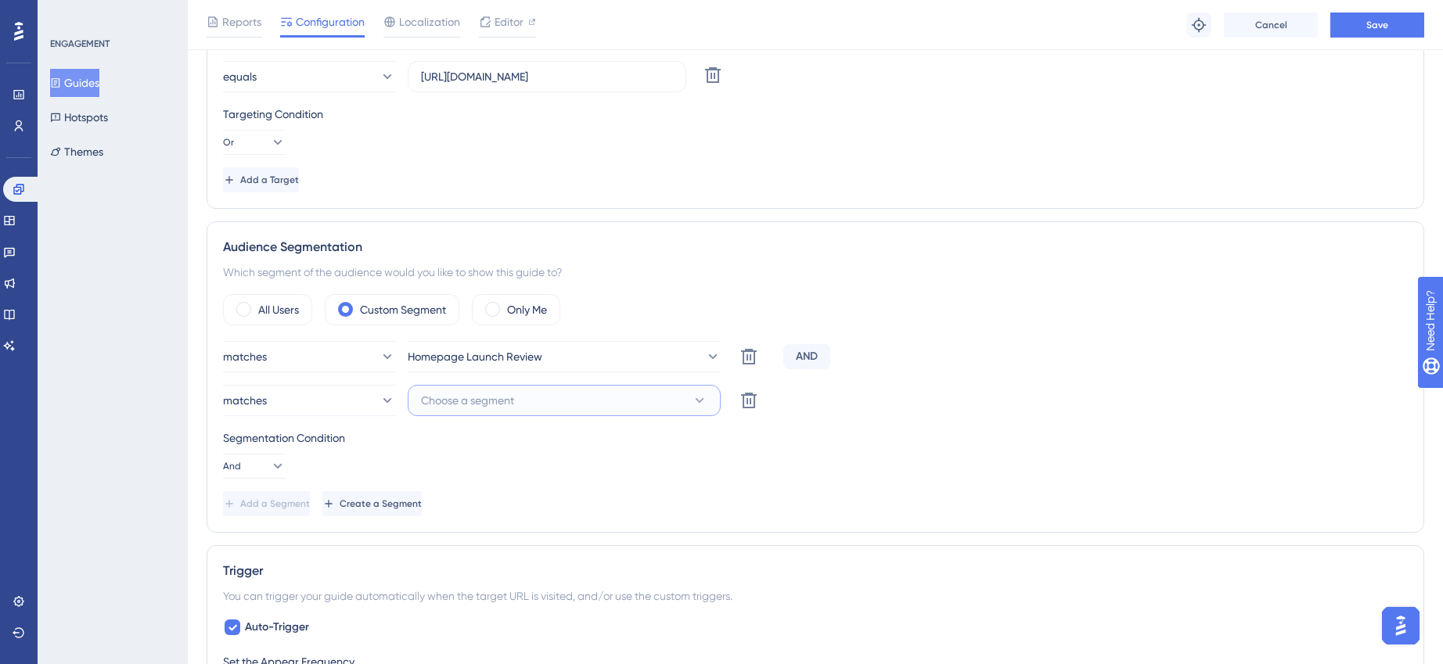
click at [533, 402] on button "Choose a segment" at bounding box center [564, 400] width 313 height 31
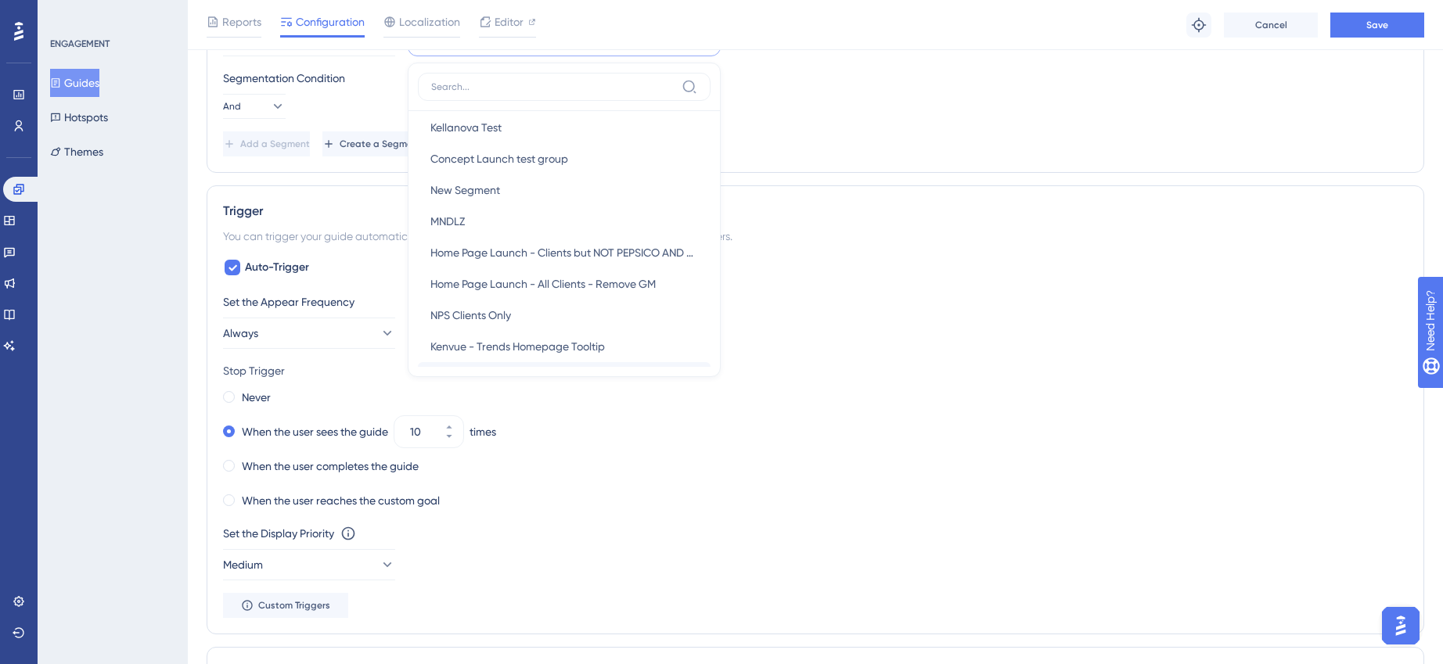
scroll to position [175, 0]
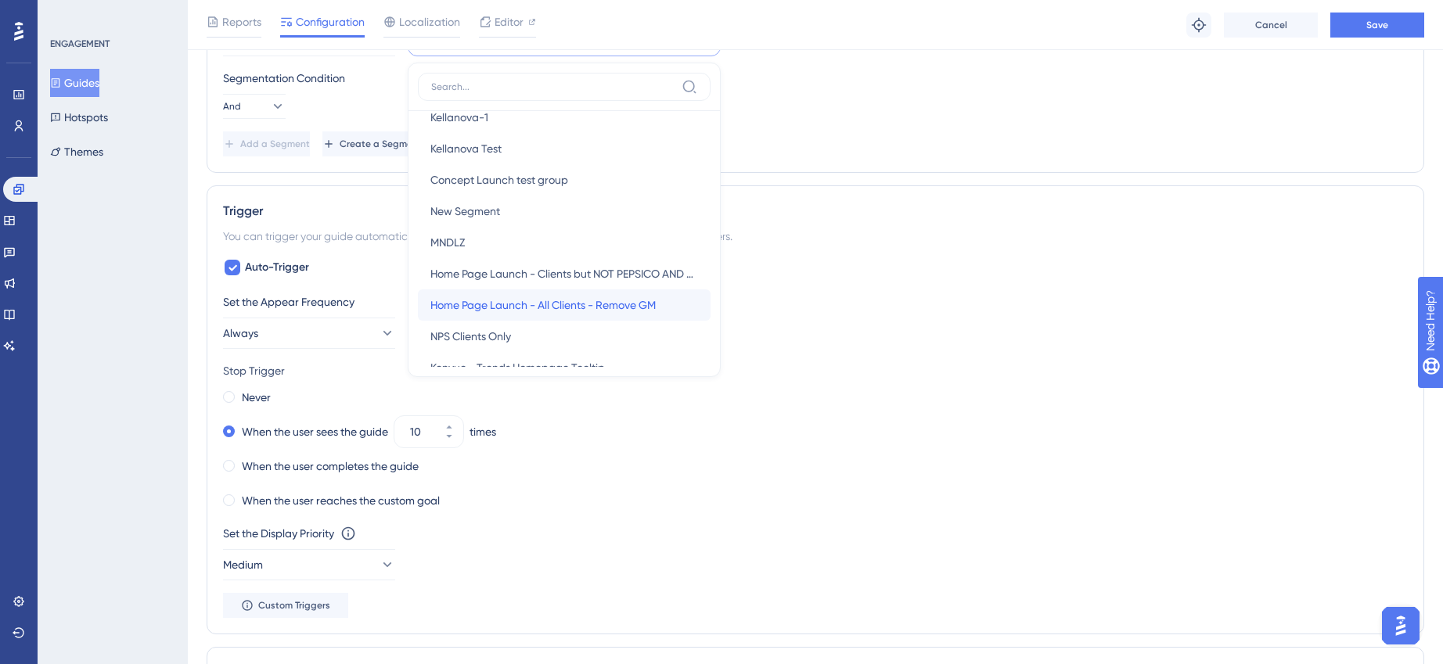
click at [548, 307] on span "Home Page Launch - All Clients - Remove GM" at bounding box center [542, 305] width 225 height 19
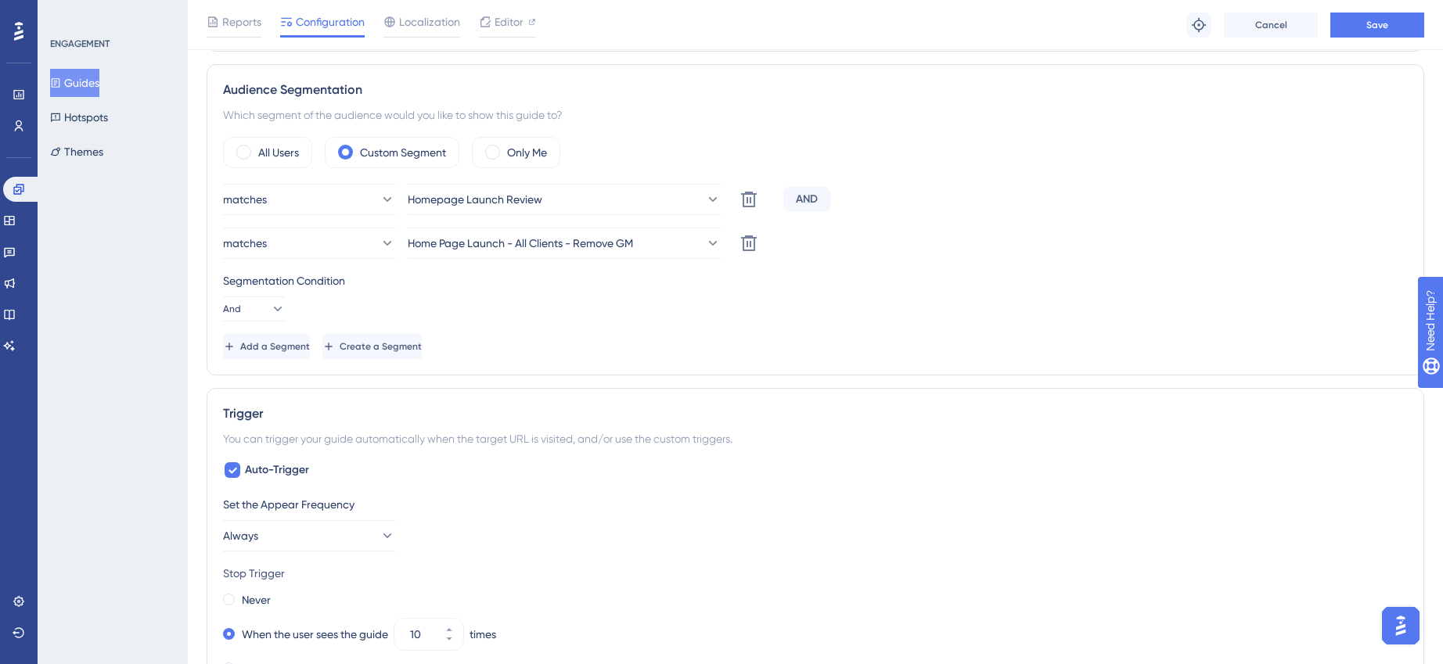
scroll to position [574, 0]
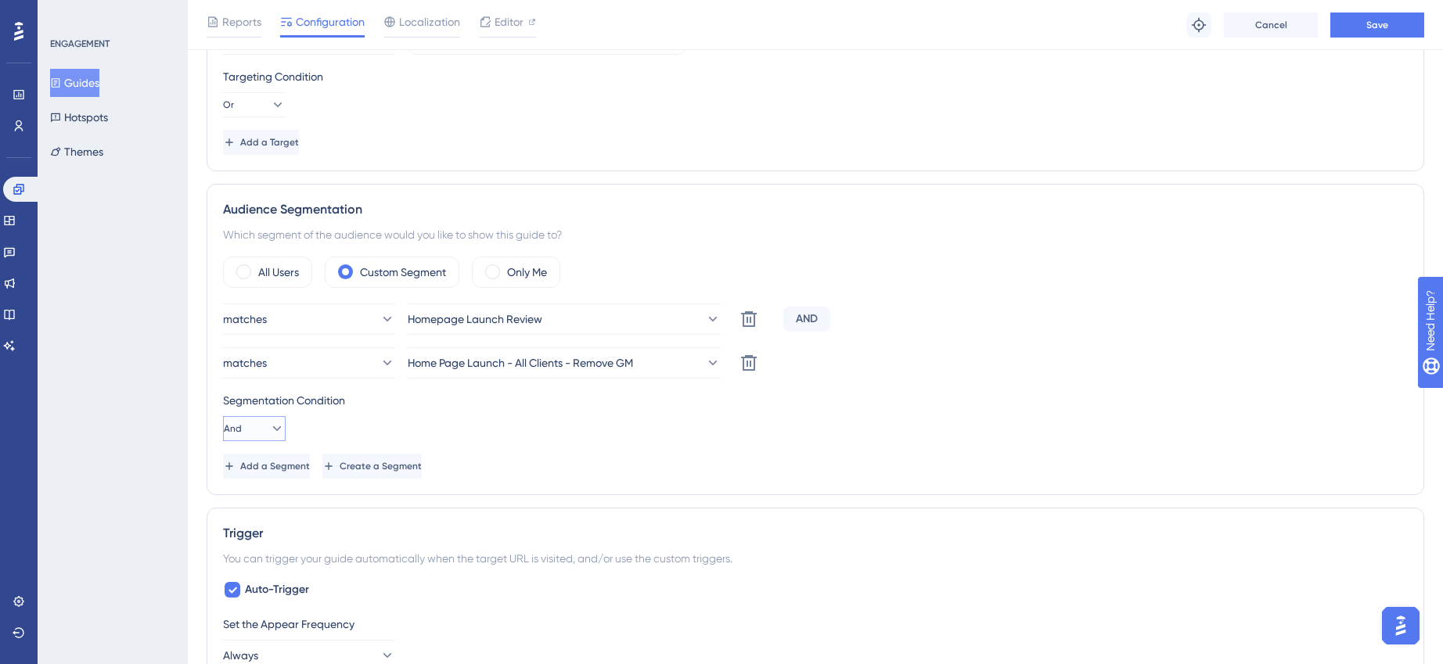
click at [278, 434] on button "And" at bounding box center [254, 428] width 63 height 25
click at [256, 498] on div "Or Or" at bounding box center [254, 504] width 30 height 31
click at [269, 429] on icon at bounding box center [277, 429] width 16 height 16
drag, startPoint x: 452, startPoint y: 430, endPoint x: 411, endPoint y: 434, distance: 41.7
click at [452, 430] on div "Segmentation Condition Or And And Or Or" at bounding box center [815, 416] width 1185 height 50
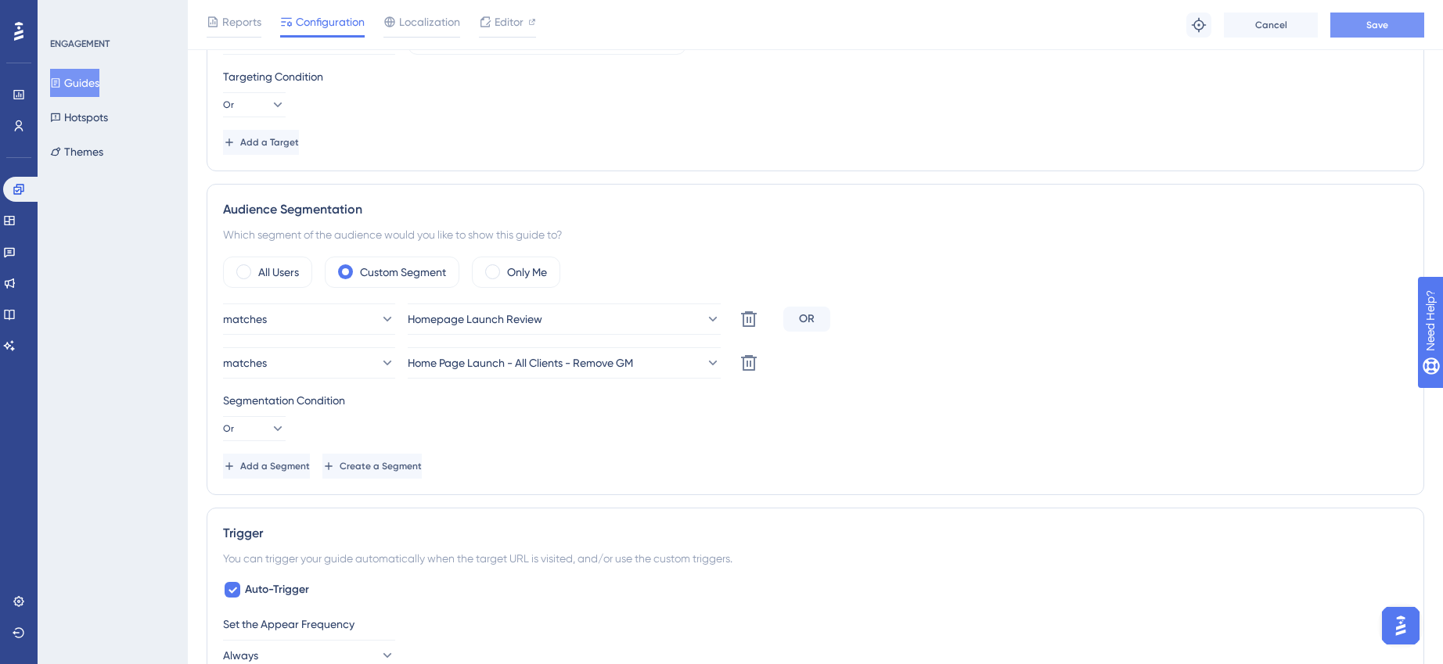
click at [1378, 22] on span "Save" at bounding box center [1377, 25] width 22 height 13
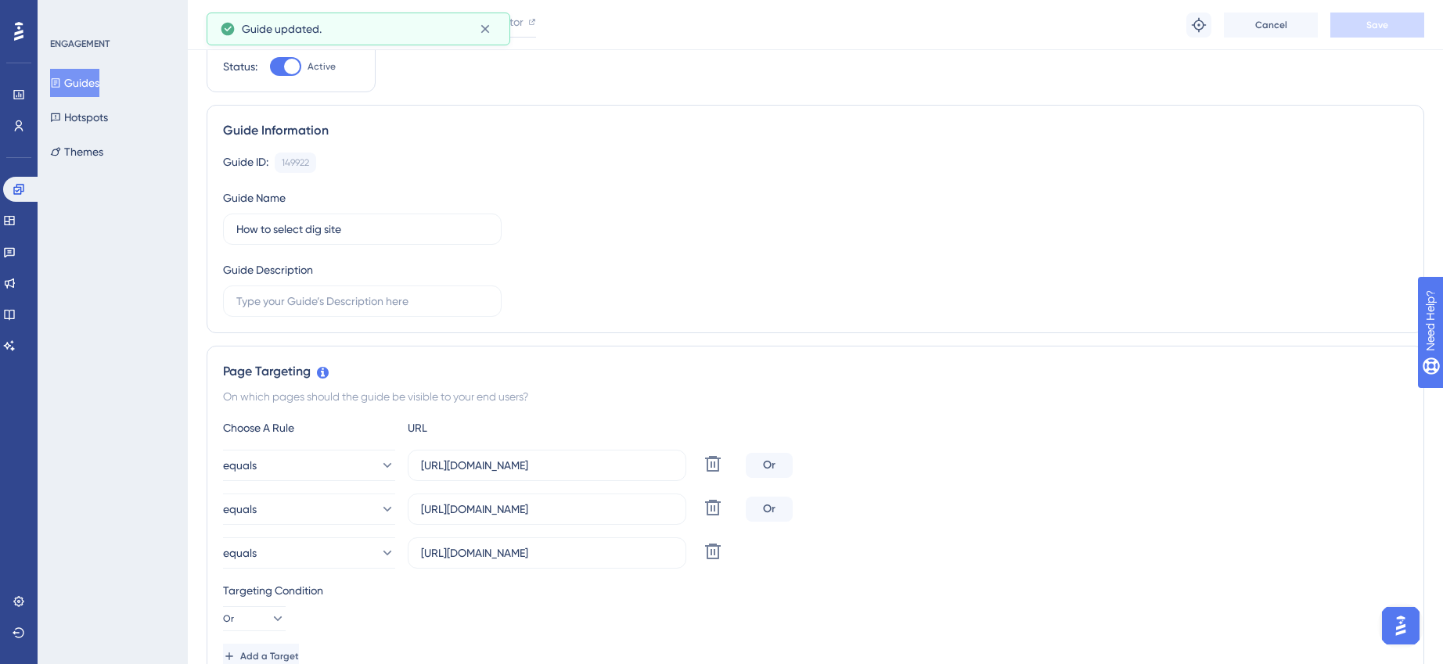
scroll to position [0, 0]
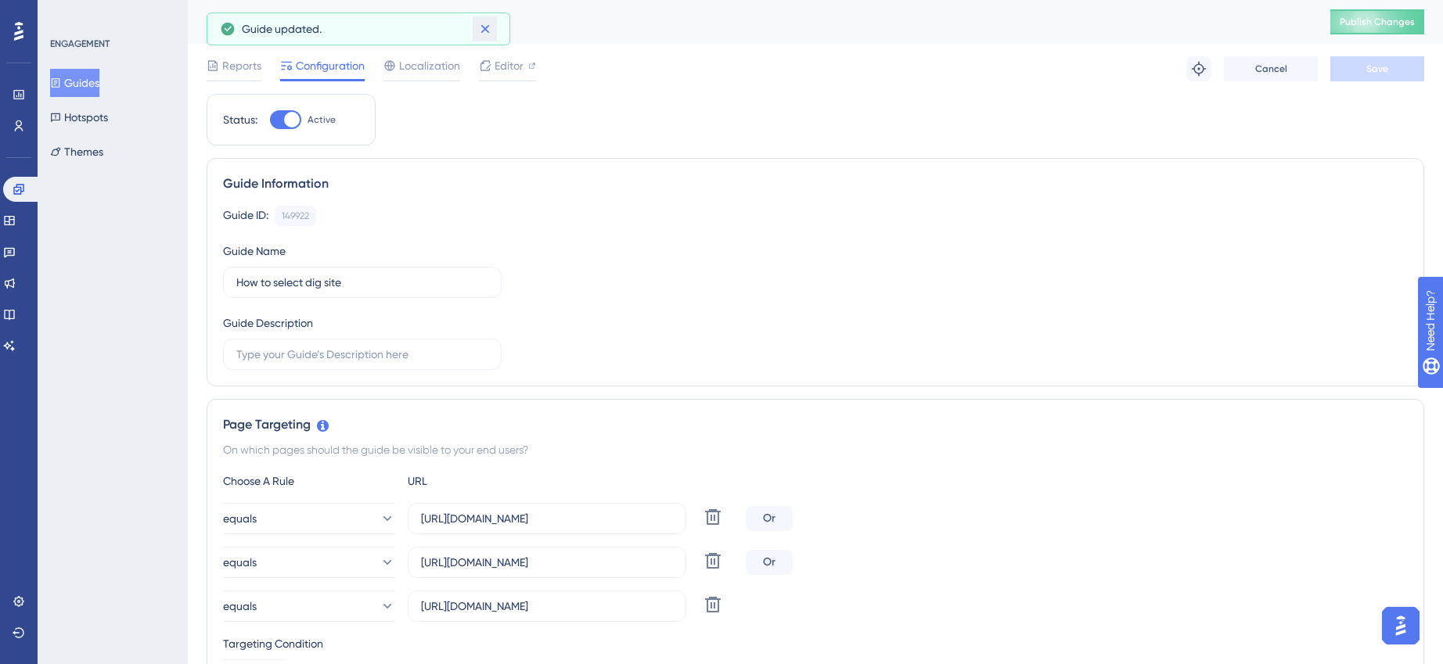
click at [487, 26] on icon at bounding box center [484, 29] width 9 height 9
click at [1402, 23] on span "Publish Changes" at bounding box center [1377, 22] width 75 height 13
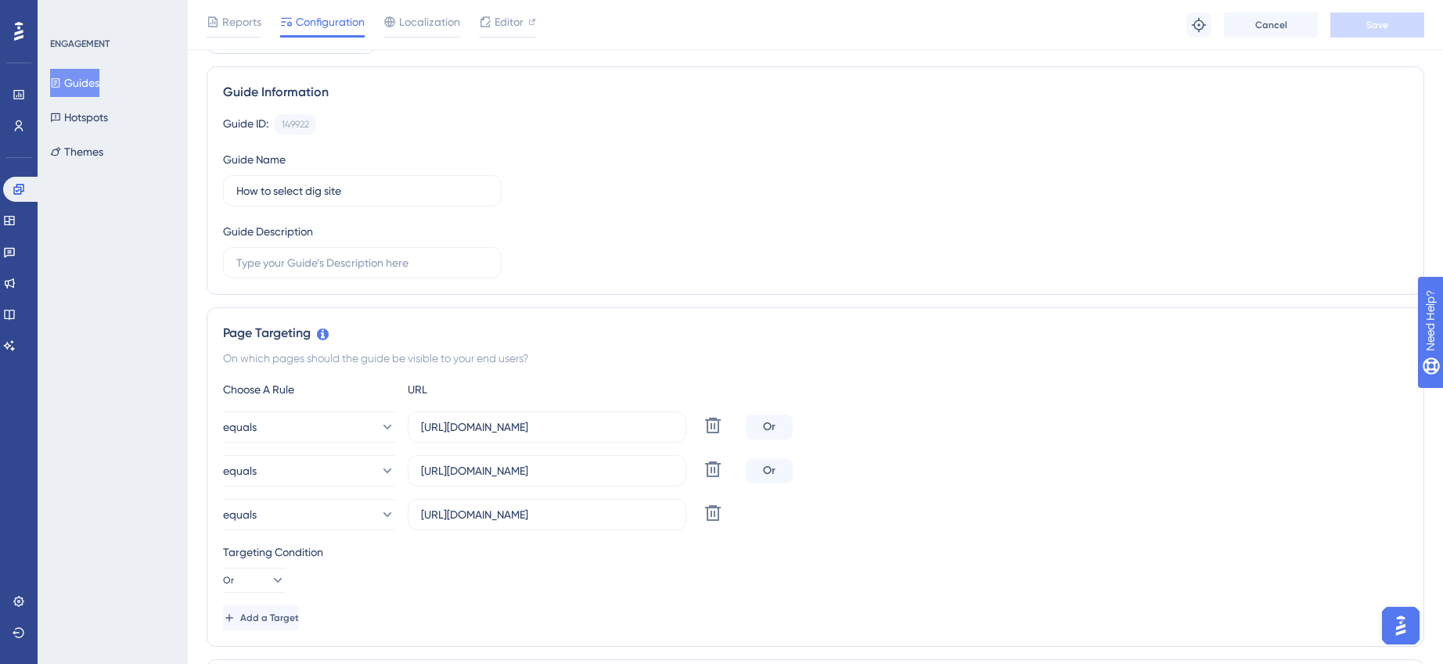
scroll to position [30, 0]
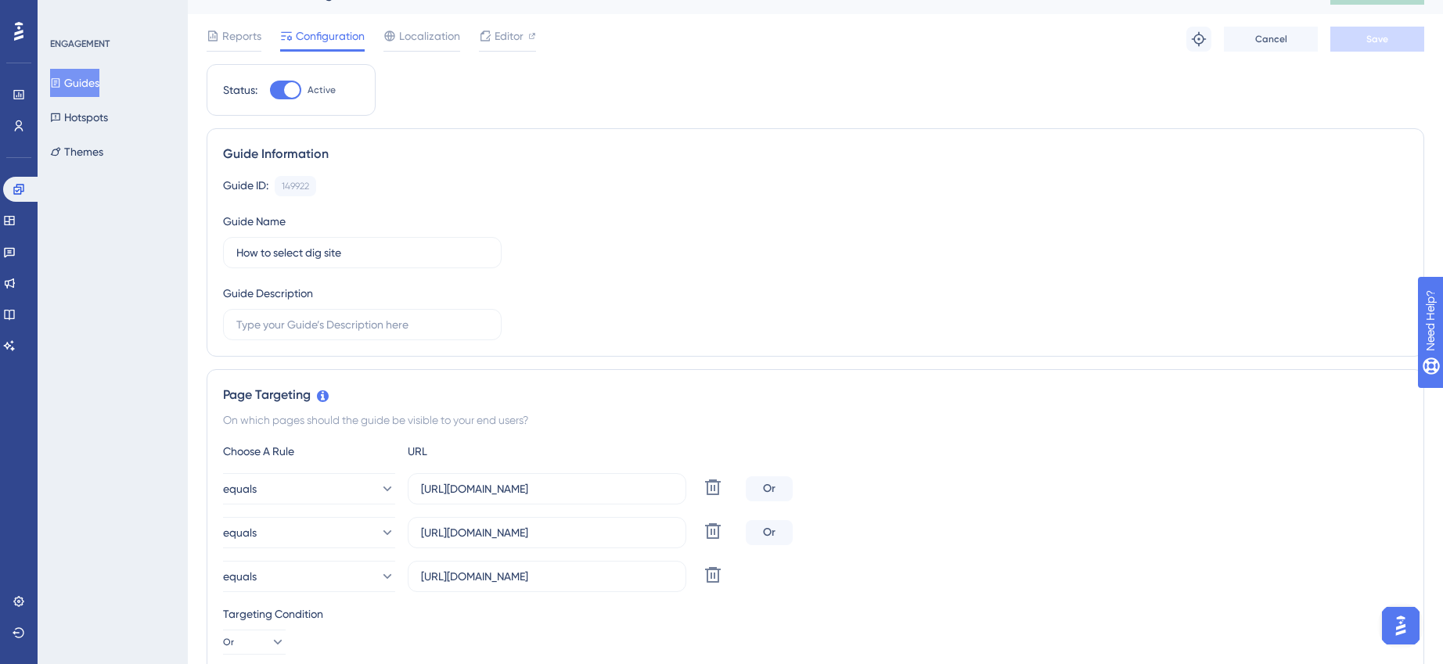
click at [77, 83] on button "Guides" at bounding box center [74, 83] width 49 height 28
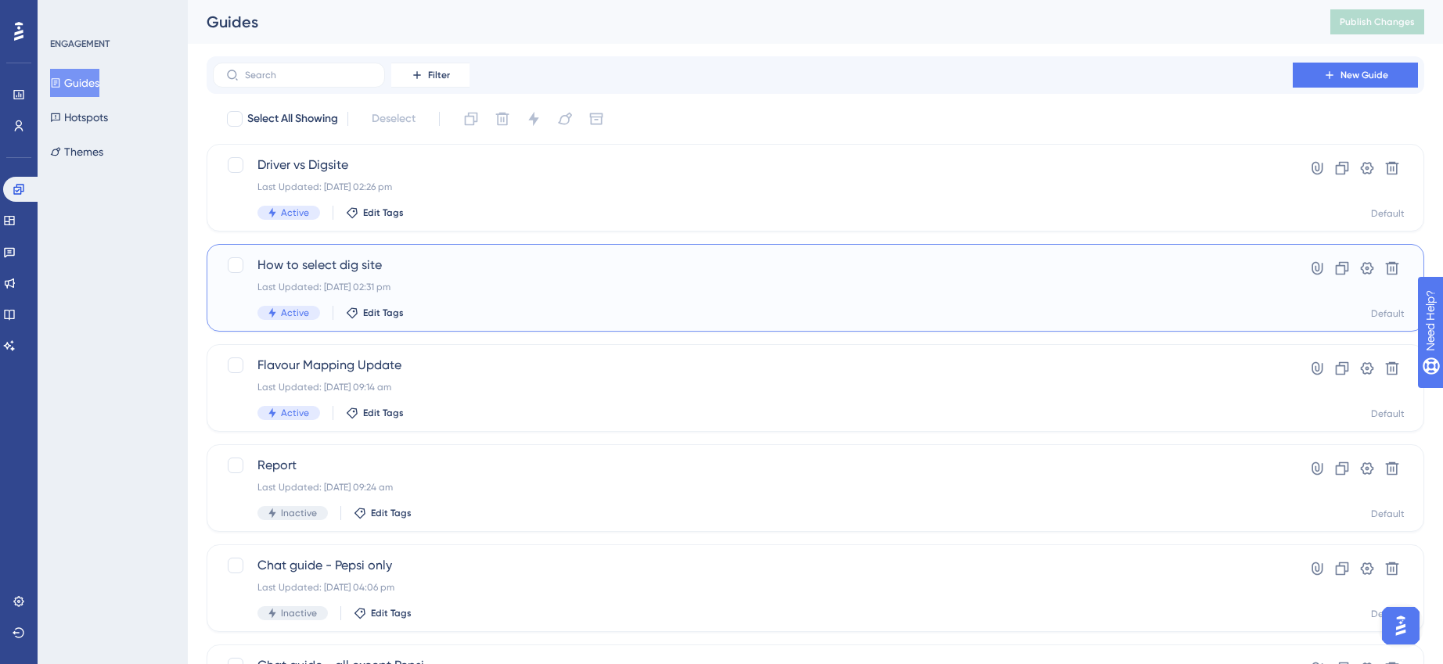
click at [503, 261] on span "How to select dig site" at bounding box center [752, 265] width 991 height 19
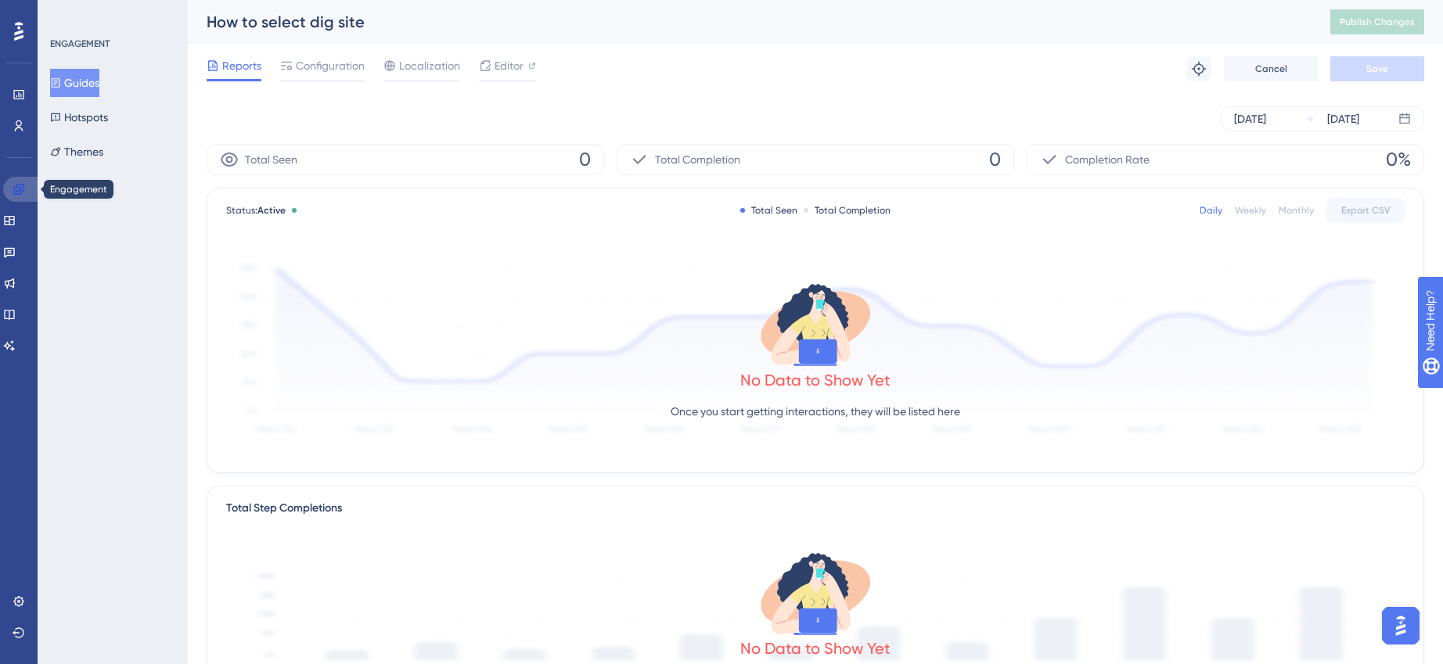
click at [14, 188] on icon at bounding box center [19, 189] width 13 height 13
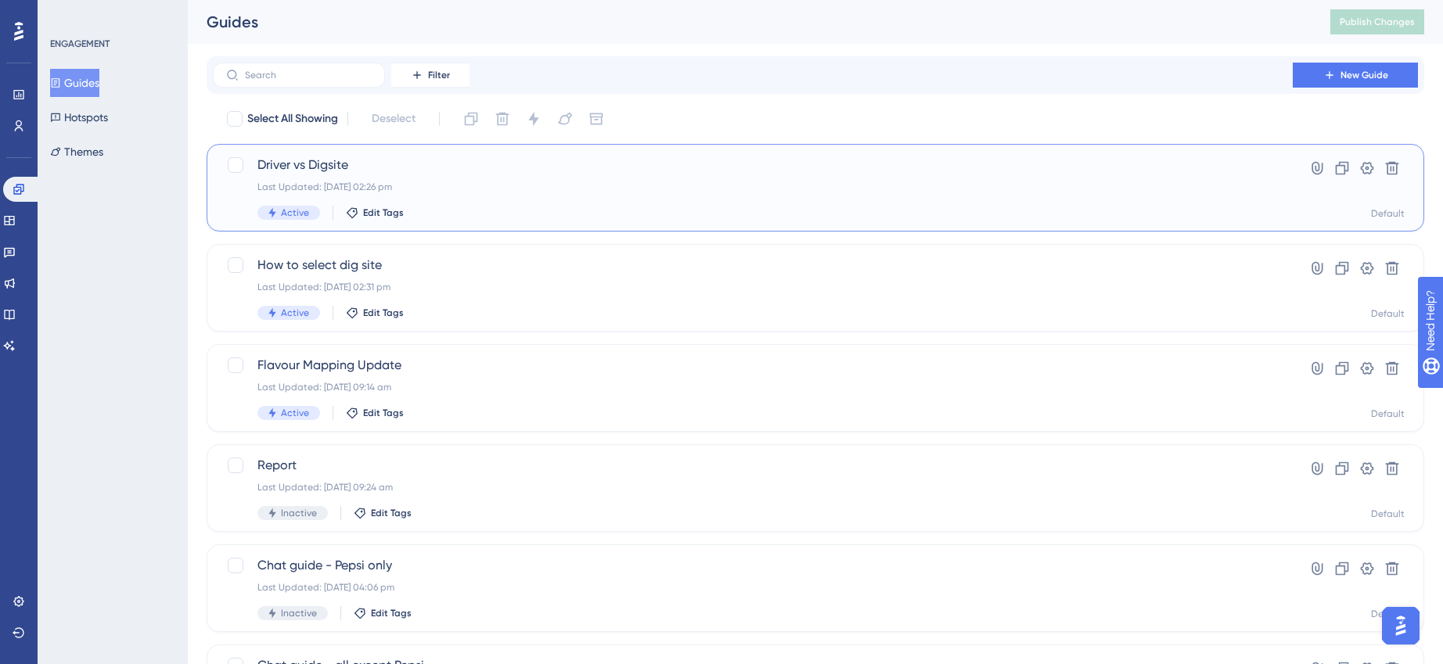
click at [415, 173] on span "Driver vs Digsite" at bounding box center [752, 165] width 991 height 19
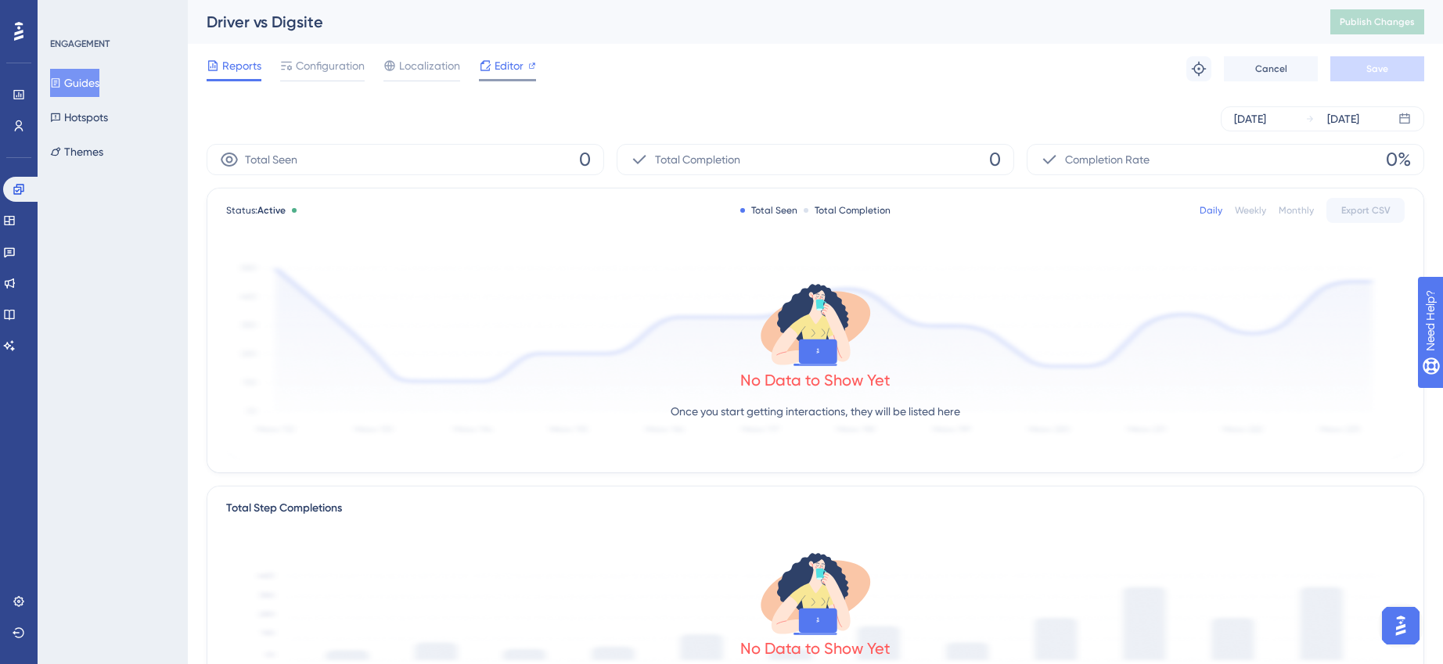
click at [520, 62] on span "Editor" at bounding box center [509, 65] width 29 height 19
click at [316, 69] on span "Configuration" at bounding box center [330, 65] width 69 height 19
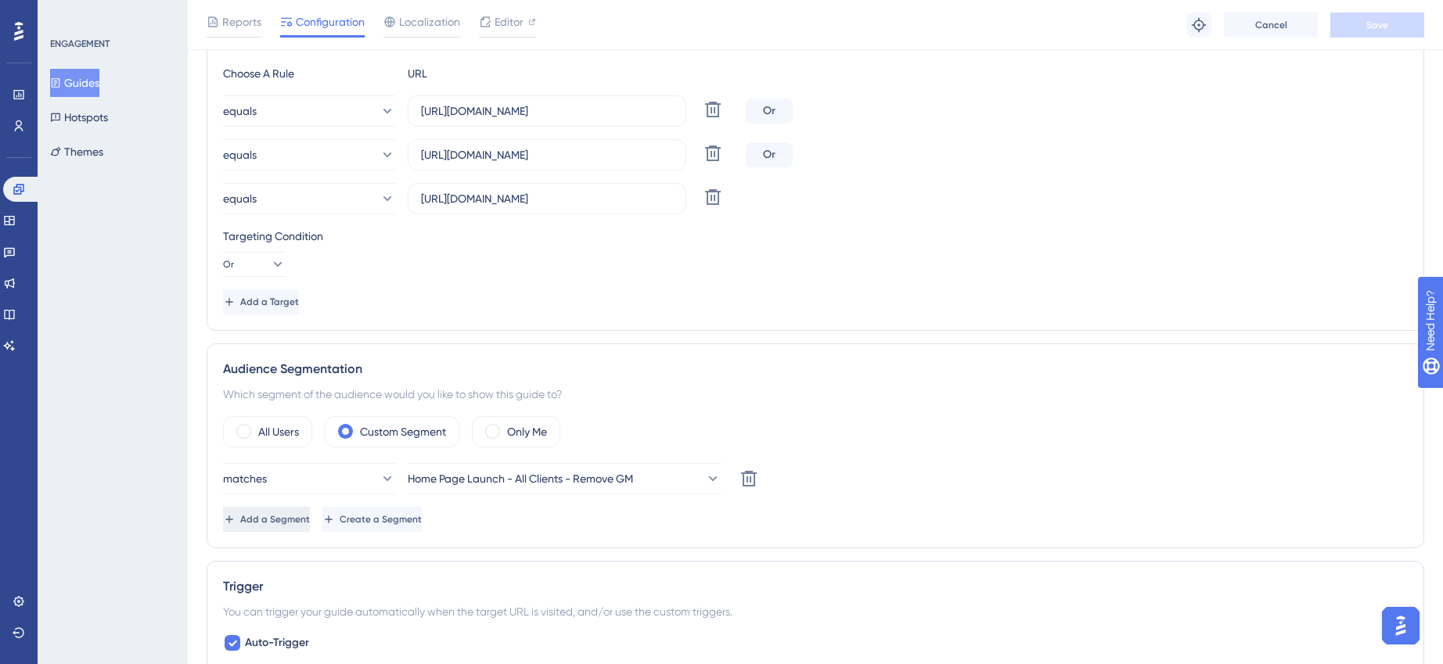
scroll to position [442, 0]
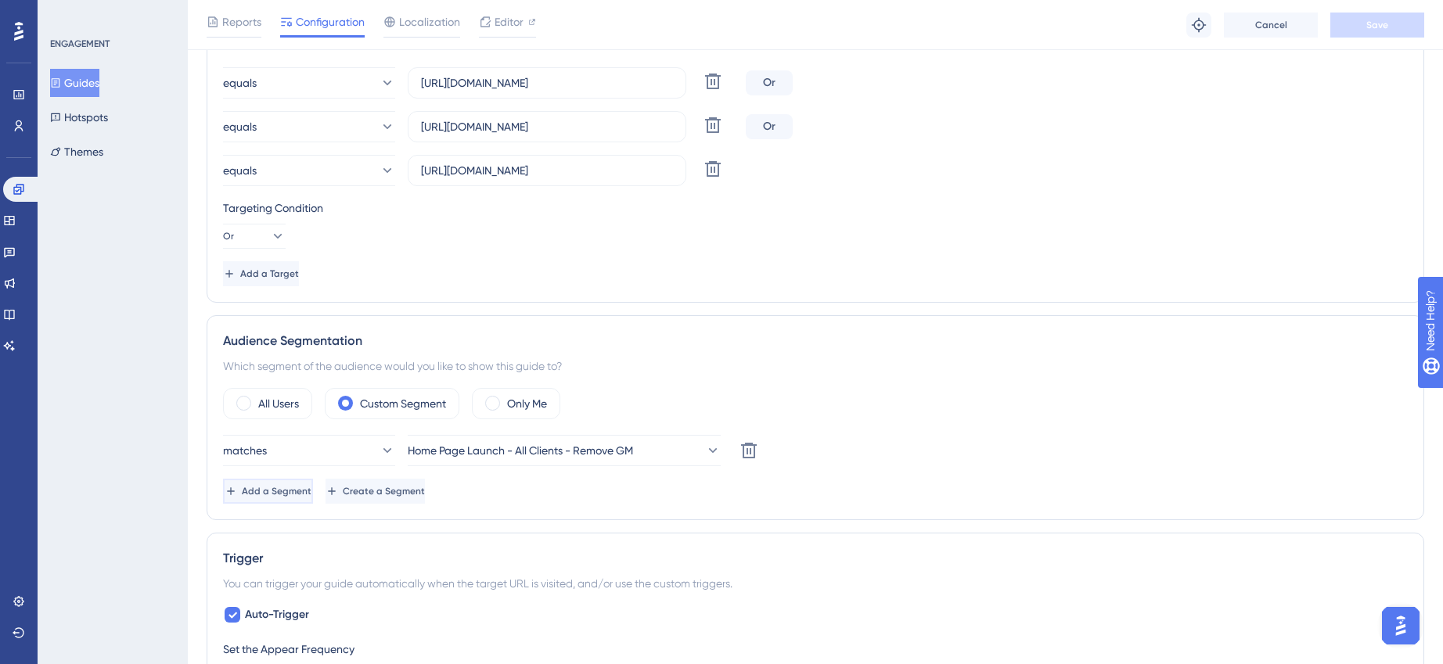
click at [277, 495] on span "Add a Segment" at bounding box center [277, 491] width 70 height 13
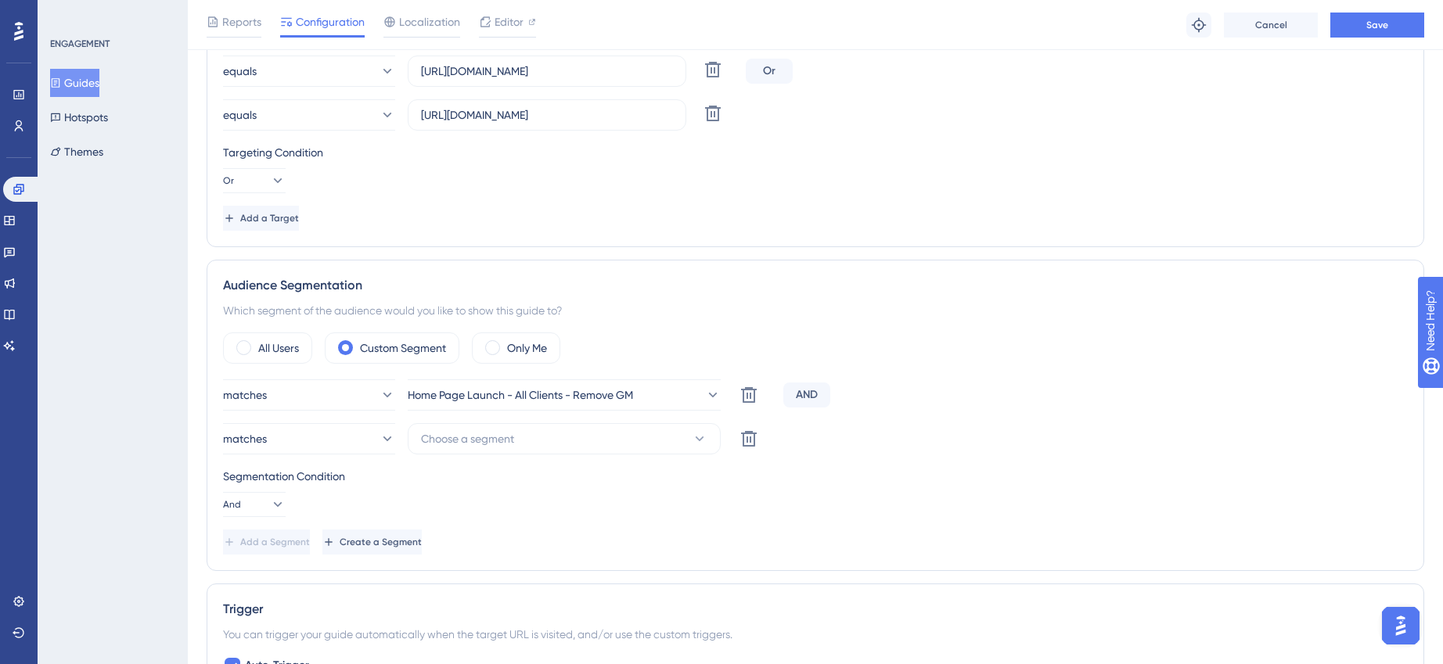
scroll to position [516, 0]
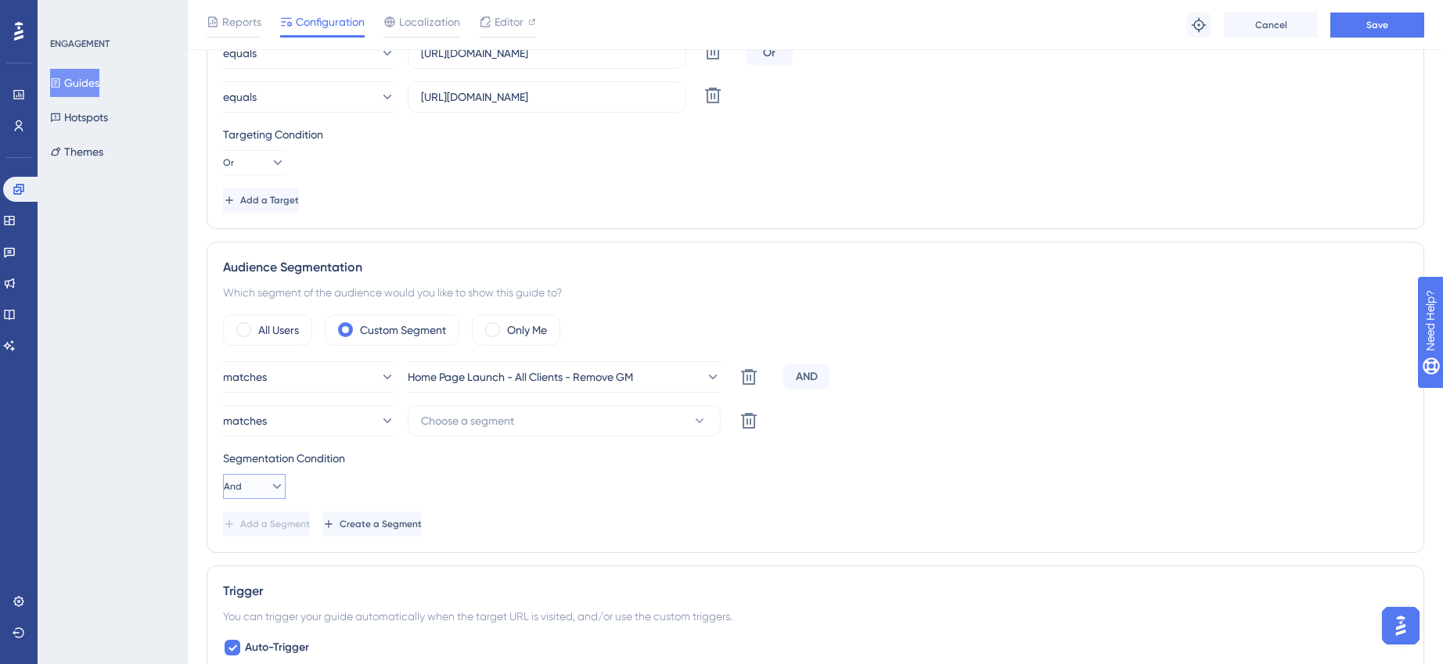
click at [271, 488] on icon at bounding box center [277, 487] width 16 height 16
click at [251, 556] on div "Or Or" at bounding box center [254, 562] width 30 height 31
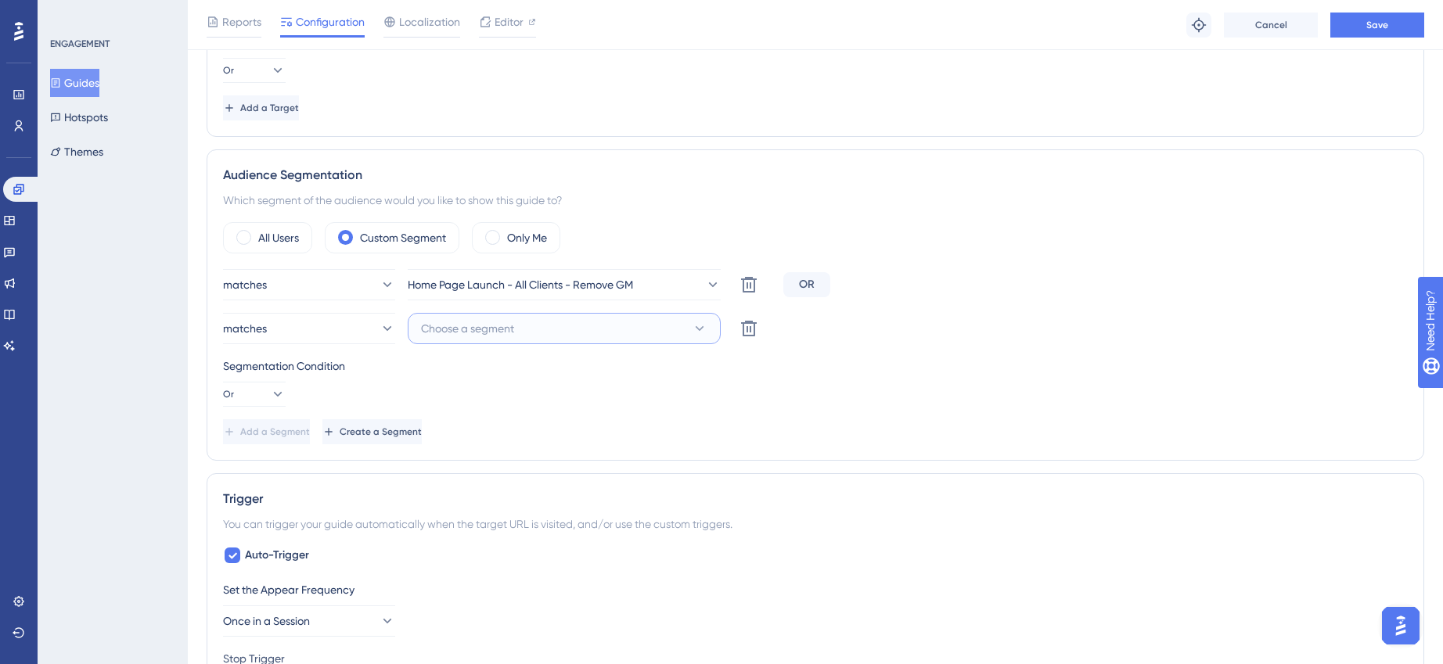
click at [489, 336] on span "Choose a segment" at bounding box center [467, 328] width 93 height 19
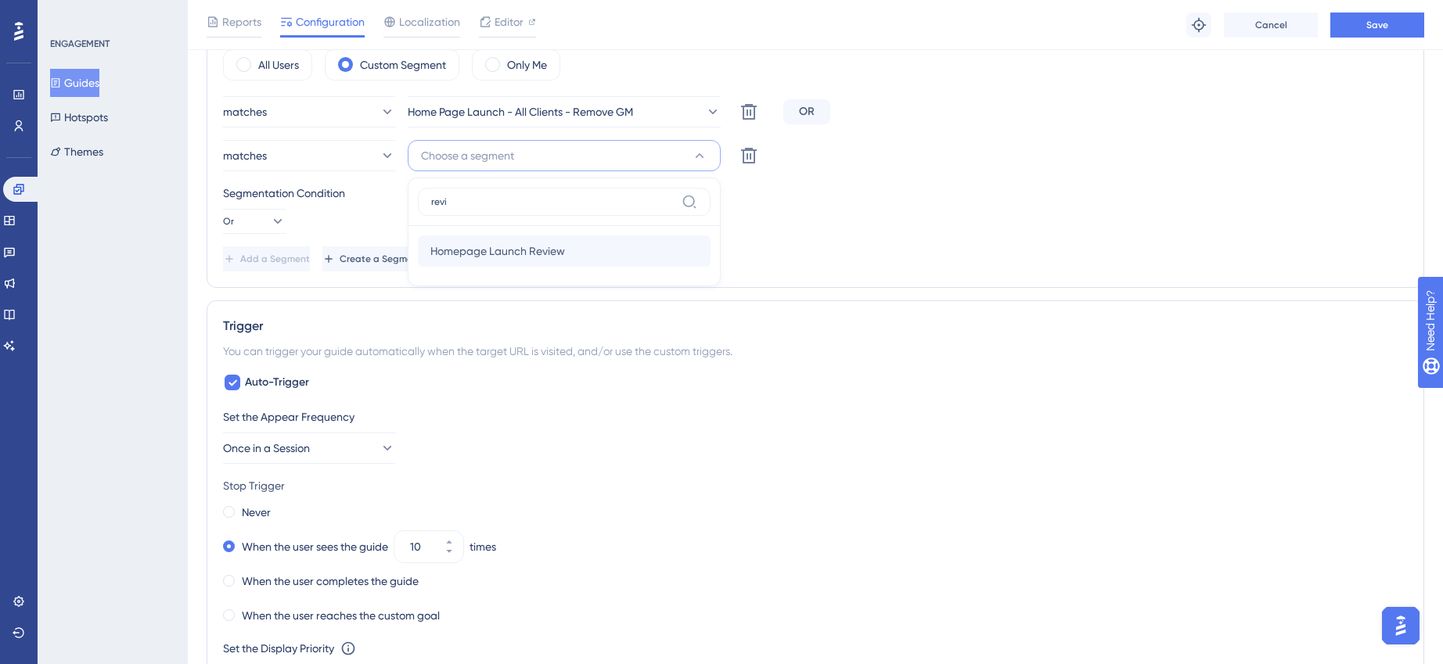
type input "revi"
click at [473, 247] on span "Homepage Launch Review" at bounding box center [497, 251] width 135 height 19
click at [1382, 29] on span "Save" at bounding box center [1377, 25] width 22 height 13
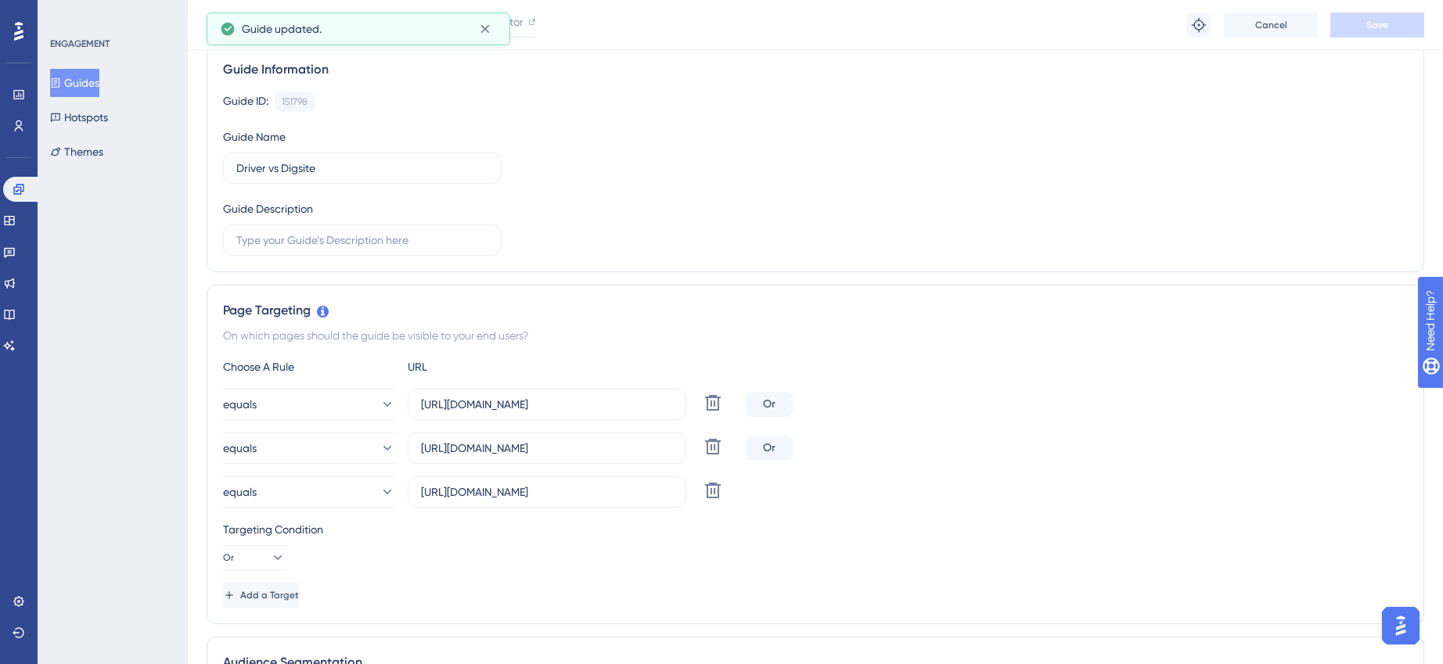
scroll to position [0, 0]
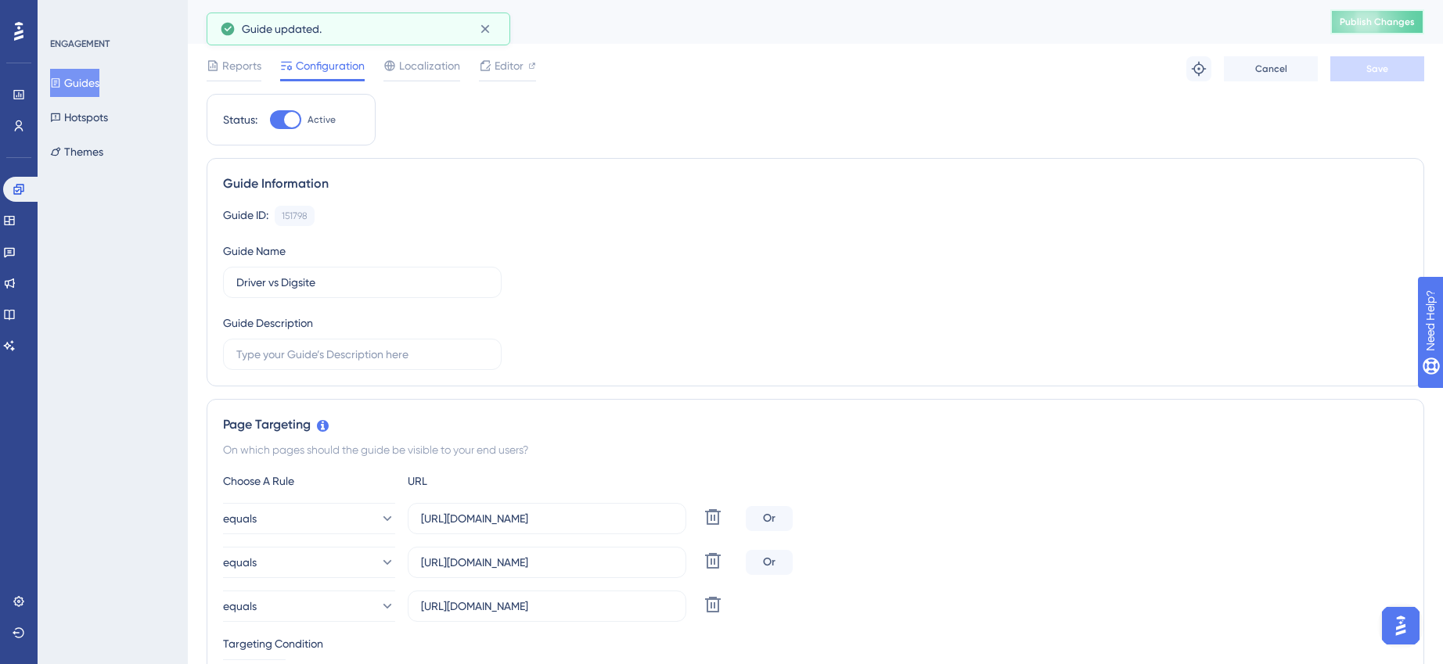
click at [1399, 18] on span "Publish Changes" at bounding box center [1377, 22] width 75 height 13
click at [90, 87] on button "Guides" at bounding box center [74, 83] width 49 height 28
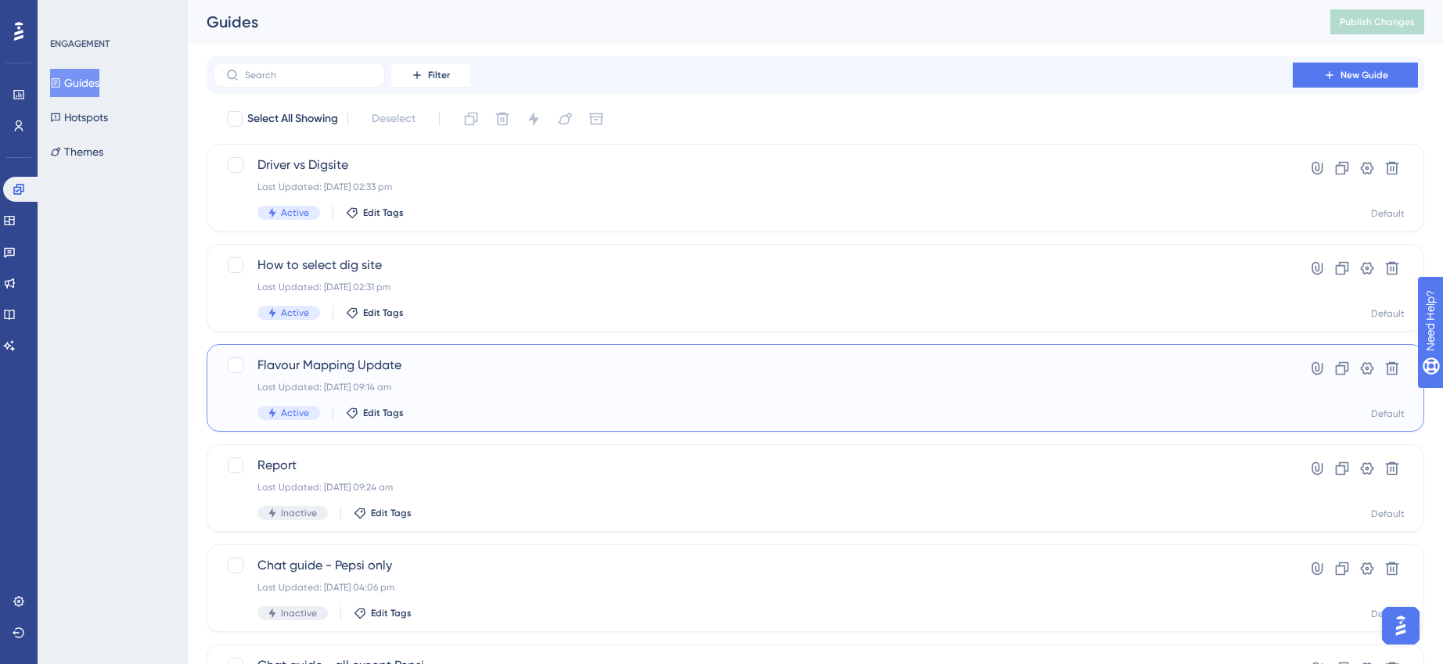
click at [429, 375] on div "Flavour Mapping Update Last Updated: [DATE] 09:14 am Active Edit Tags" at bounding box center [752, 388] width 991 height 64
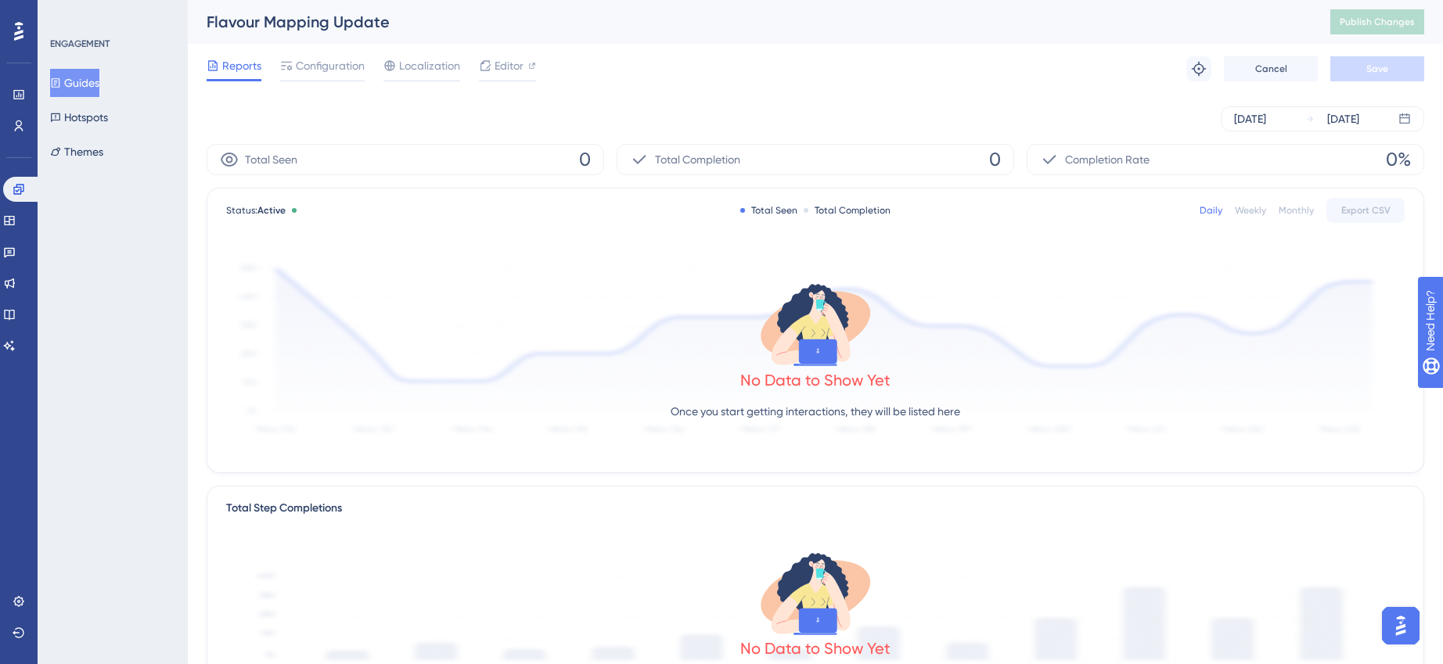
click at [79, 83] on button "Guides" at bounding box center [74, 83] width 49 height 28
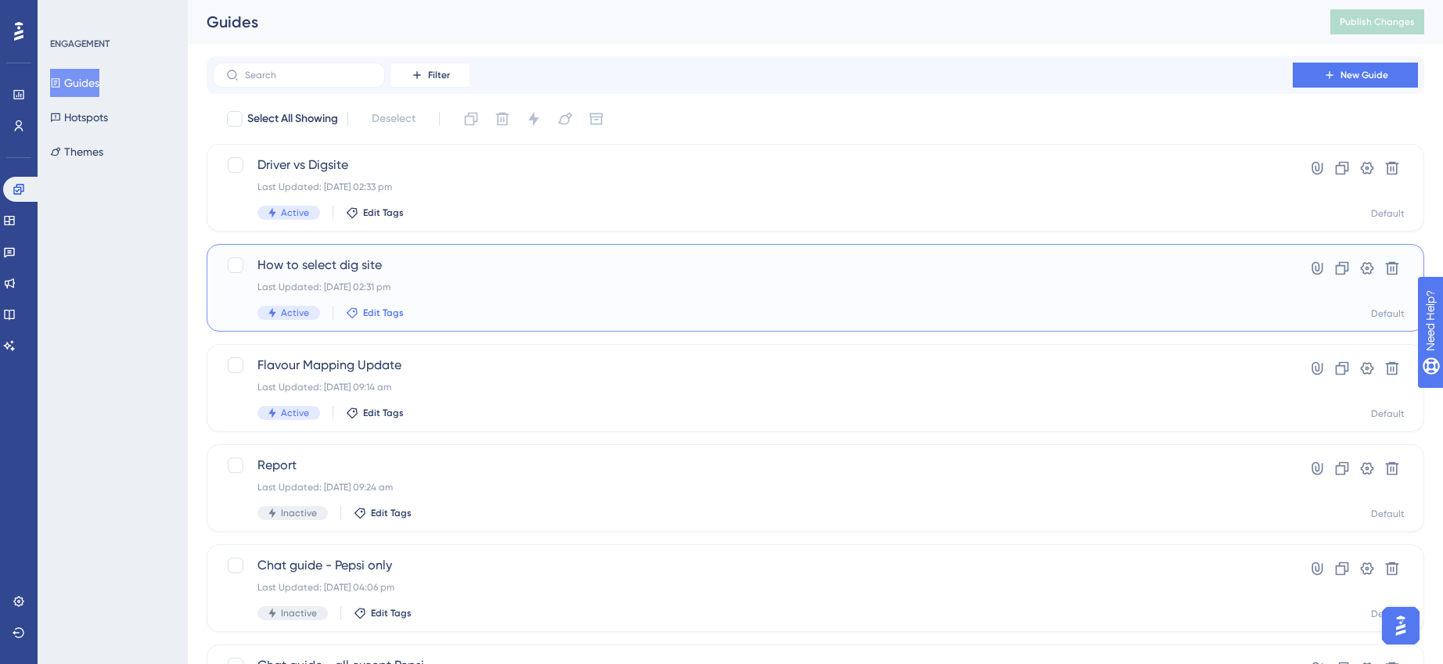
click at [380, 312] on span "Edit Tags" at bounding box center [383, 313] width 41 height 13
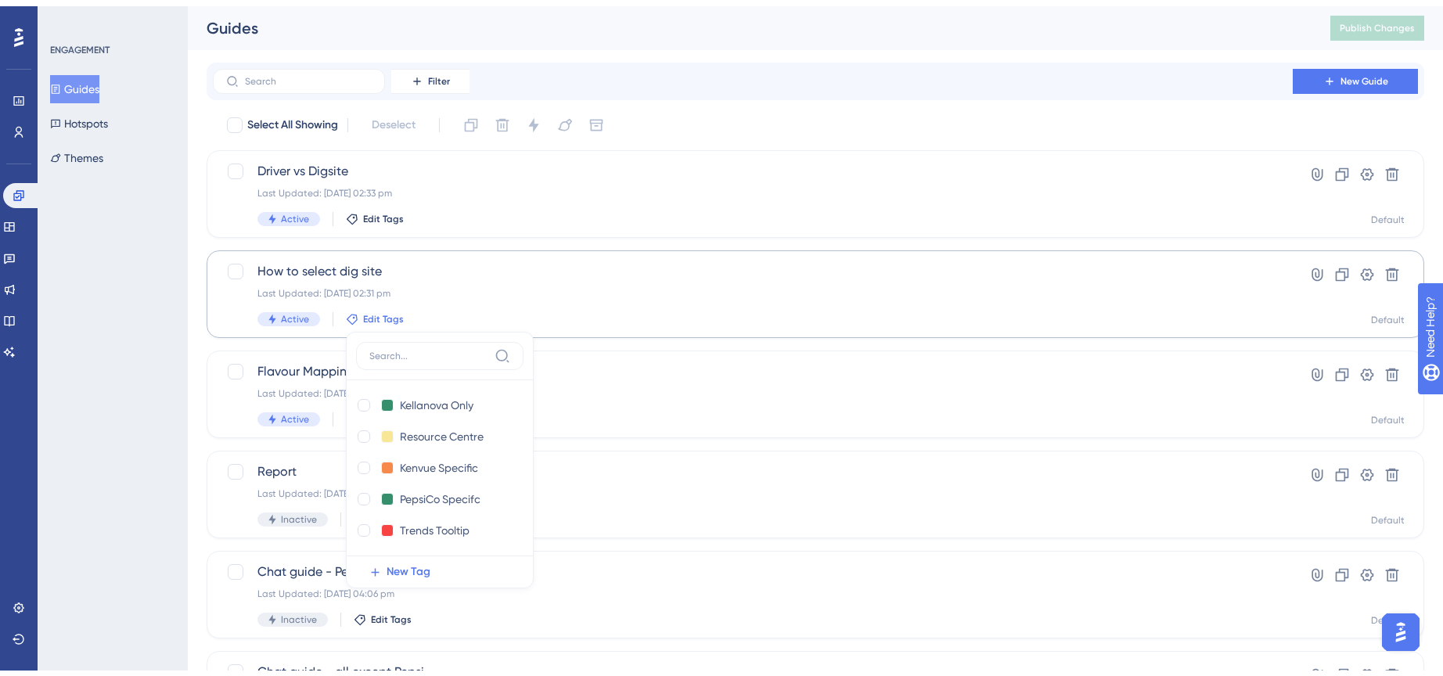
scroll to position [120, 0]
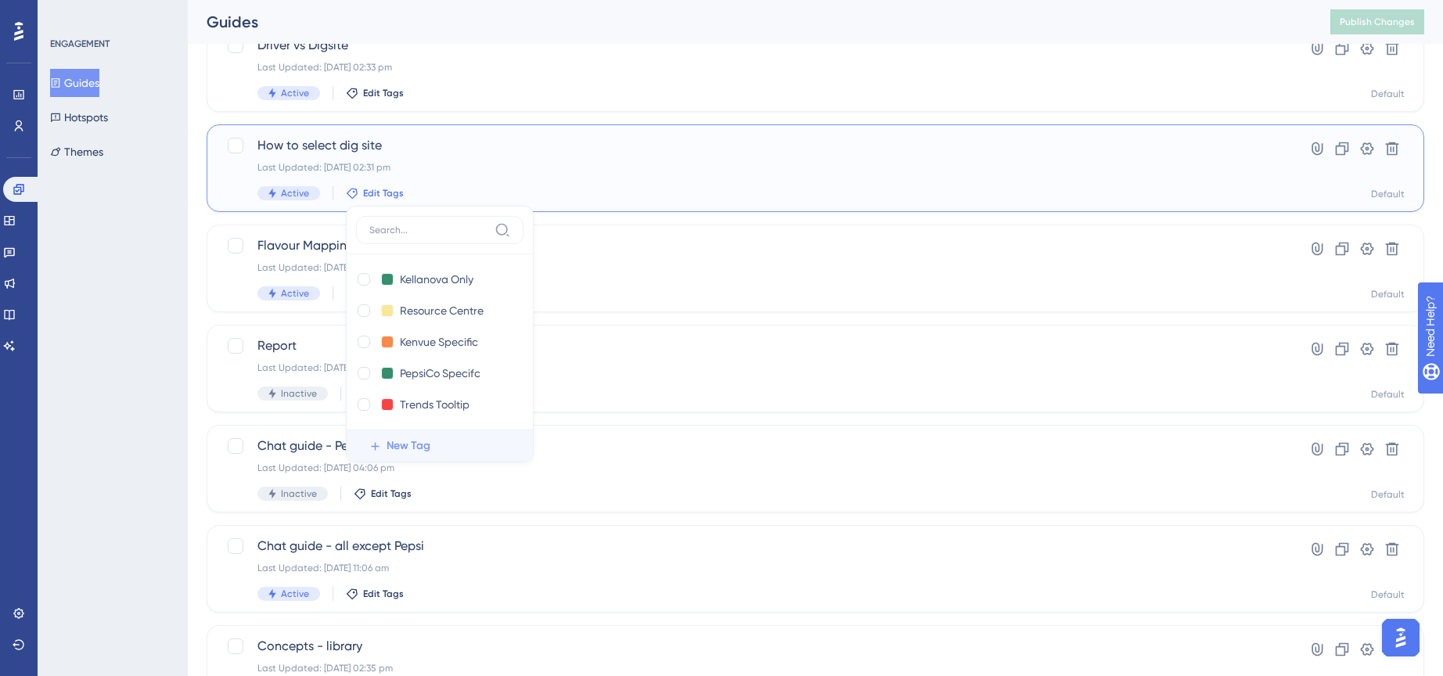
click at [392, 452] on span "New Tag" at bounding box center [409, 446] width 44 height 19
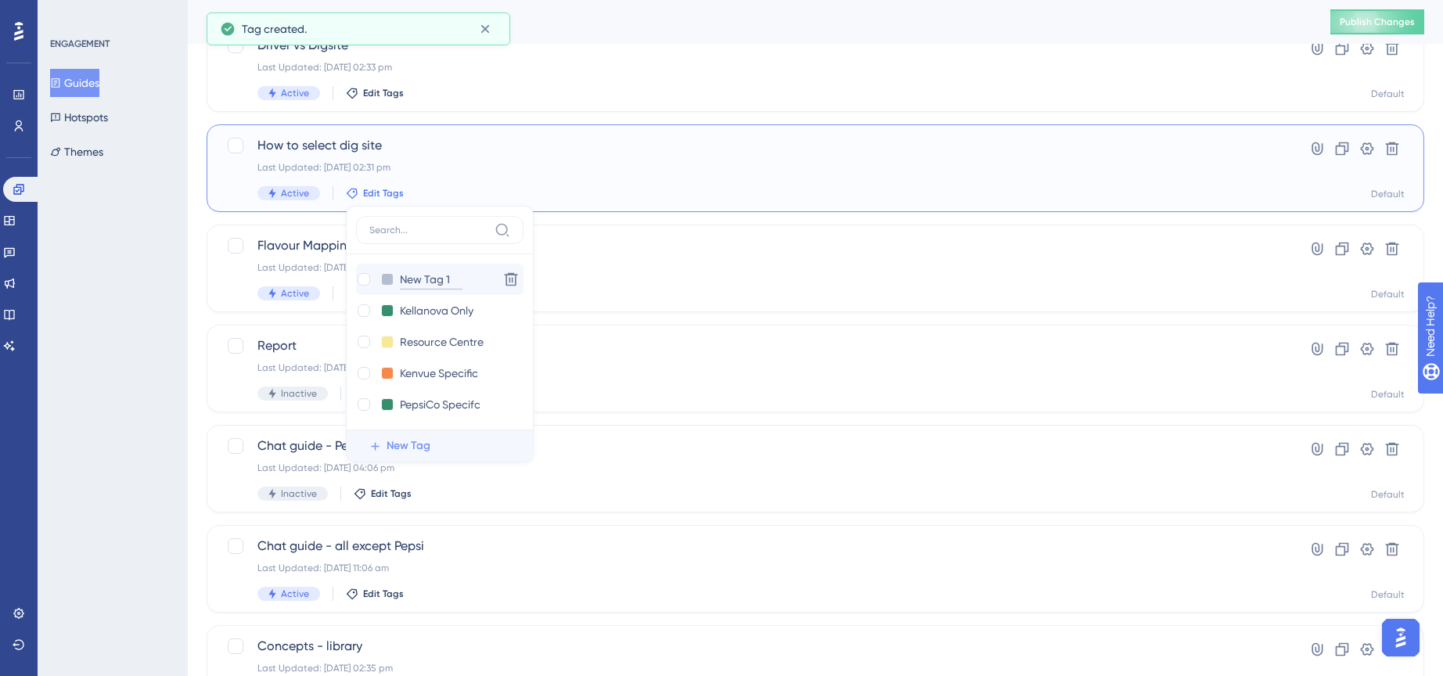
click at [437, 279] on input "New Tag 1" at bounding box center [431, 280] width 63 height 20
type input "Driver"
click at [365, 279] on div at bounding box center [364, 279] width 13 height 13
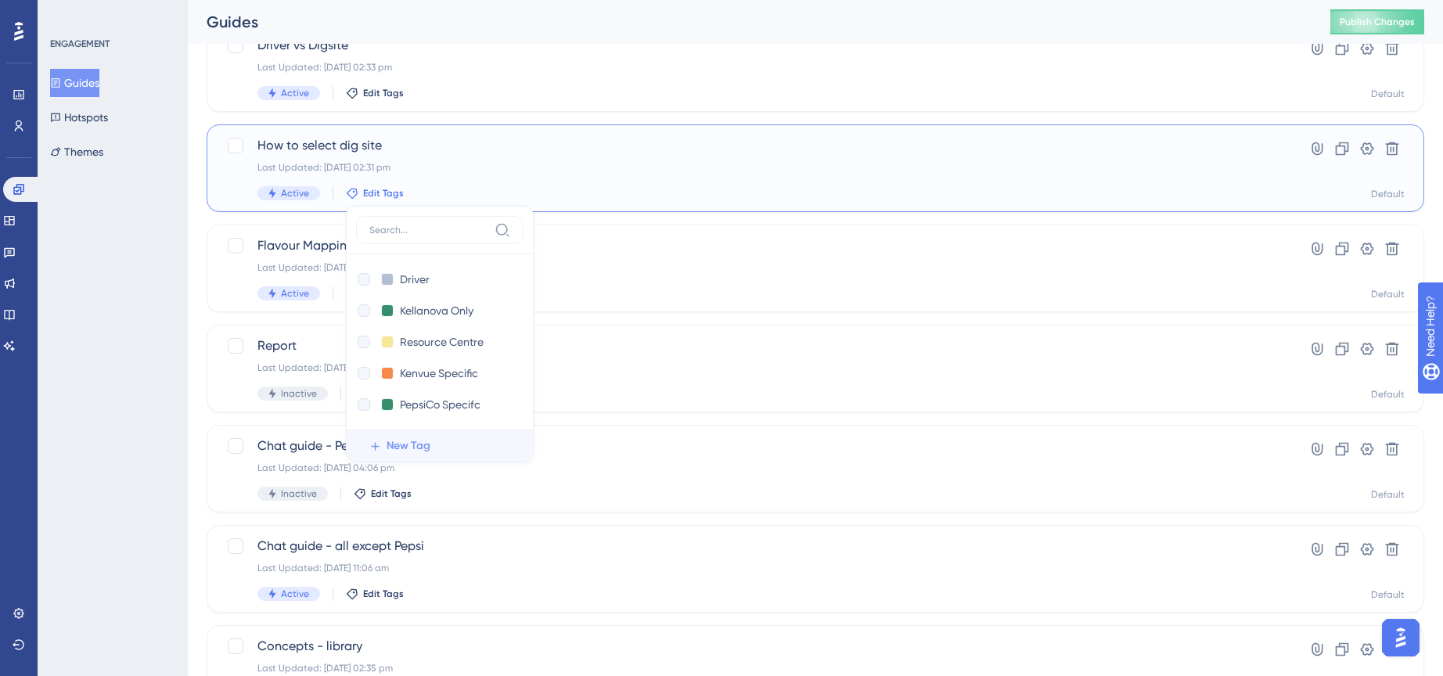
checkbox input "true"
click at [371, 94] on span "Edit Tags" at bounding box center [383, 93] width 41 height 13
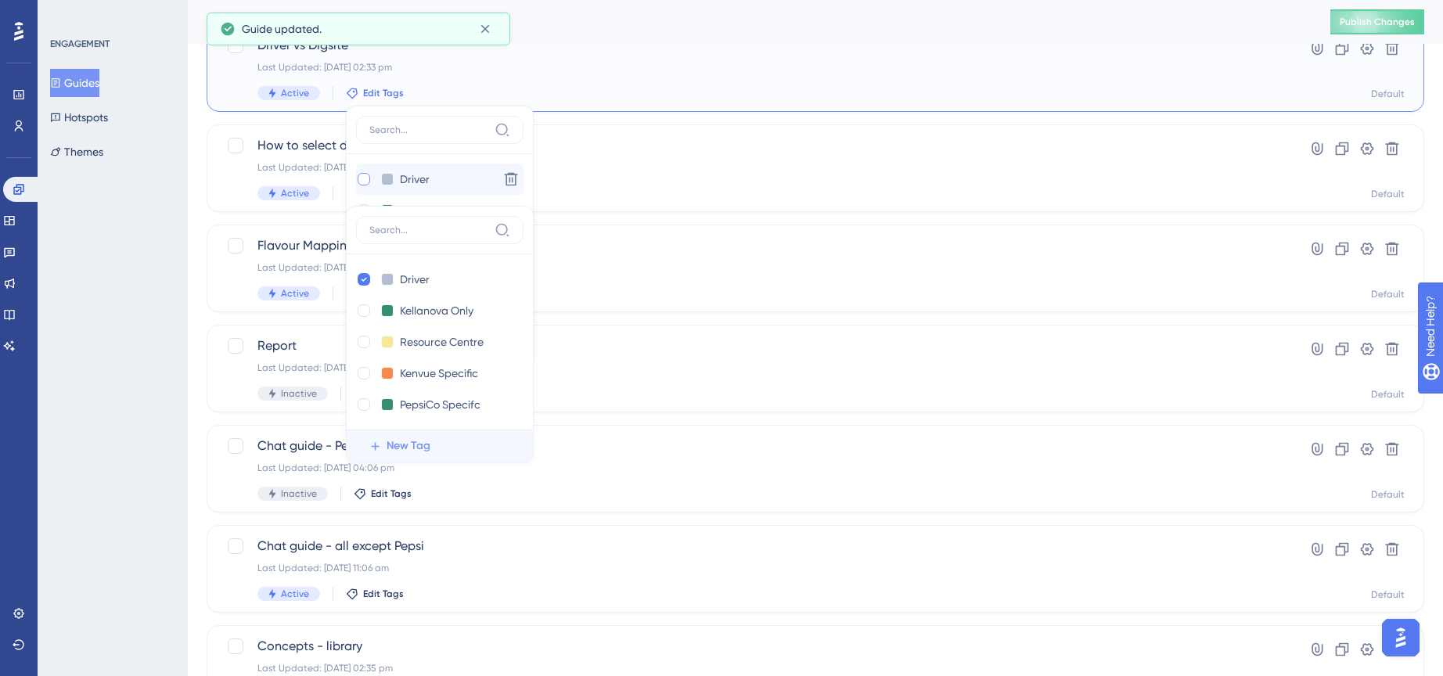
click at [366, 175] on div at bounding box center [364, 179] width 13 height 13
checkbox input "true"
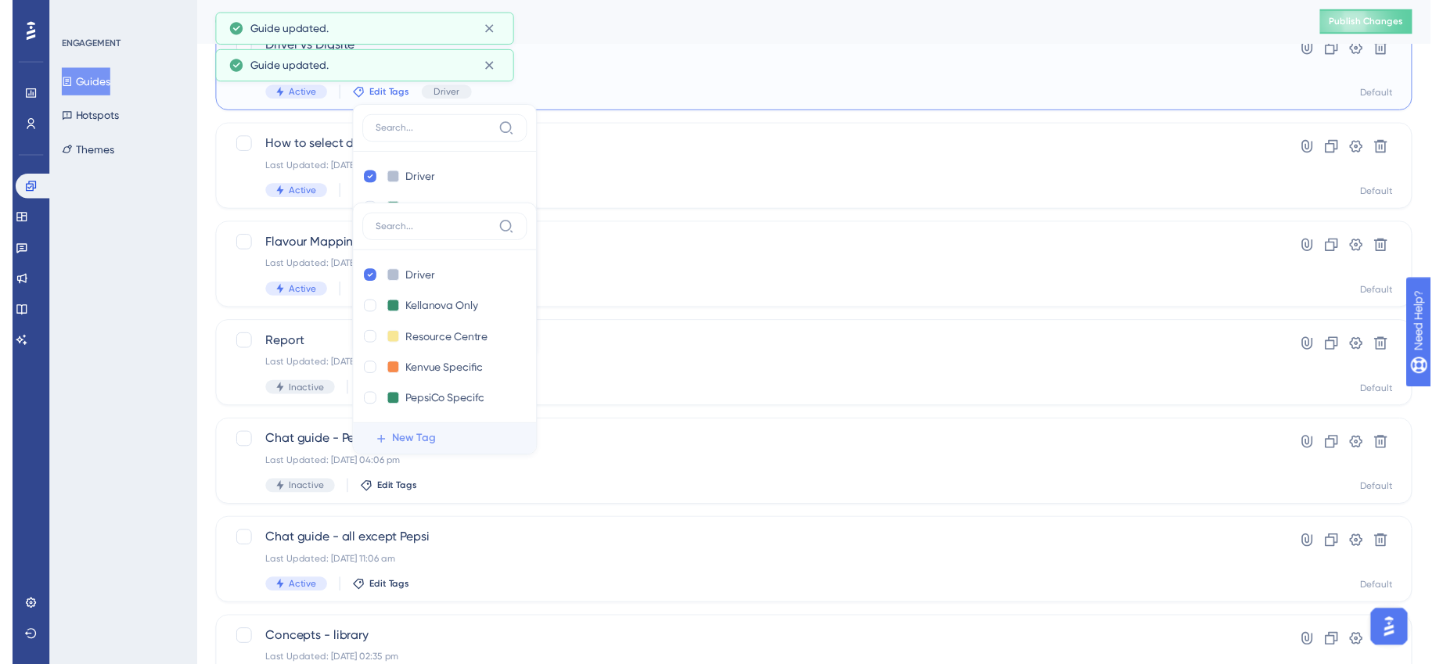
scroll to position [0, 0]
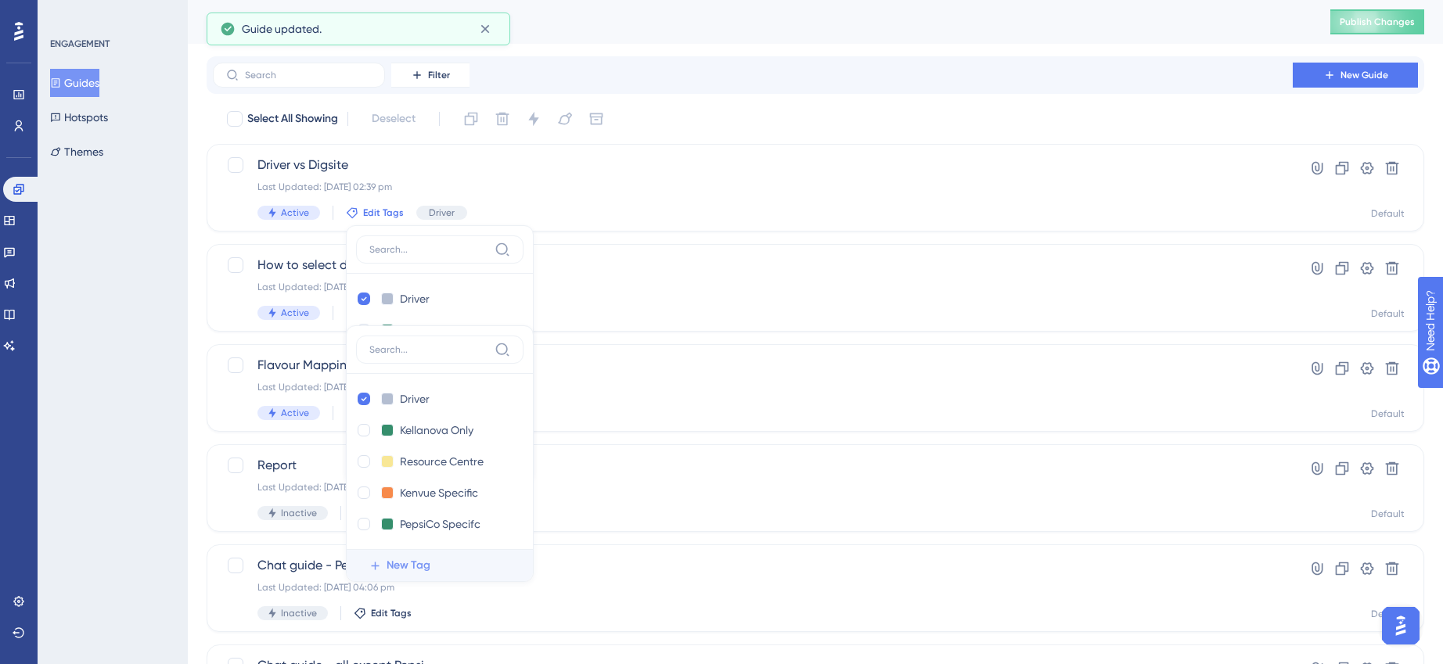
click at [701, 98] on div "Filter New Guide Select All Showing Deselect Driver vs Digsite Last Updated: [D…" at bounding box center [816, 610] width 1218 height 1108
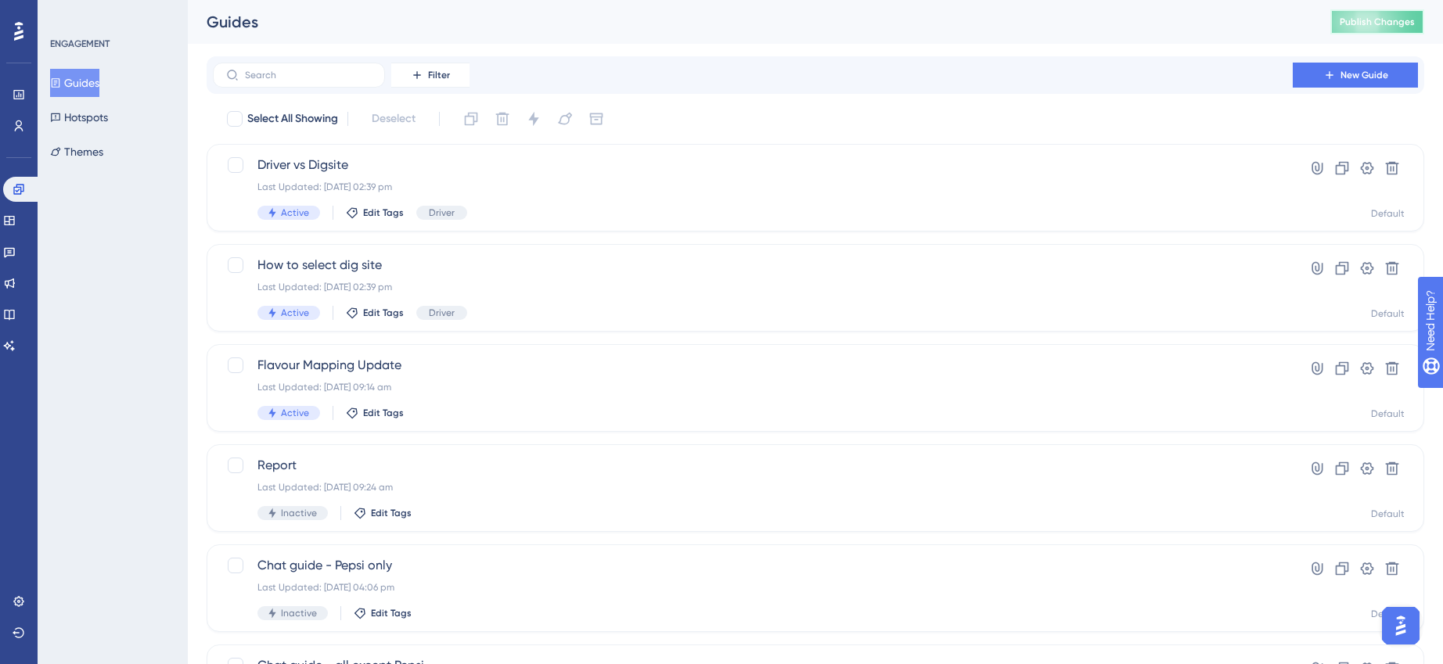
click at [1376, 26] on span "Publish Changes" at bounding box center [1377, 22] width 75 height 13
